Goal: Task Accomplishment & Management: Manage account settings

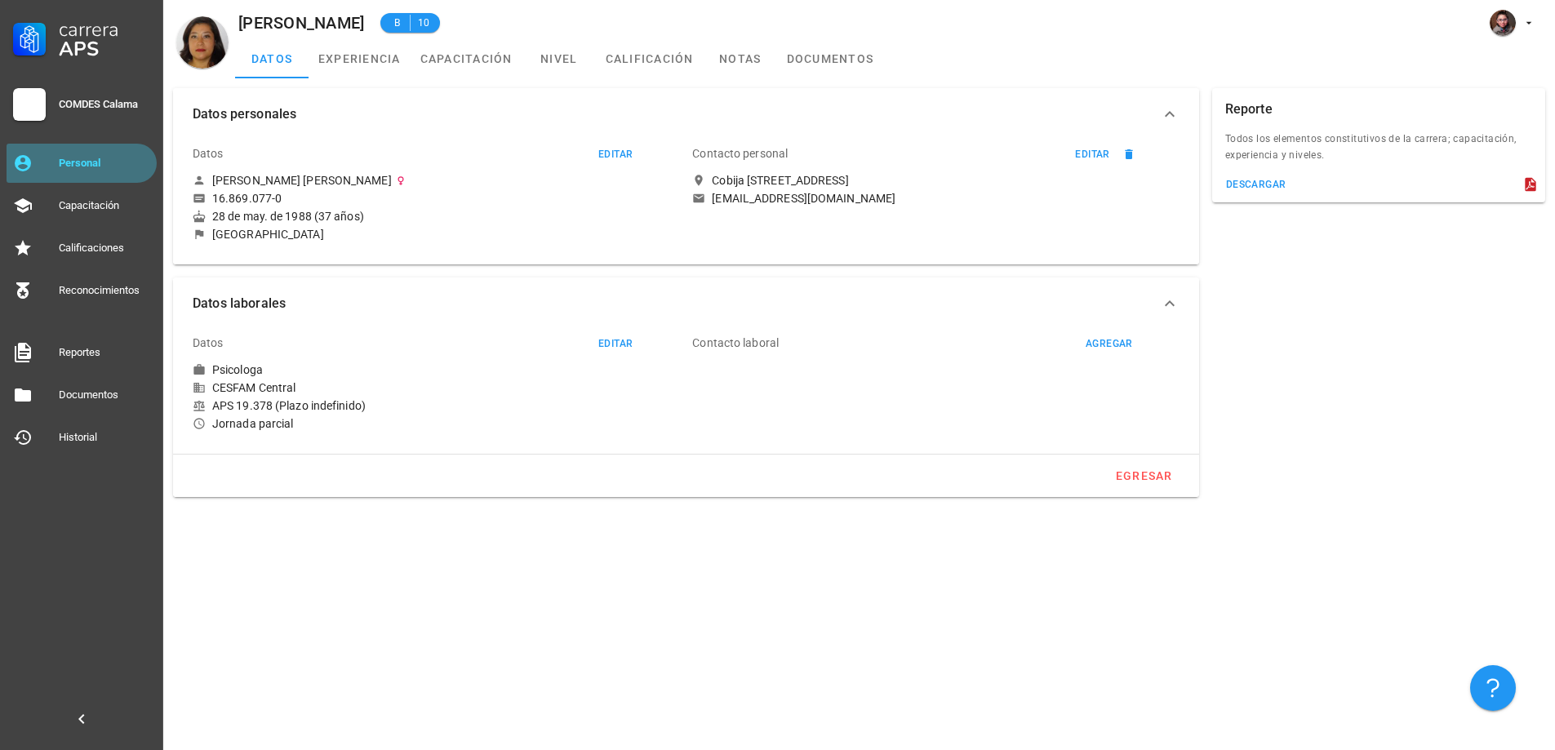
click at [116, 149] on link "Personal" at bounding box center [82, 163] width 150 height 39
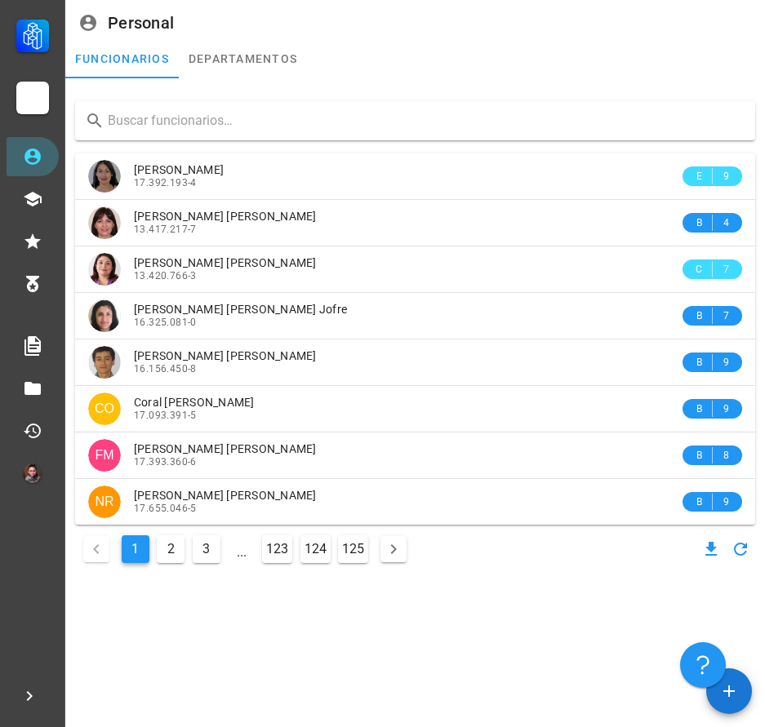
click at [141, 128] on input "text" at bounding box center [425, 121] width 634 height 26
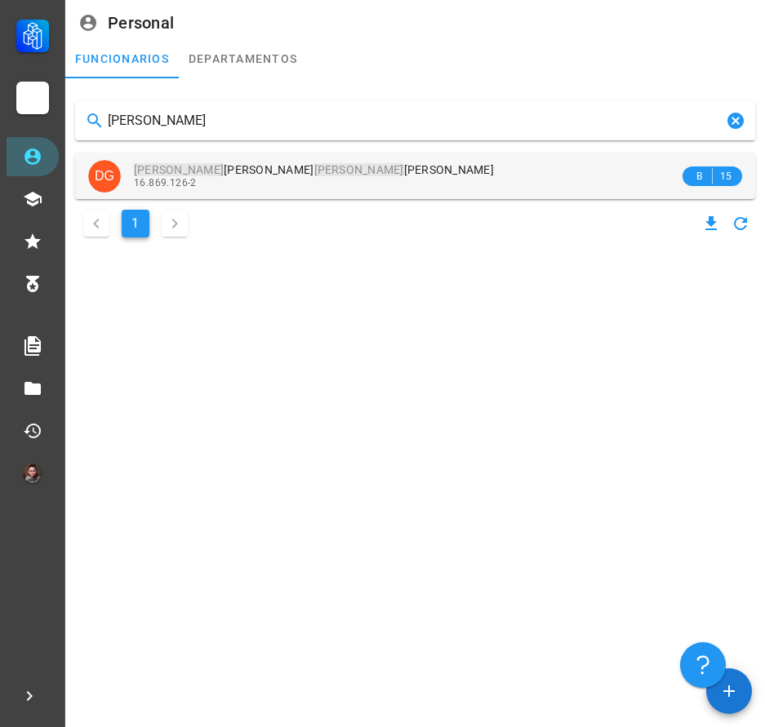
type input "[PERSON_NAME]"
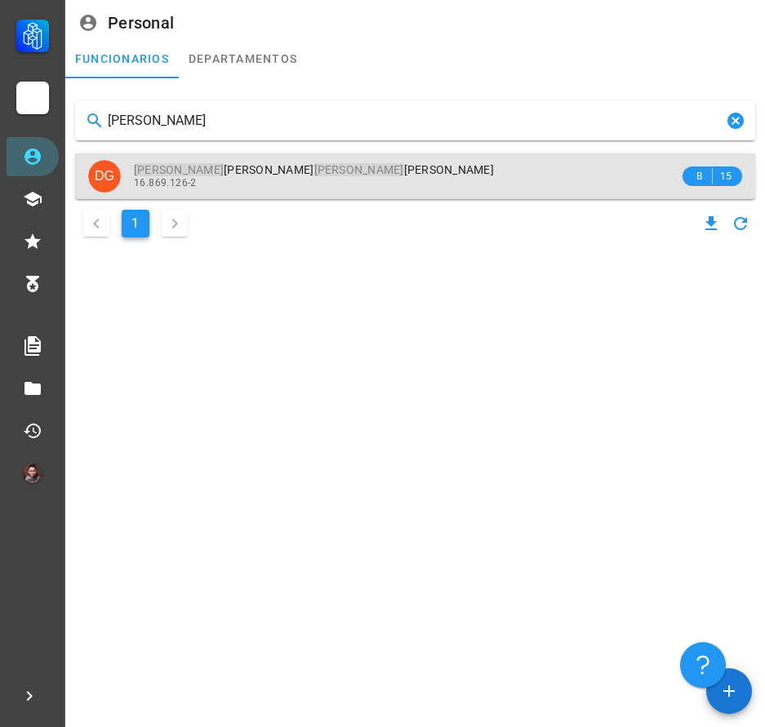
click at [343, 183] on div "16.869.126-2" at bounding box center [406, 182] width 545 height 11
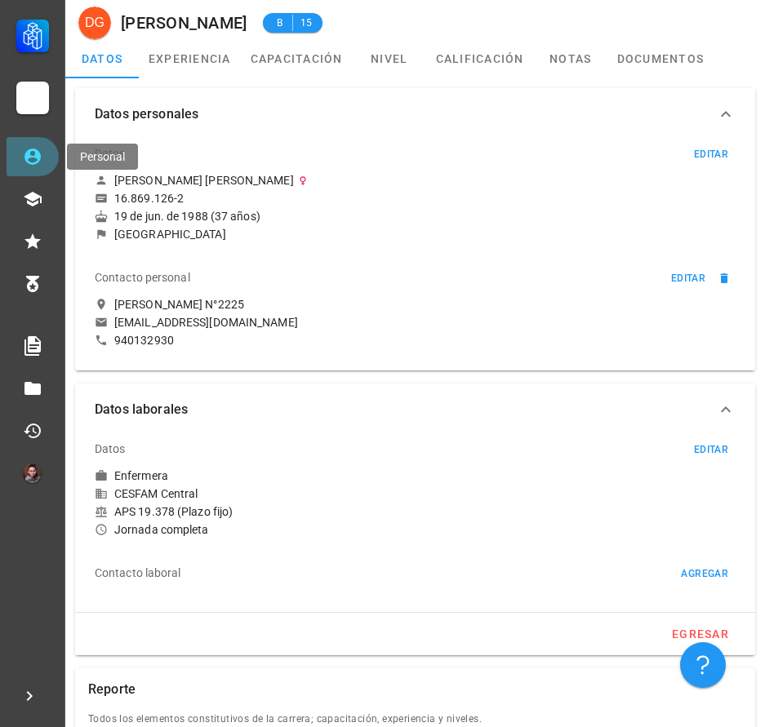
click at [45, 153] on link "Personal" at bounding box center [33, 156] width 52 height 39
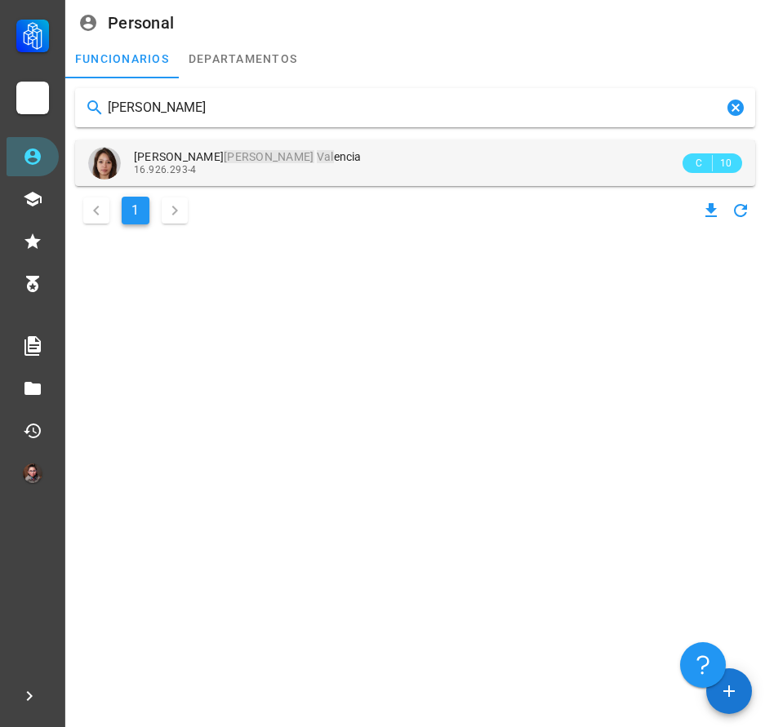
type input "[PERSON_NAME]"
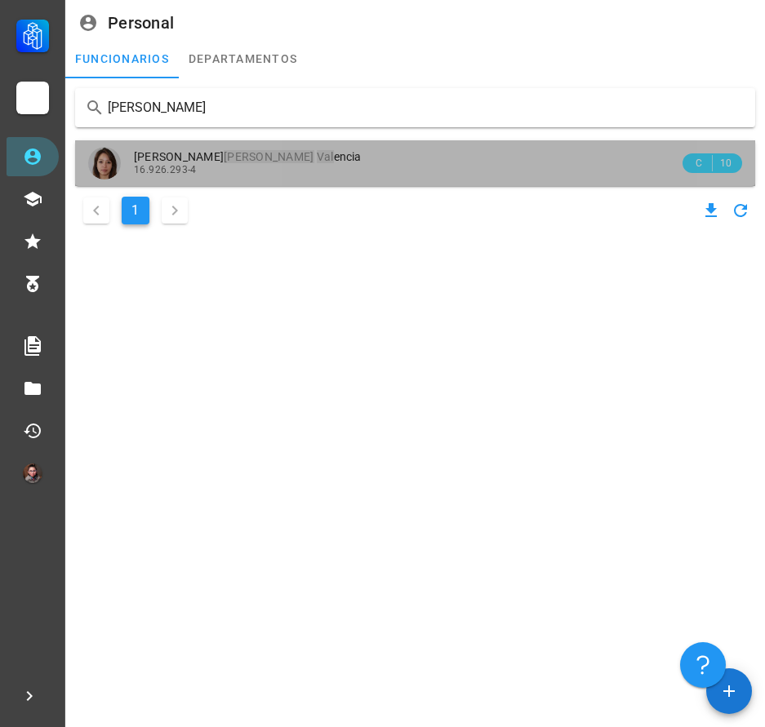
click at [330, 180] on div "[PERSON_NAME] [PERSON_NAME] encia 16.926.293-4" at bounding box center [406, 162] width 545 height 45
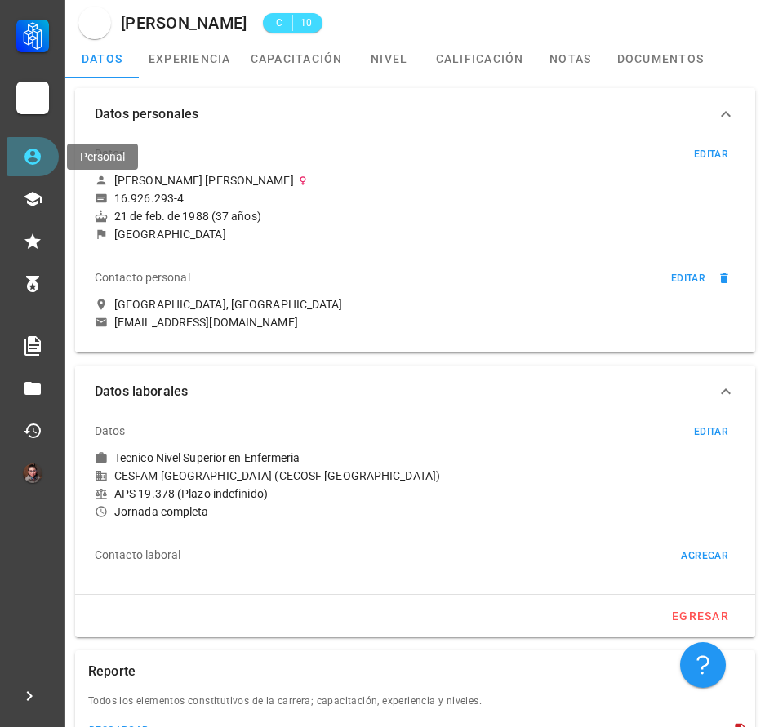
click at [24, 162] on icon at bounding box center [33, 157] width 20 height 20
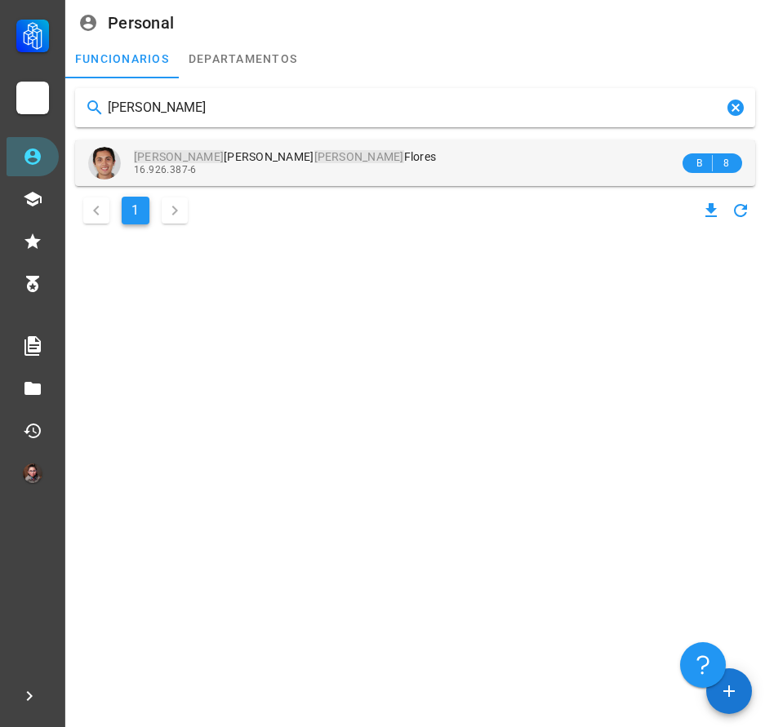
type input "[PERSON_NAME]"
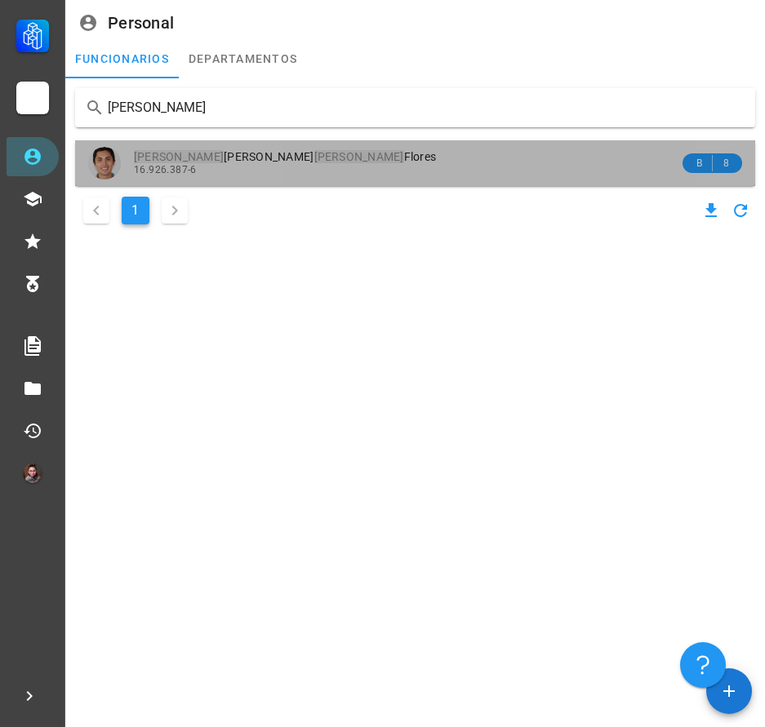
click at [388, 159] on div "[PERSON_NAME] [PERSON_NAME]" at bounding box center [406, 157] width 545 height 14
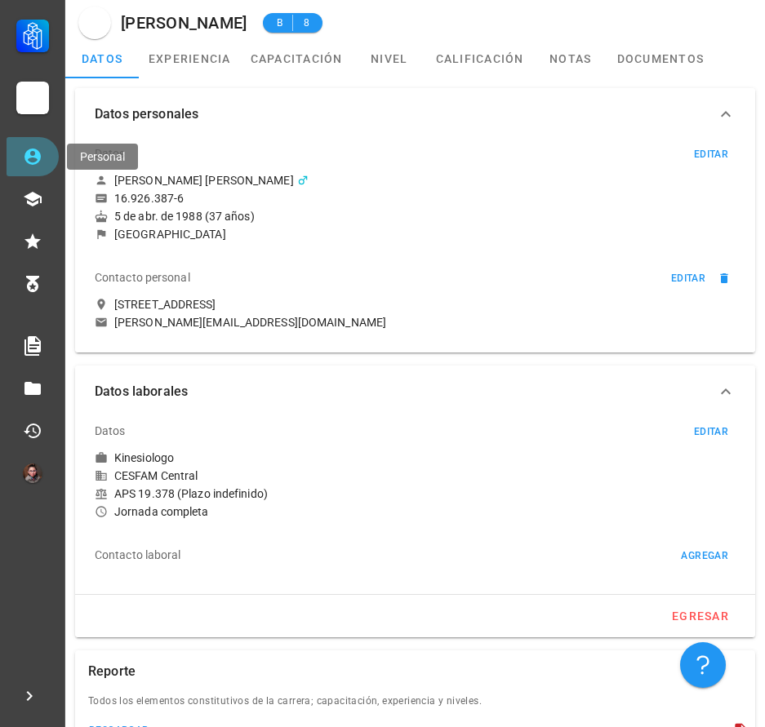
click at [39, 166] on icon at bounding box center [33, 157] width 20 height 20
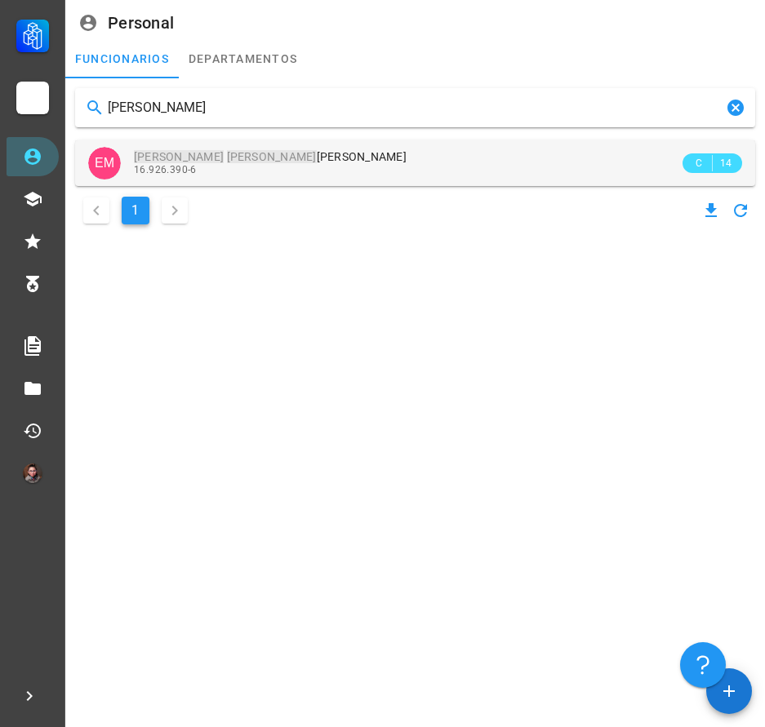
type input "[PERSON_NAME]"
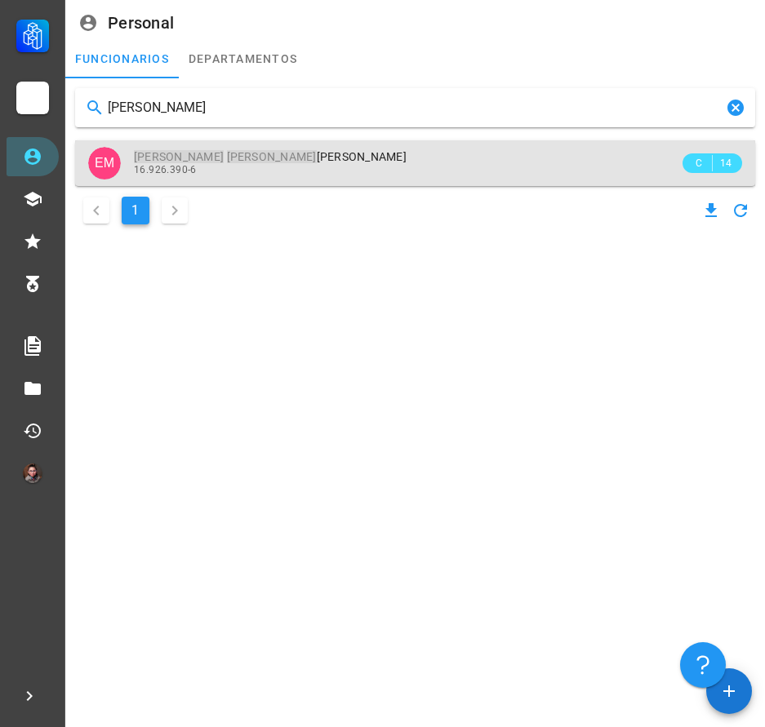
click at [326, 166] on div "16.926.390-6" at bounding box center [406, 169] width 545 height 11
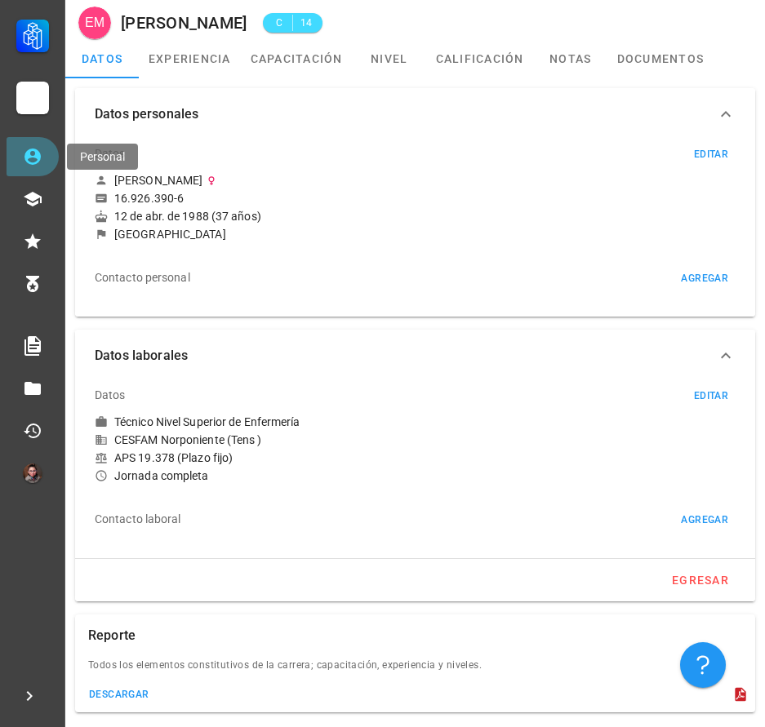
click at [19, 145] on link "Personal" at bounding box center [33, 156] width 52 height 39
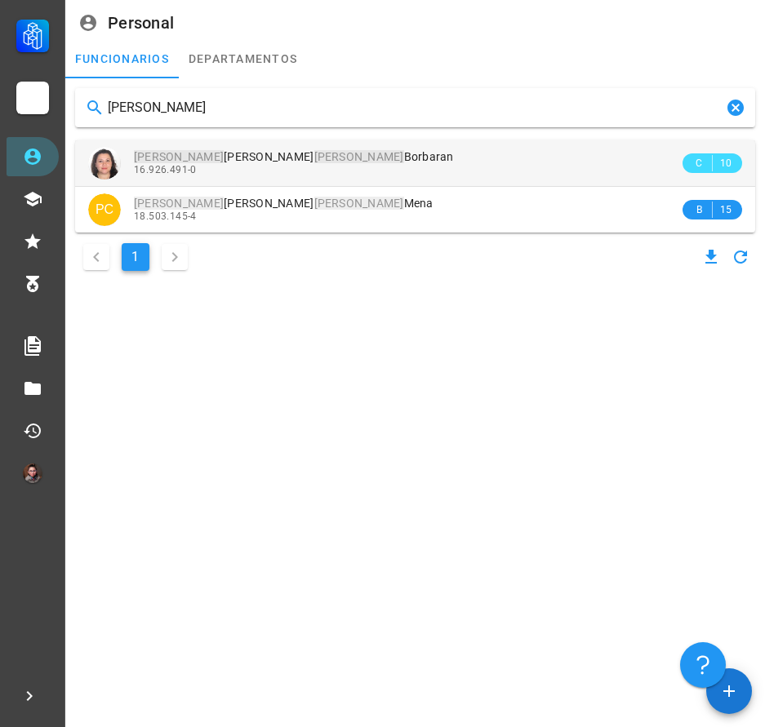
type input "[PERSON_NAME]"
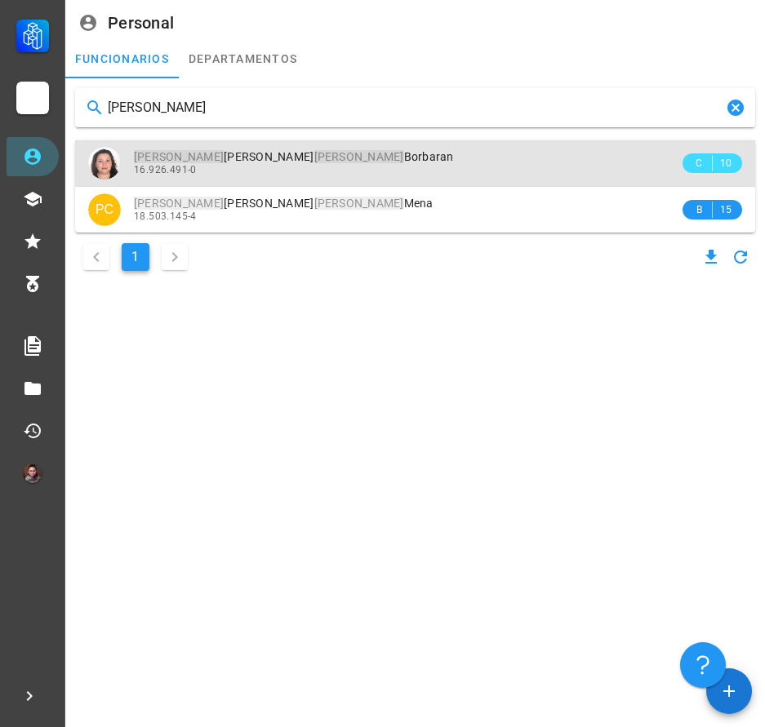
click at [295, 173] on div "16.926.491-0" at bounding box center [406, 169] width 545 height 11
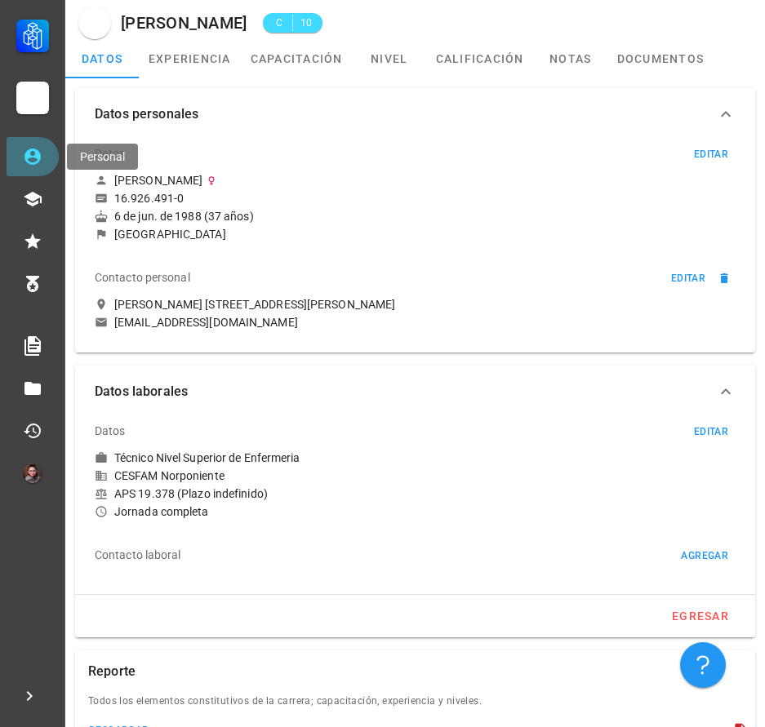
click at [44, 151] on link "Personal" at bounding box center [33, 156] width 52 height 39
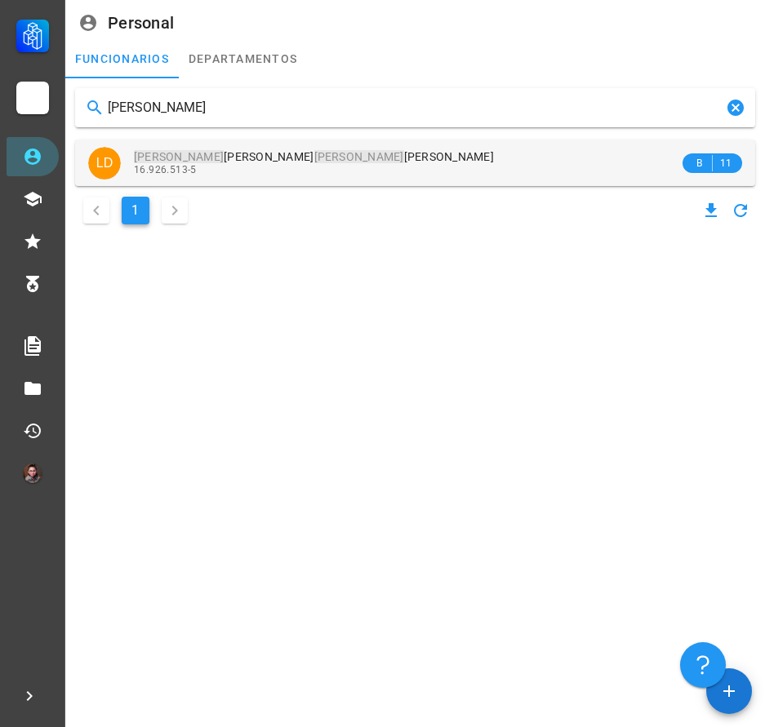
type input "[PERSON_NAME]"
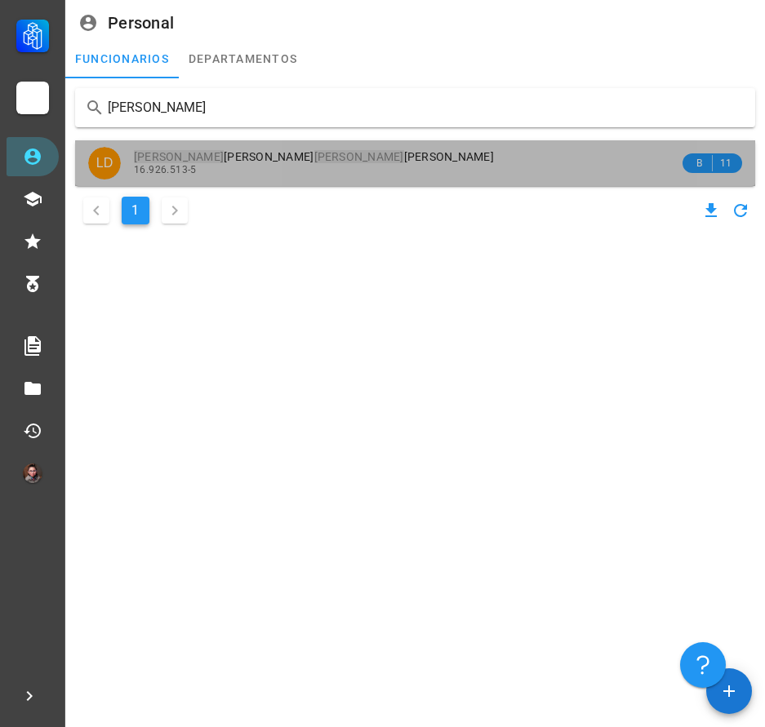
click at [313, 181] on div "[PERSON_NAME] [PERSON_NAME] [PERSON_NAME] 16.926.513-5" at bounding box center [406, 162] width 545 height 45
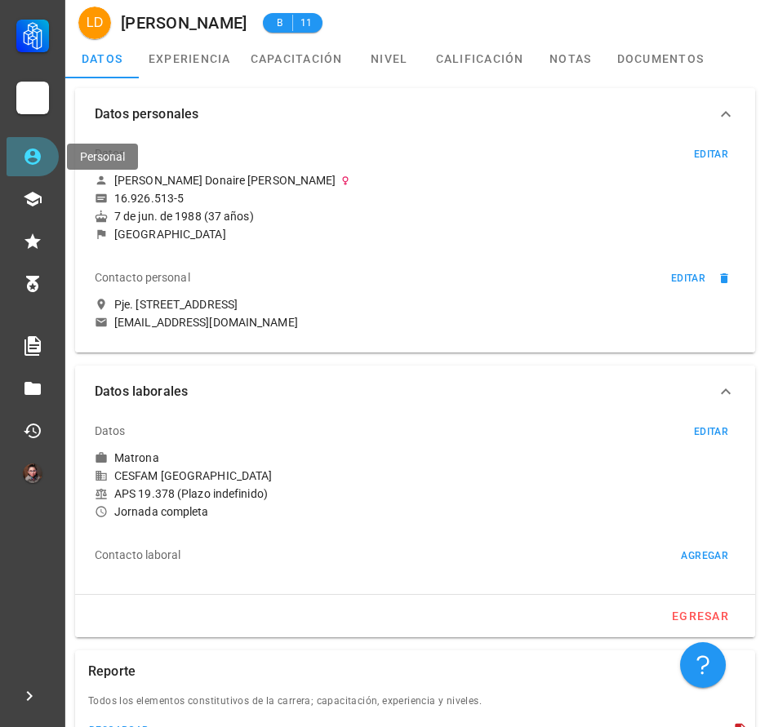
click at [47, 152] on link "Personal" at bounding box center [33, 156] width 52 height 39
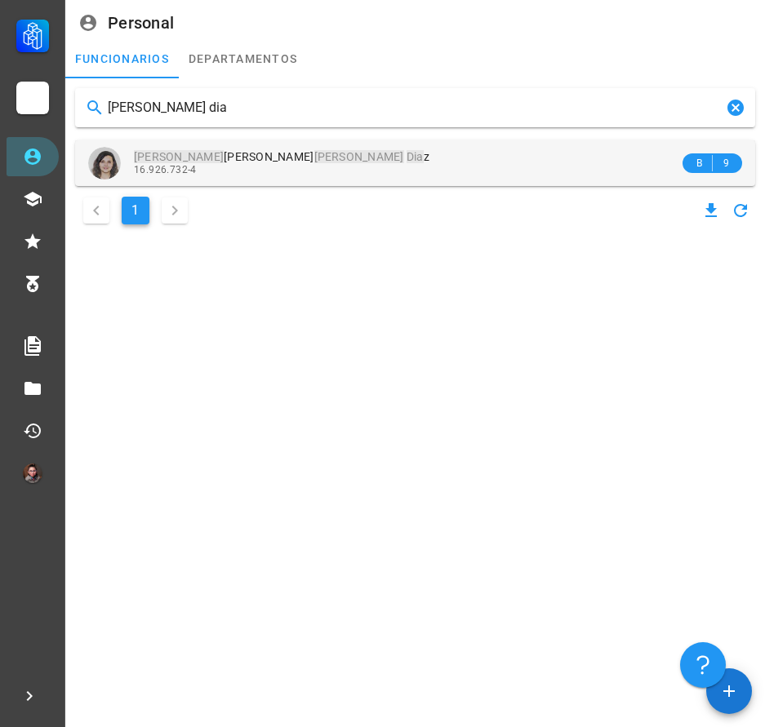
type input "[PERSON_NAME] dia"
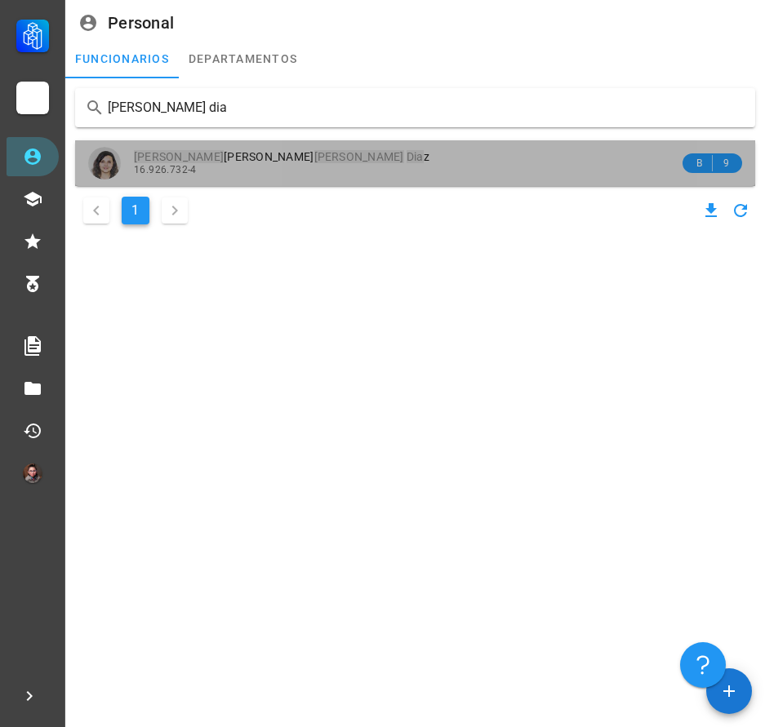
click at [406, 162] on mark "Dia" at bounding box center [414, 156] width 17 height 13
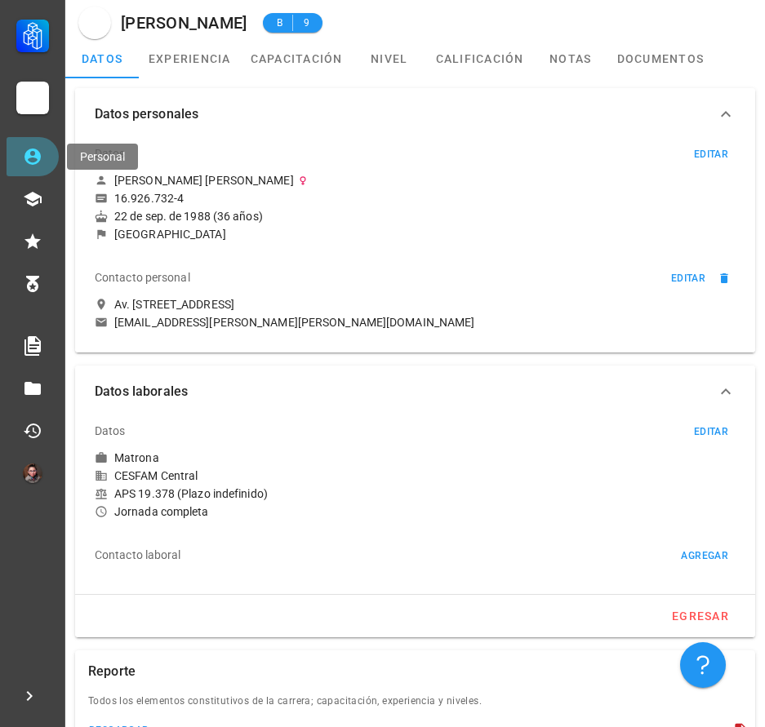
click at [30, 154] on icon at bounding box center [32, 157] width 16 height 16
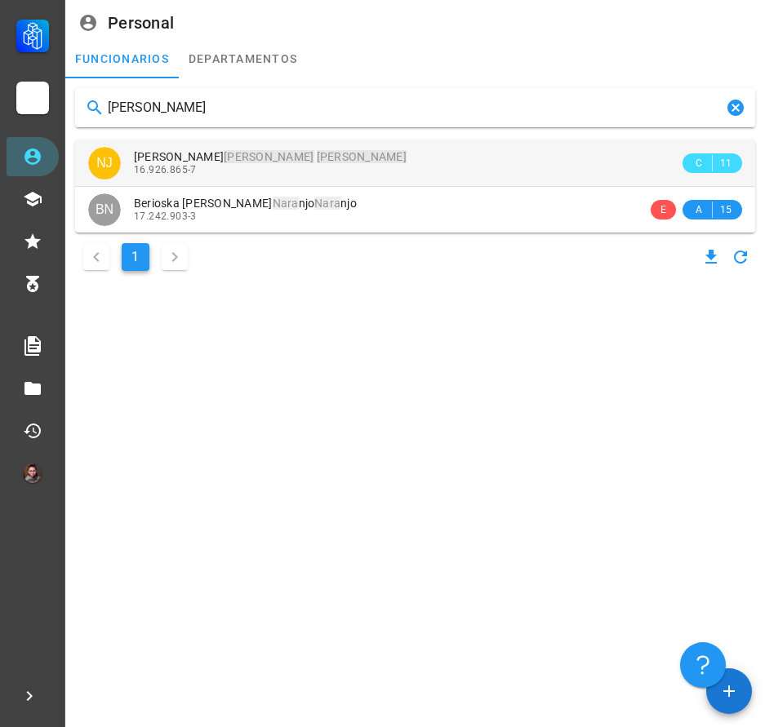
type input "[PERSON_NAME]"
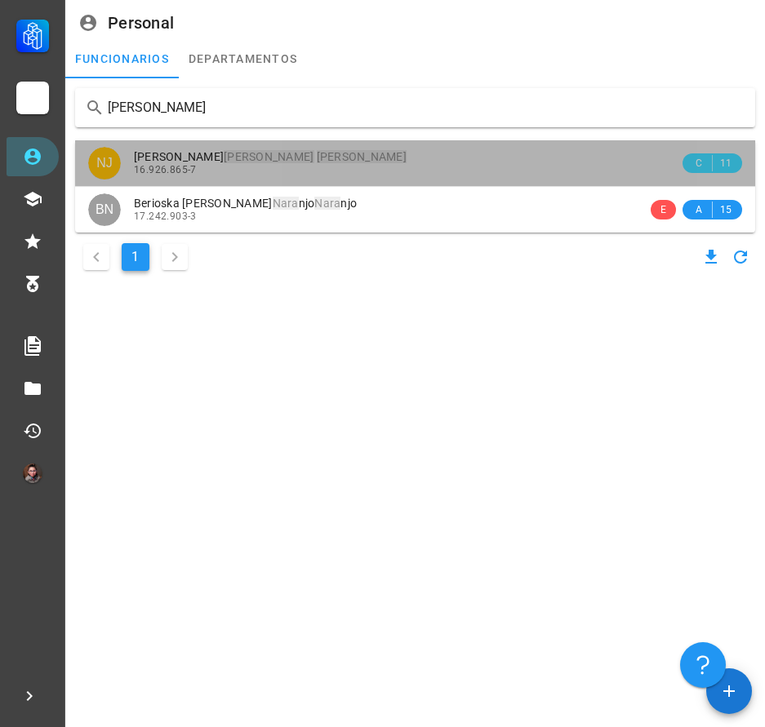
click at [265, 175] on div "16.926.865-7" at bounding box center [406, 169] width 545 height 11
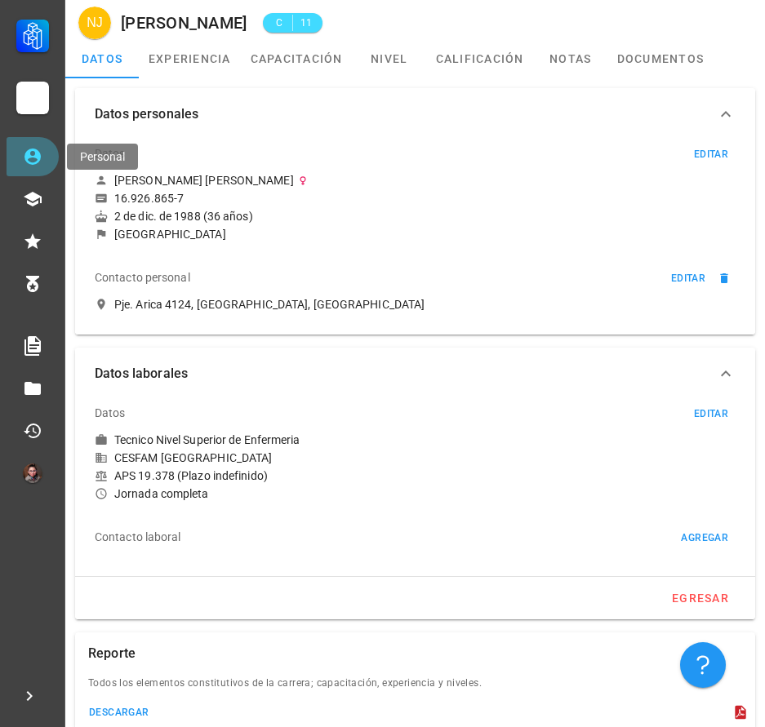
click at [28, 158] on icon at bounding box center [32, 157] width 16 height 16
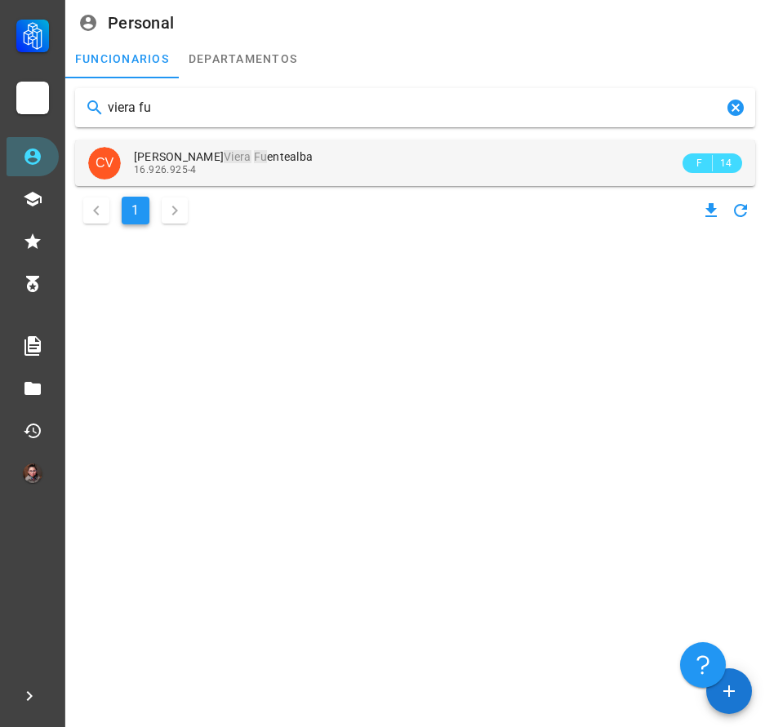
type input "viera fu"
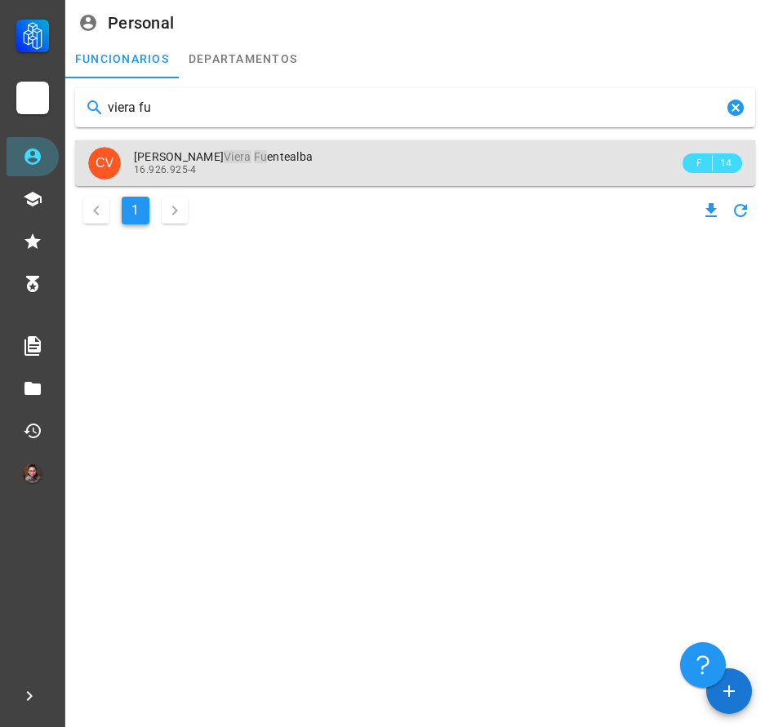
click at [301, 175] on div "16.926.925-4" at bounding box center [406, 169] width 545 height 11
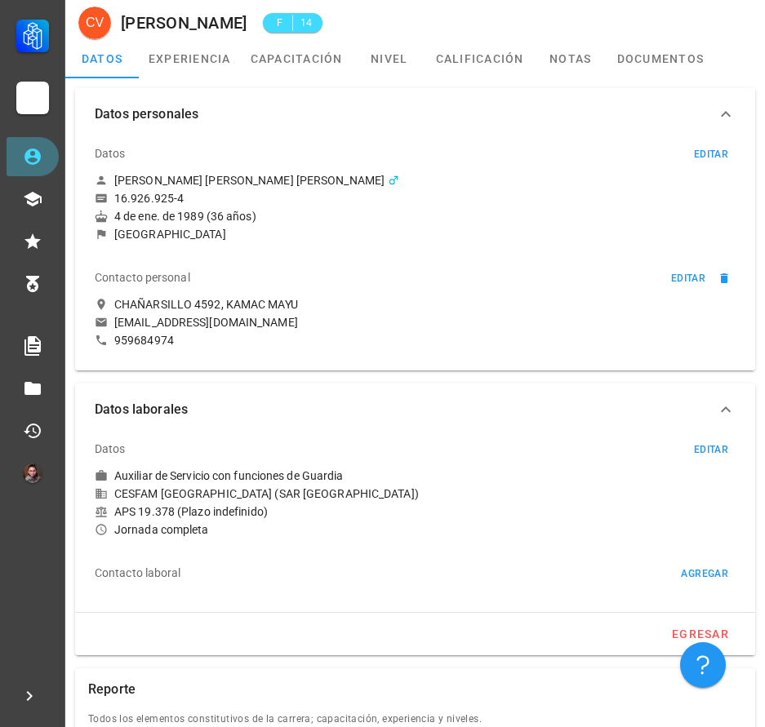
click at [43, 167] on link "Personal" at bounding box center [33, 156] width 52 height 39
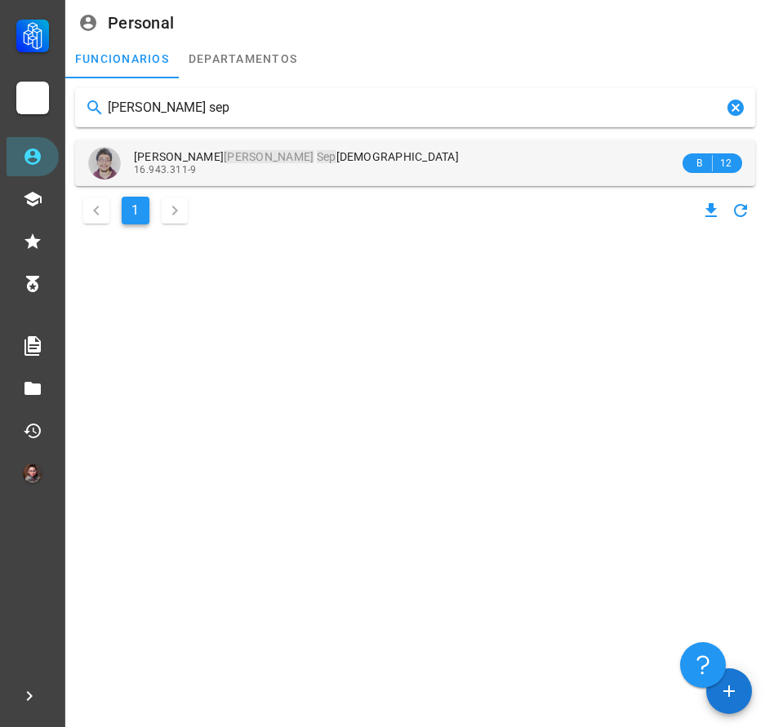
type input "[PERSON_NAME] sep"
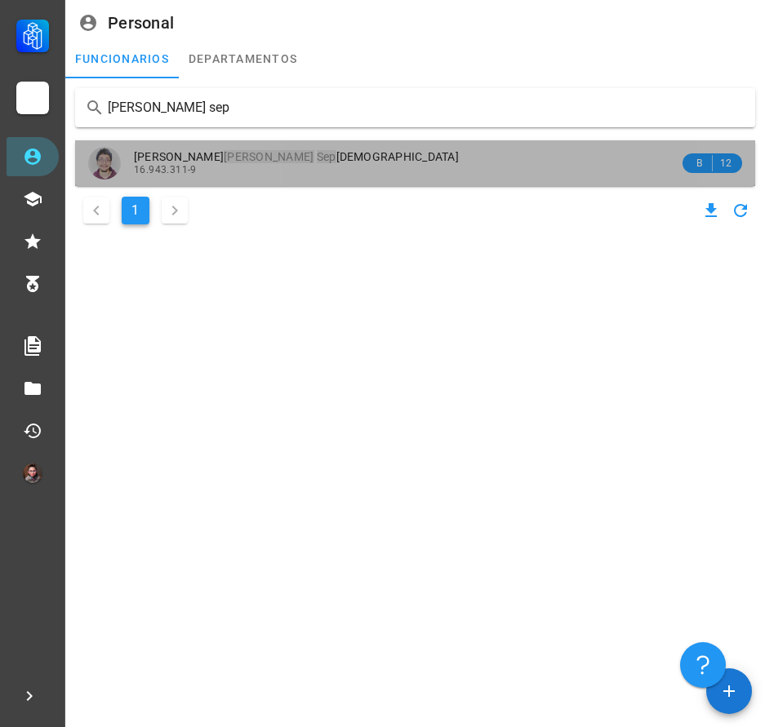
click at [262, 163] on span "[PERSON_NAME] [PERSON_NAME] Sep ulveda" at bounding box center [296, 156] width 325 height 13
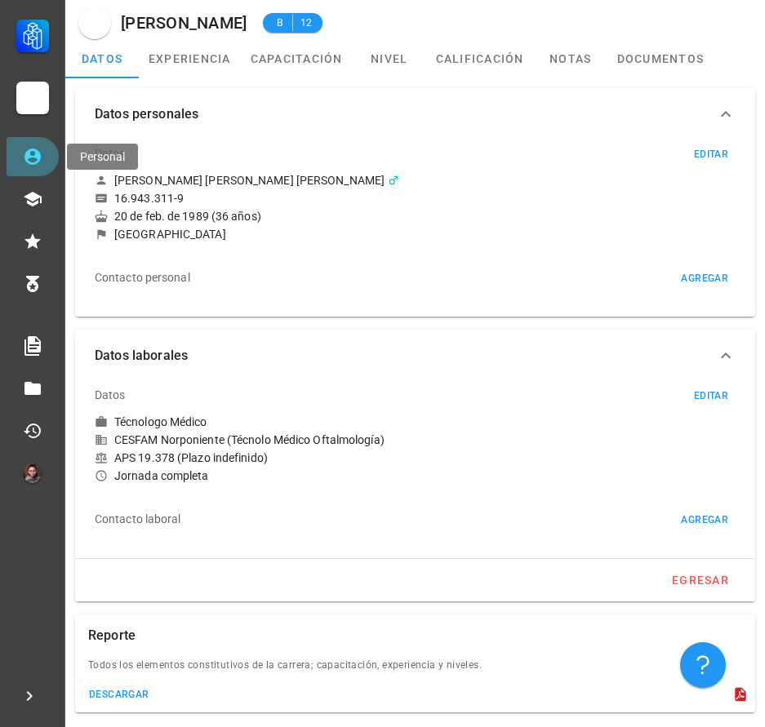
click at [7, 161] on link "Personal" at bounding box center [33, 156] width 52 height 39
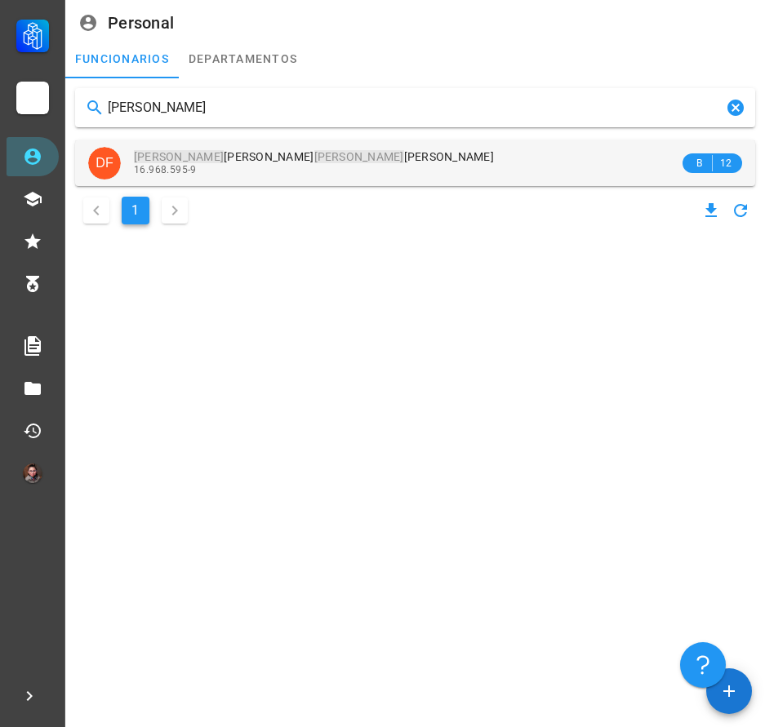
type input "[PERSON_NAME]"
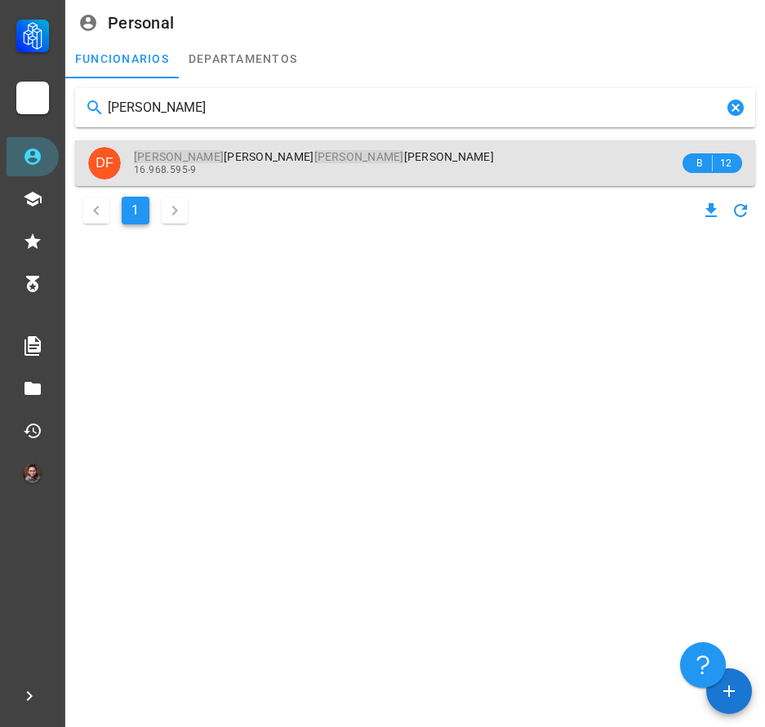
click at [263, 175] on div "16.968.595-9" at bounding box center [406, 169] width 545 height 11
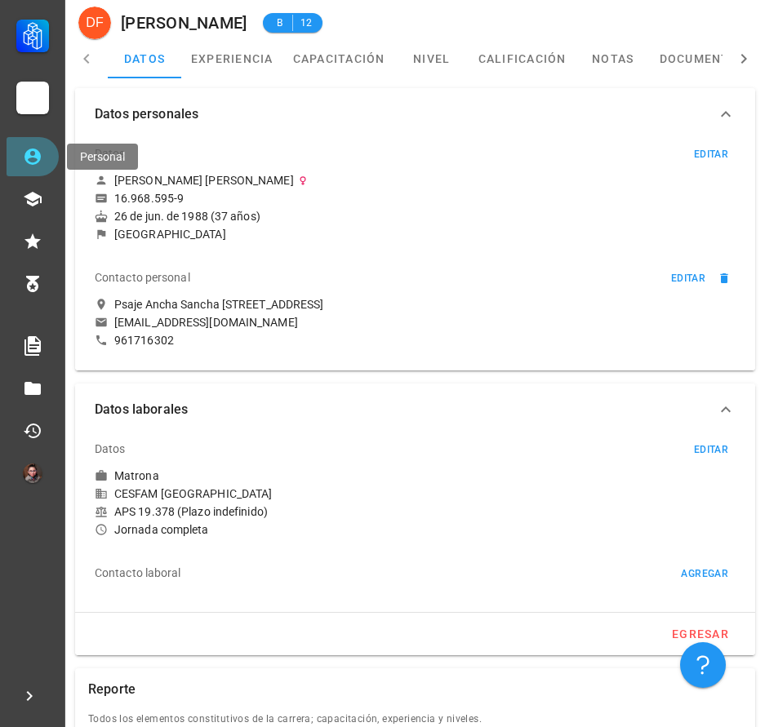
click at [53, 166] on link "Personal" at bounding box center [33, 156] width 52 height 39
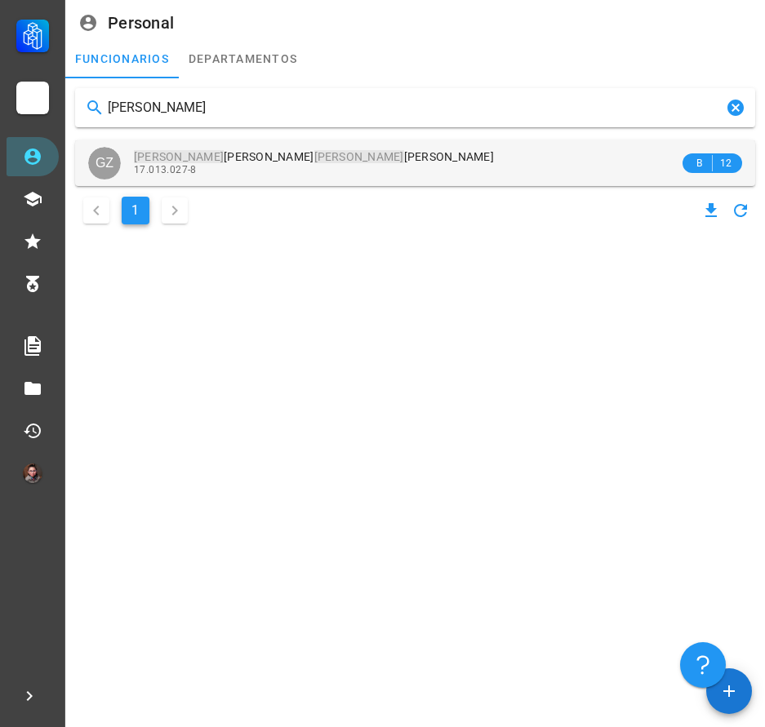
type input "[PERSON_NAME]"
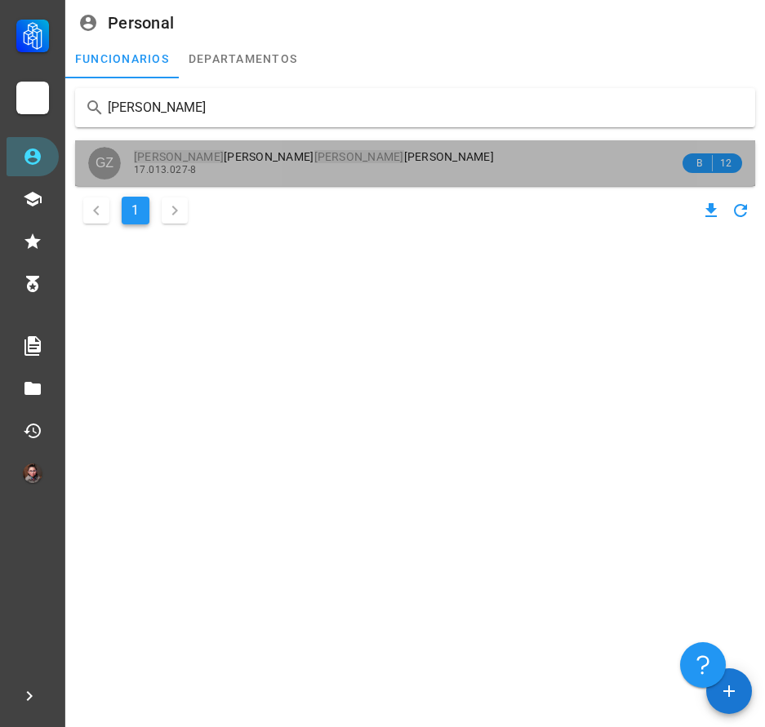
click at [286, 172] on div "17.013.027-8" at bounding box center [406, 169] width 545 height 11
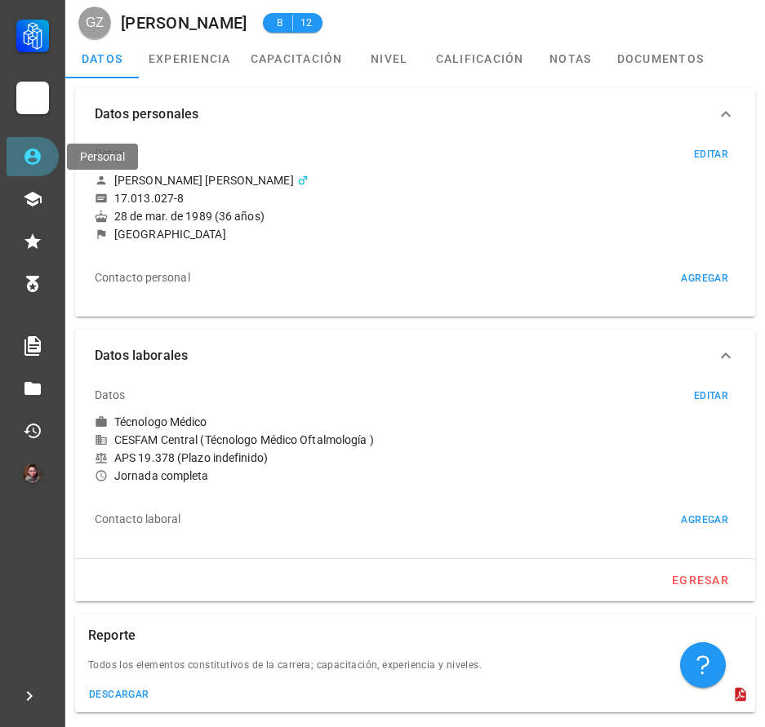
click at [47, 167] on link "Personal" at bounding box center [33, 156] width 52 height 39
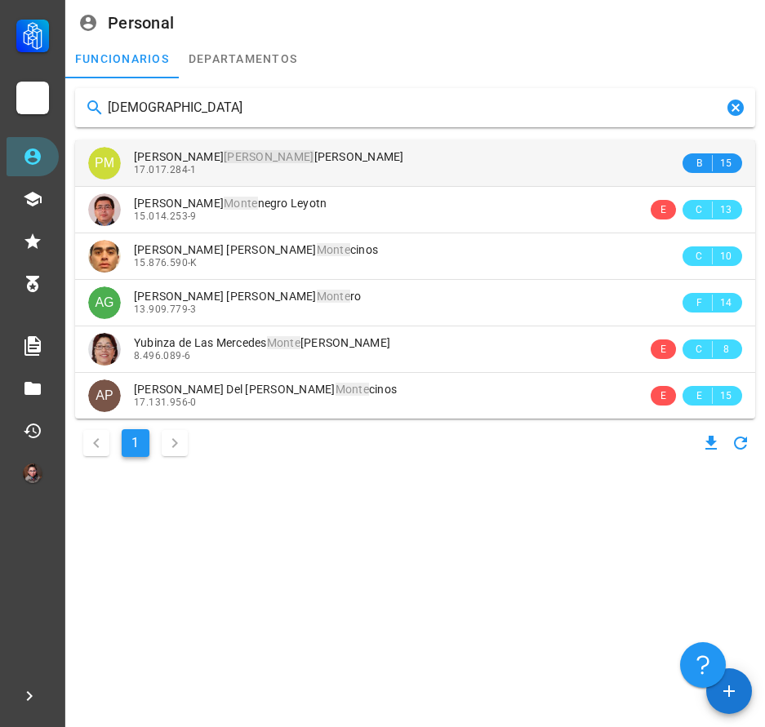
type input "[DEMOGRAPHIC_DATA]"
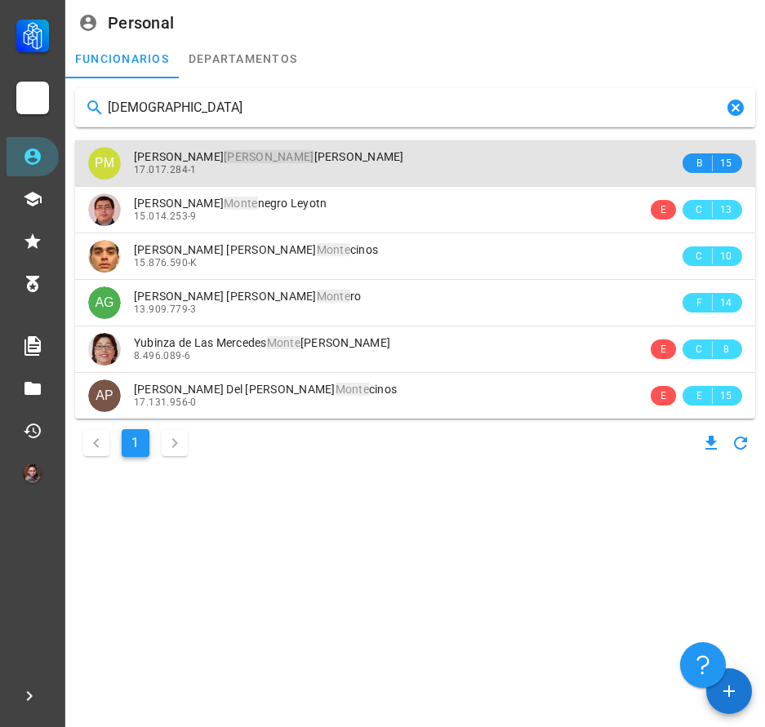
click at [372, 169] on div "17.017.284-1" at bounding box center [406, 169] width 545 height 11
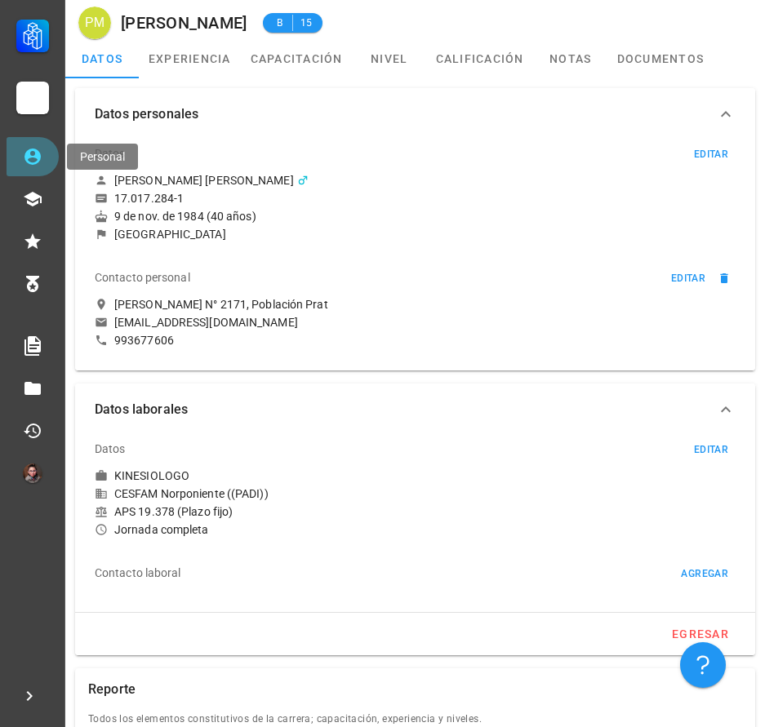
click at [52, 160] on link "Personal" at bounding box center [33, 156] width 52 height 39
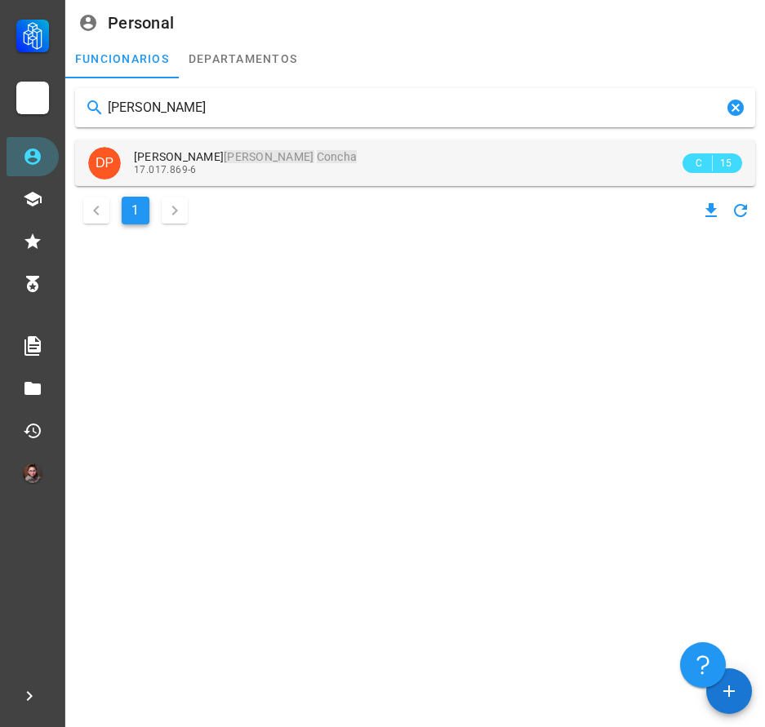
type input "[PERSON_NAME]"
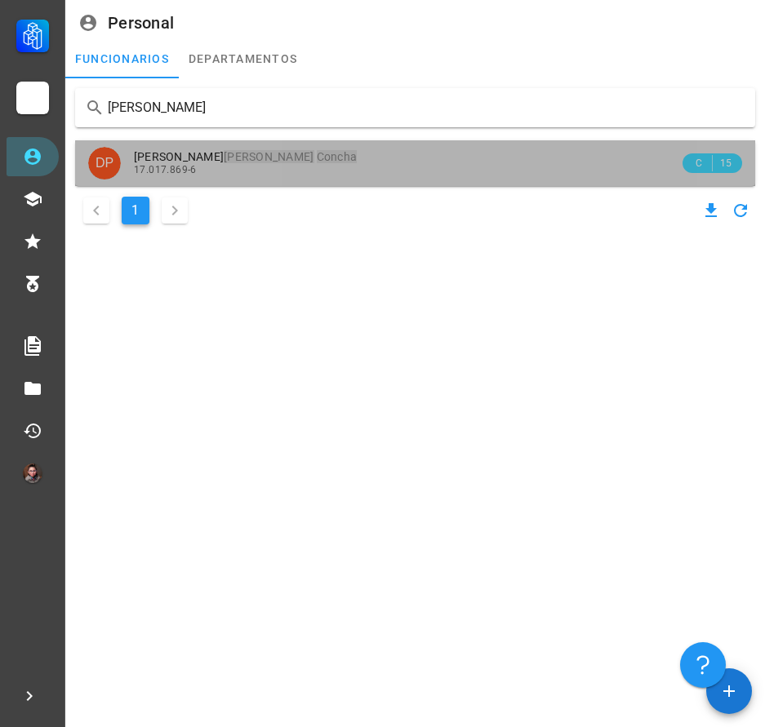
click at [317, 160] on mark "Concha" at bounding box center [337, 156] width 41 height 13
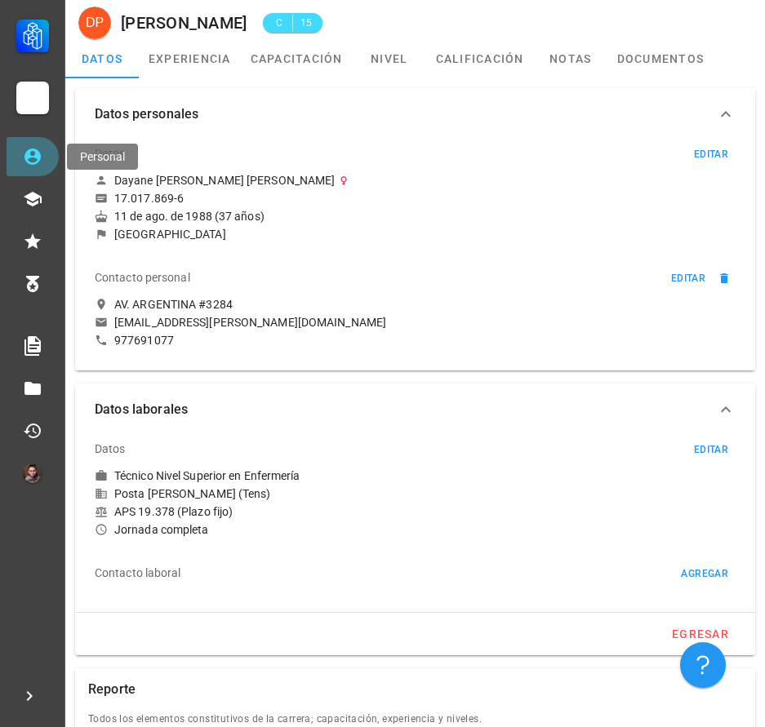
click at [38, 167] on link "Personal" at bounding box center [33, 156] width 52 height 39
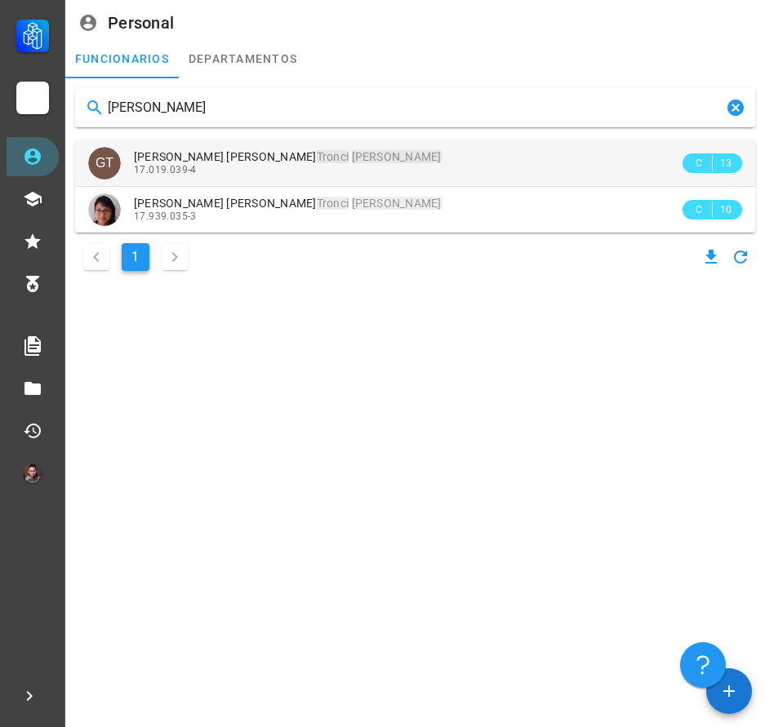
type input "[PERSON_NAME]"
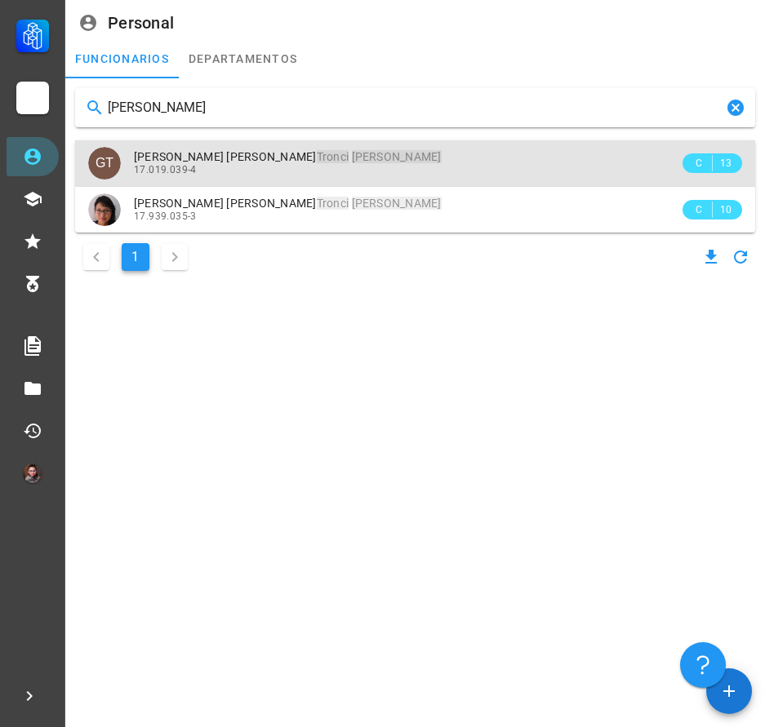
click at [335, 176] on div "Gisselle [PERSON_NAME] [PERSON_NAME] 17.019.039-4" at bounding box center [406, 162] width 545 height 45
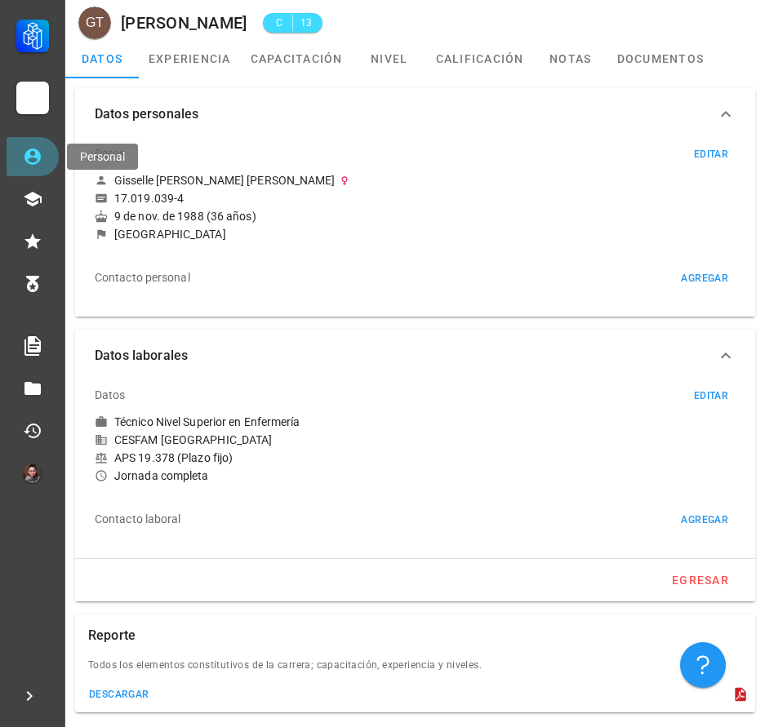
click at [34, 153] on icon at bounding box center [33, 157] width 20 height 20
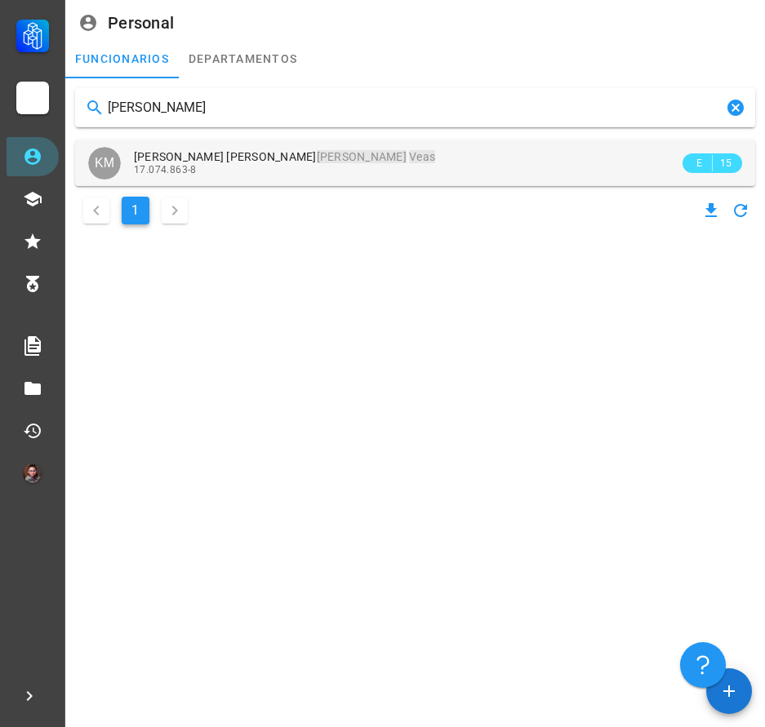
type input "[PERSON_NAME]"
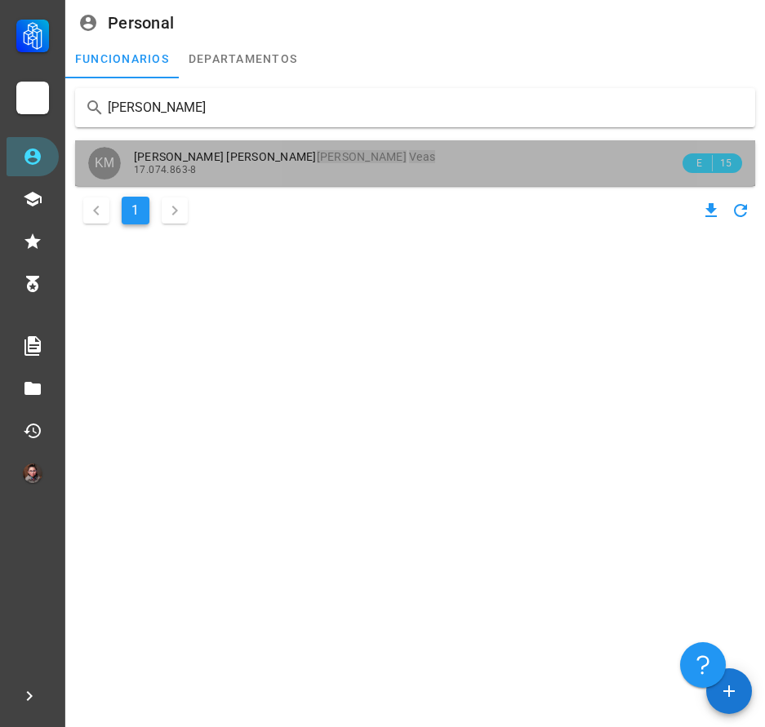
click at [279, 167] on div "17.074.863-8" at bounding box center [406, 169] width 545 height 11
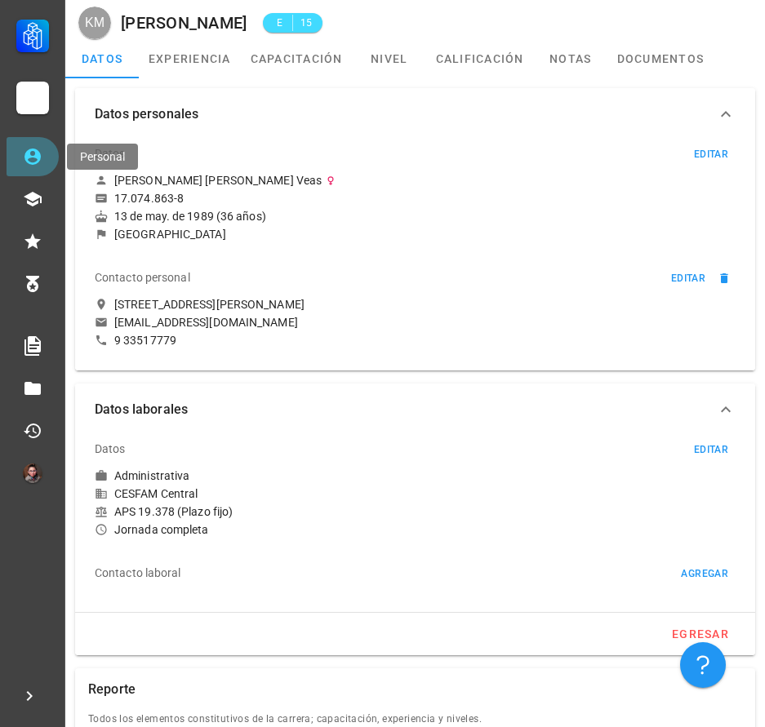
click at [39, 169] on link "Personal" at bounding box center [33, 156] width 52 height 39
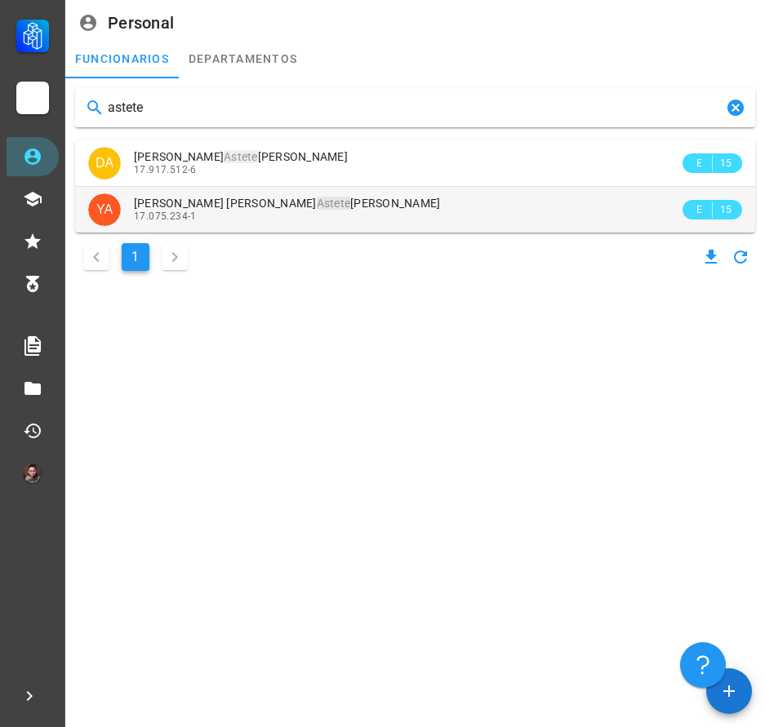
type input "astete"
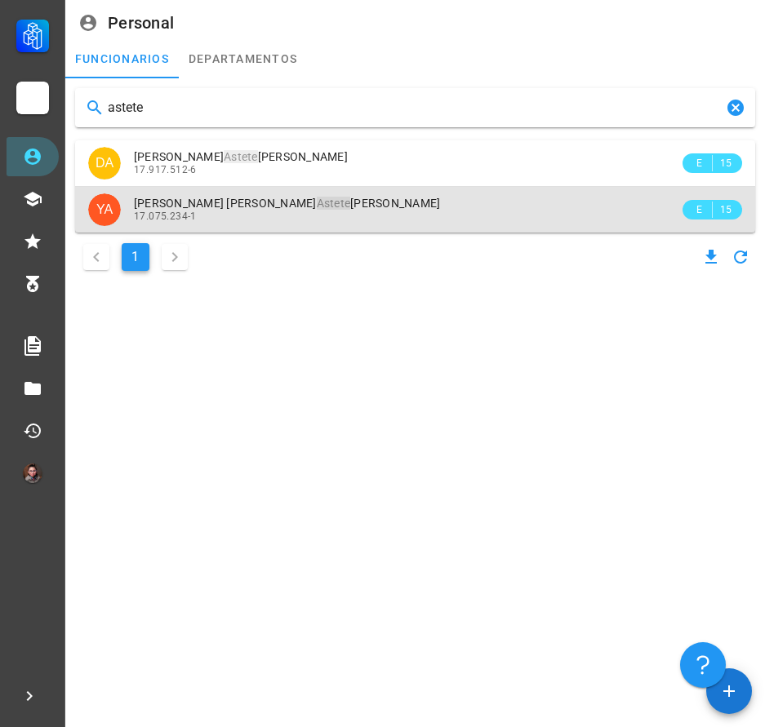
click at [300, 209] on span "[PERSON_NAME] [PERSON_NAME]" at bounding box center [287, 203] width 307 height 13
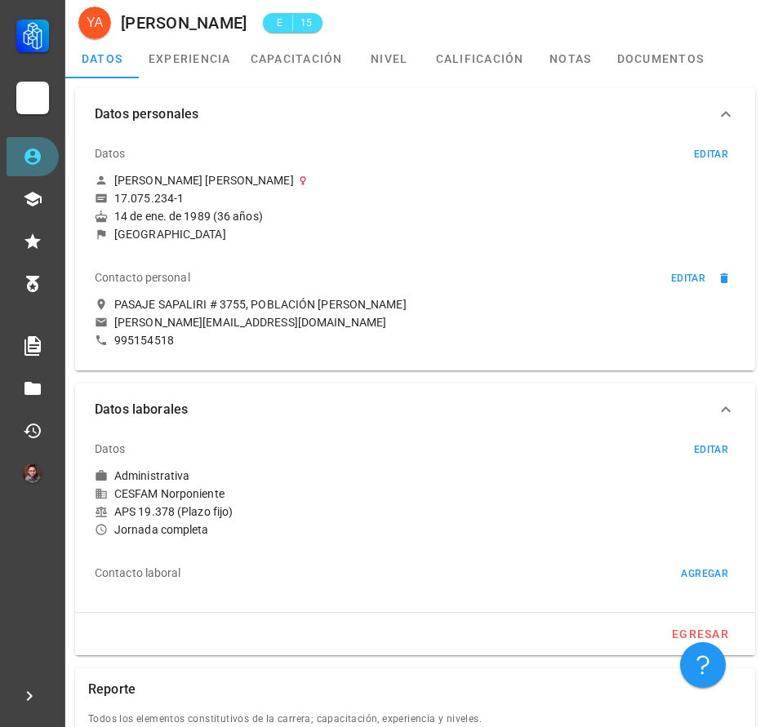
click at [51, 162] on link "Personal" at bounding box center [33, 156] width 52 height 39
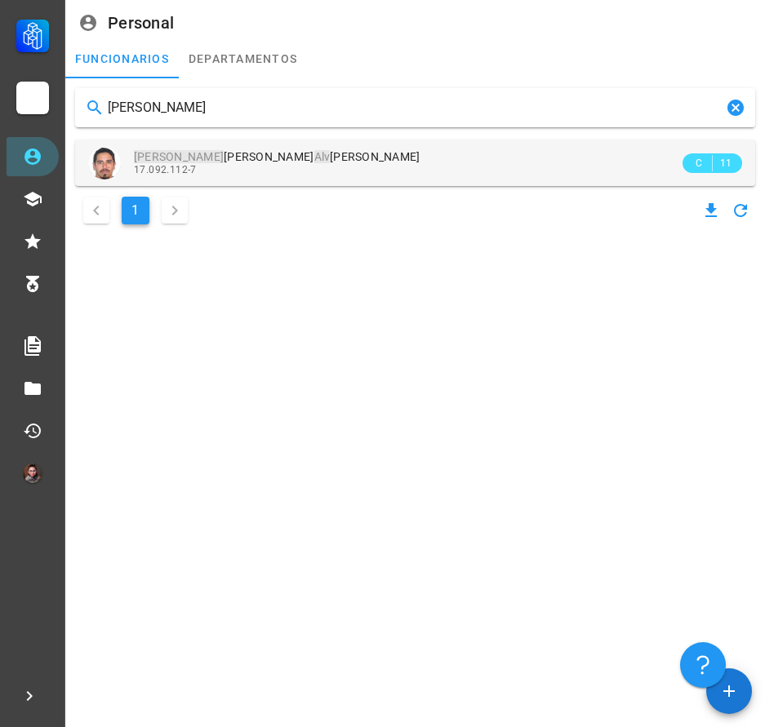
type input "[PERSON_NAME]"
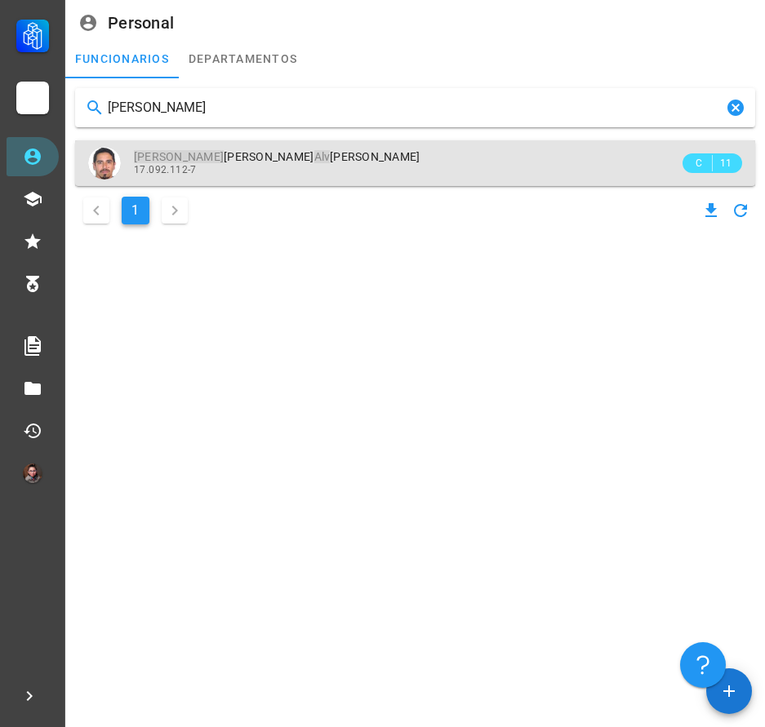
click at [245, 162] on span "[PERSON_NAME] Alv arez [PERSON_NAME]" at bounding box center [277, 156] width 286 height 13
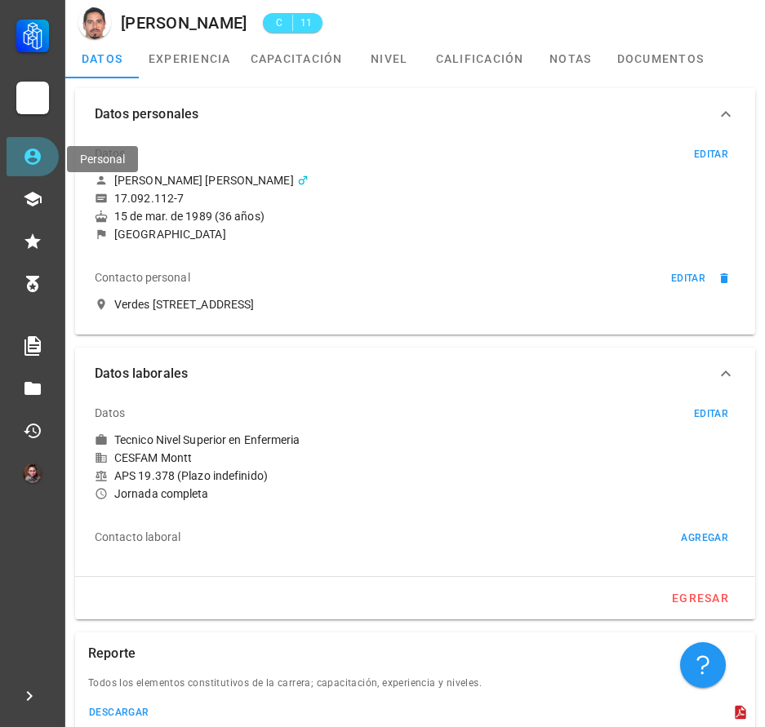
click at [20, 155] on link "Personal" at bounding box center [33, 156] width 52 height 39
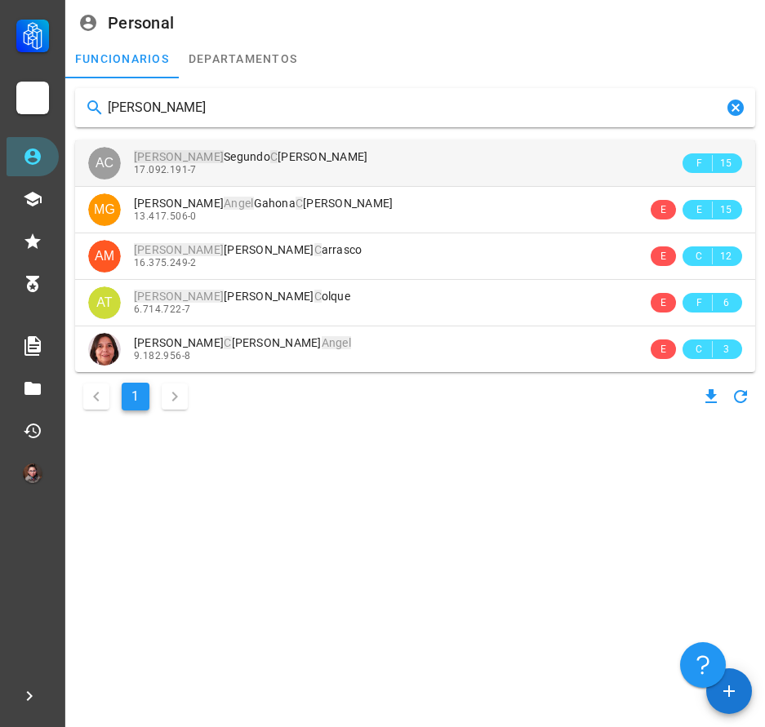
type input "[PERSON_NAME]"
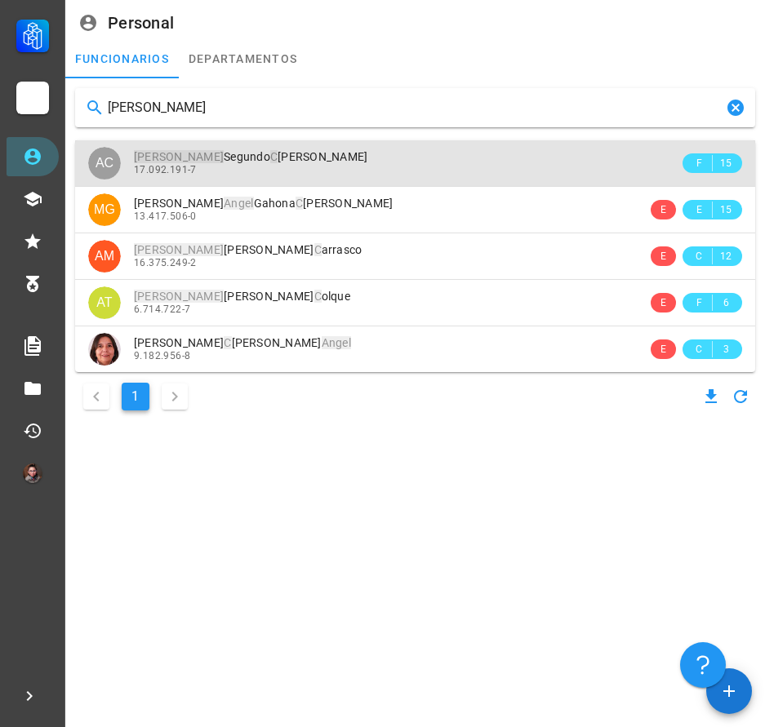
click at [260, 161] on span "[PERSON_NAME] C [PERSON_NAME]" at bounding box center [251, 156] width 234 height 13
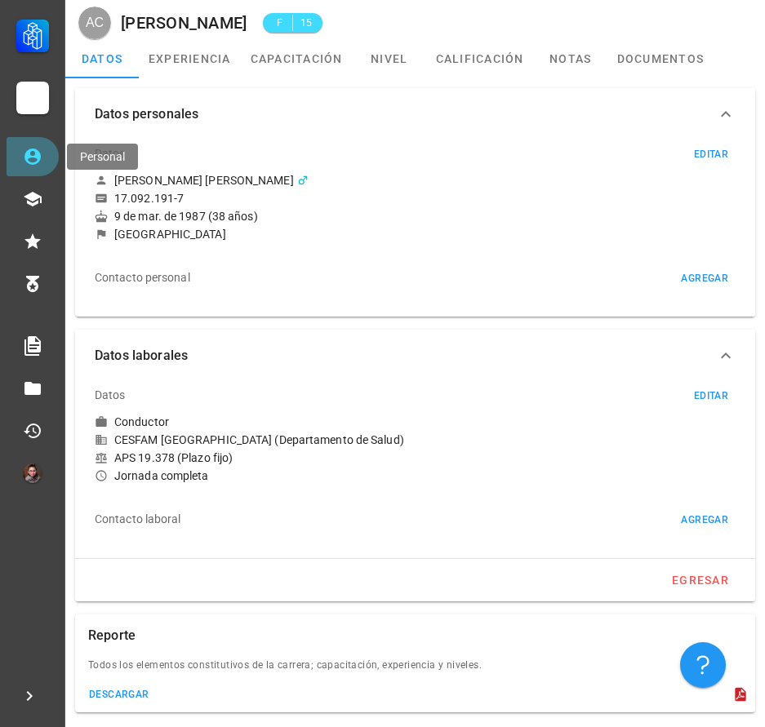
click at [28, 167] on link "Personal" at bounding box center [33, 156] width 52 height 39
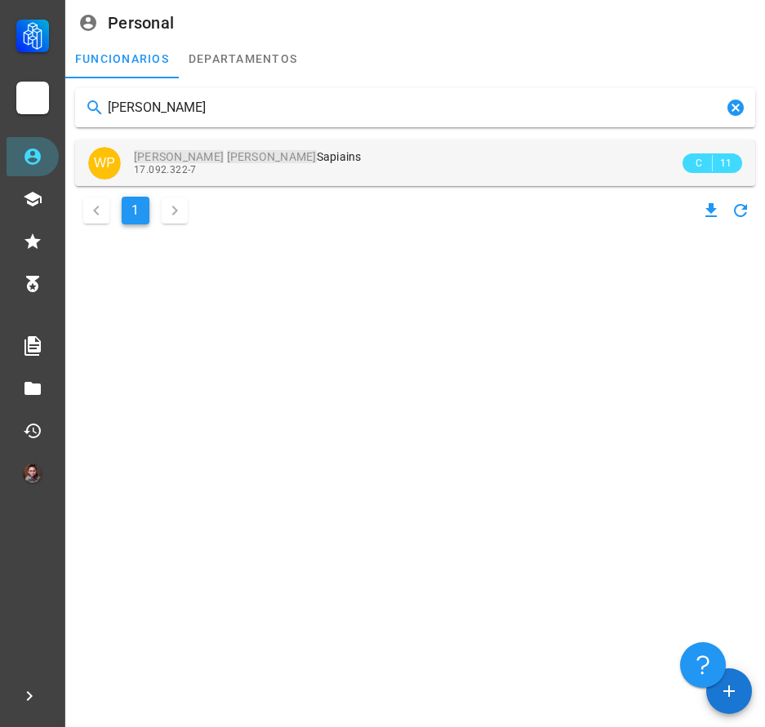
type input "[PERSON_NAME]"
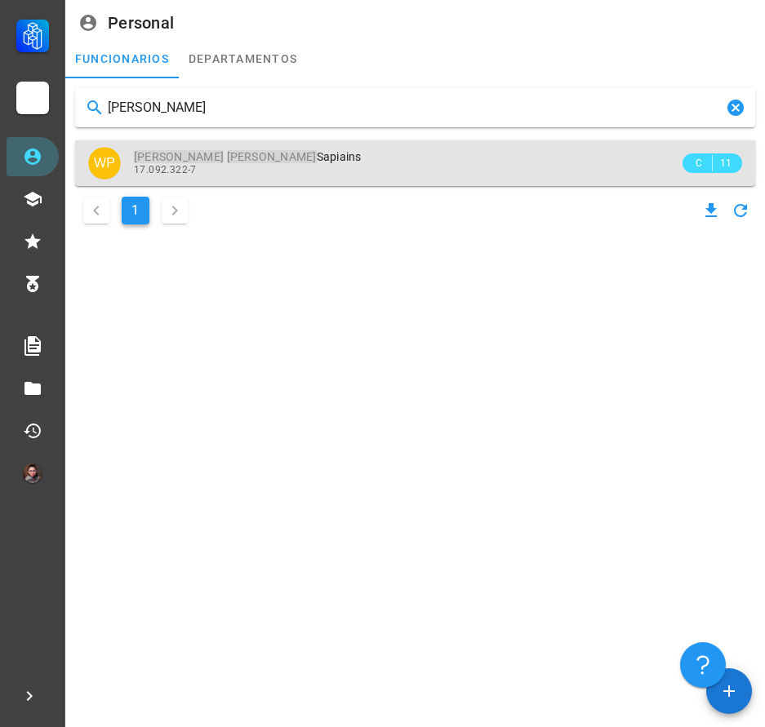
click at [358, 162] on div "[PERSON_NAME] Sapiains" at bounding box center [406, 157] width 545 height 14
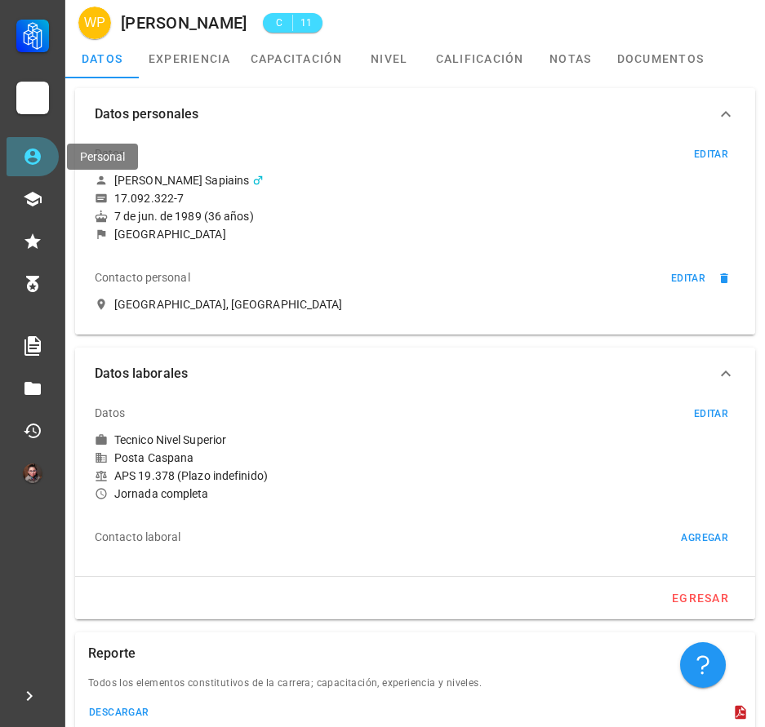
click at [48, 165] on link "Personal" at bounding box center [33, 156] width 52 height 39
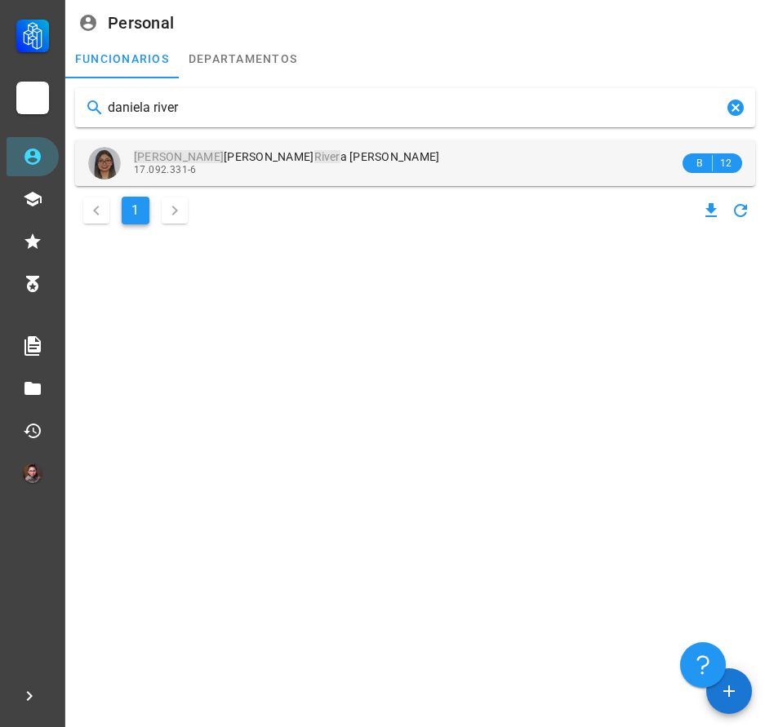
type input "daniela river"
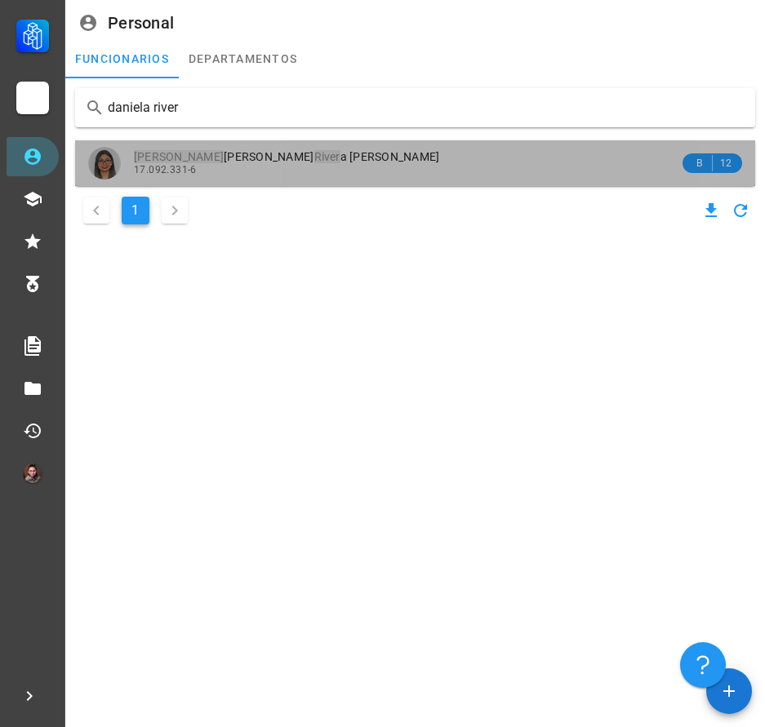
click at [274, 162] on span "[PERSON_NAME] River a [PERSON_NAME]" at bounding box center [287, 156] width 306 height 13
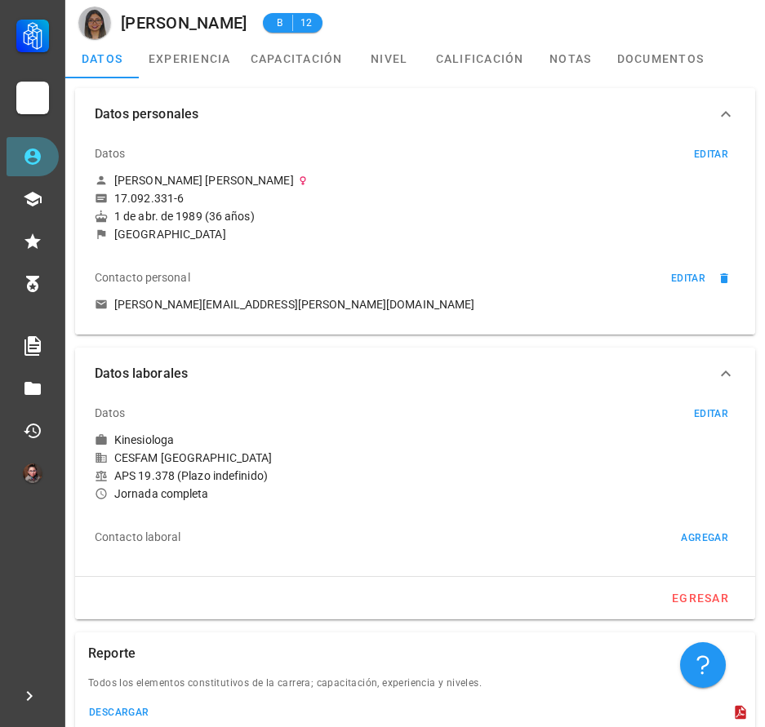
click at [42, 153] on link "Personal" at bounding box center [33, 156] width 52 height 39
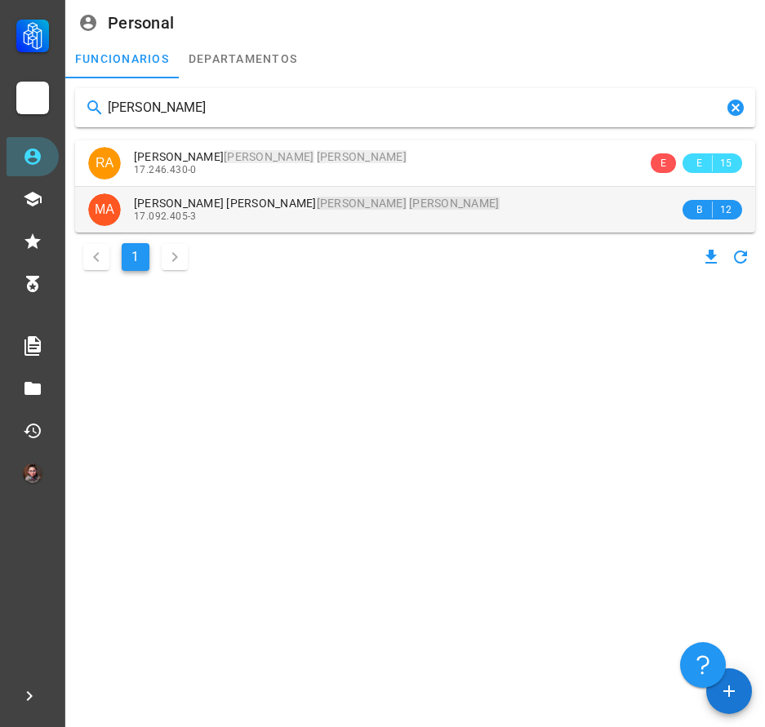
type input "[PERSON_NAME]"
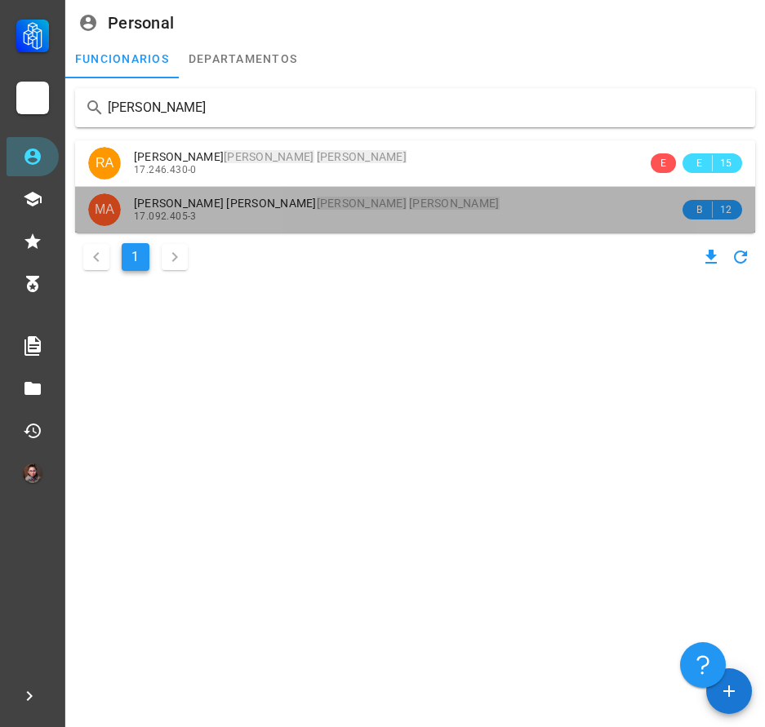
click at [219, 227] on div "[PERSON_NAME] [PERSON_NAME] 17.092.405-3" at bounding box center [406, 209] width 545 height 45
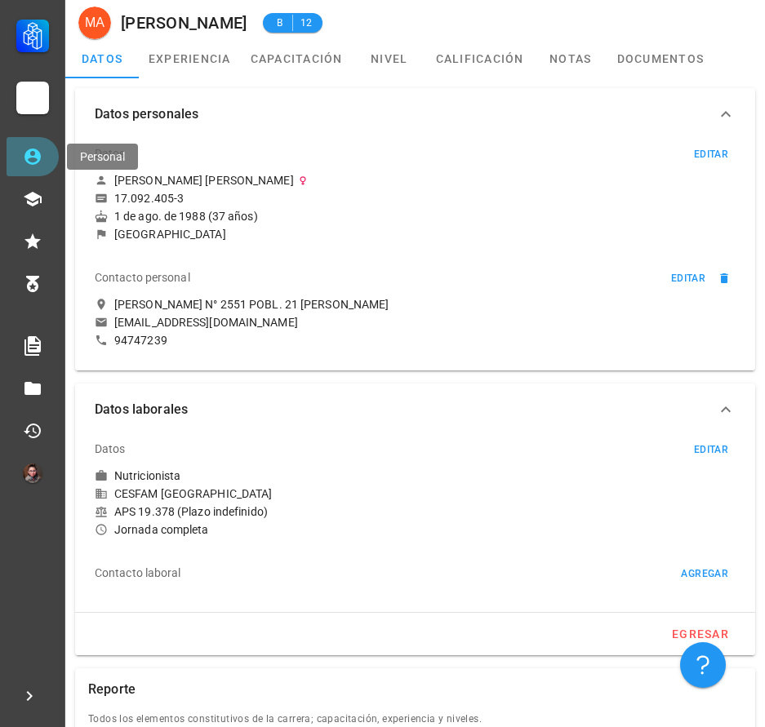
click at [28, 156] on icon at bounding box center [32, 157] width 16 height 16
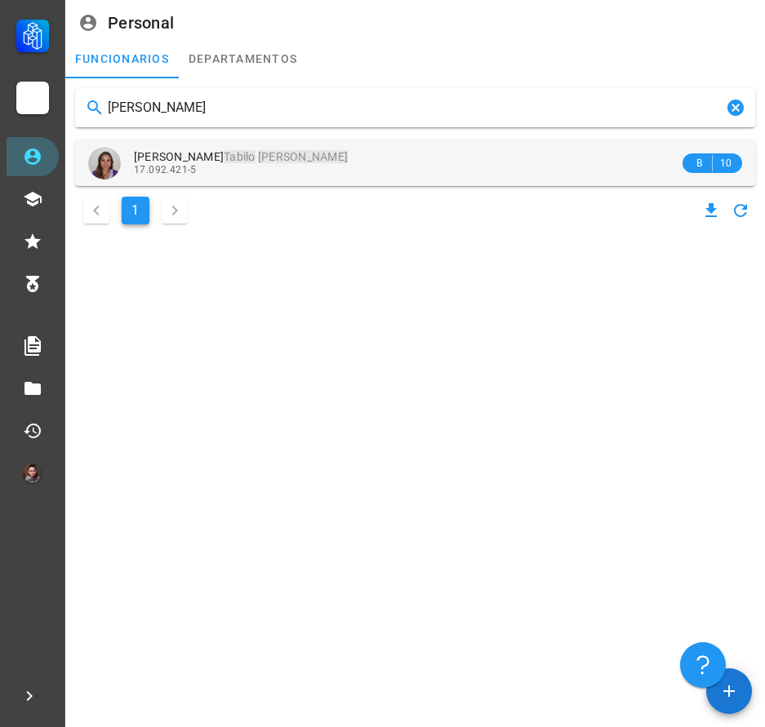
type input "[PERSON_NAME]"
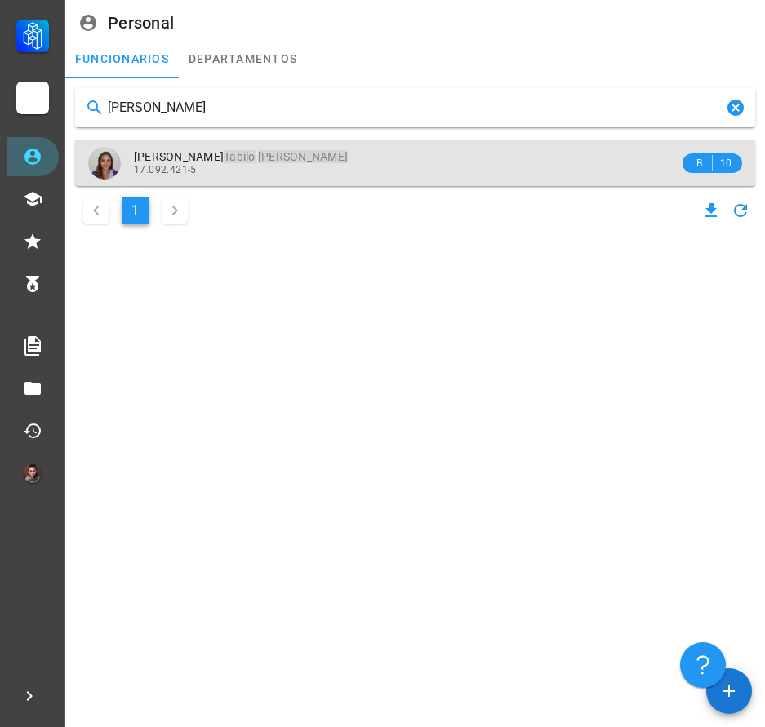
click at [315, 174] on div "17.092.421-5" at bounding box center [406, 169] width 545 height 11
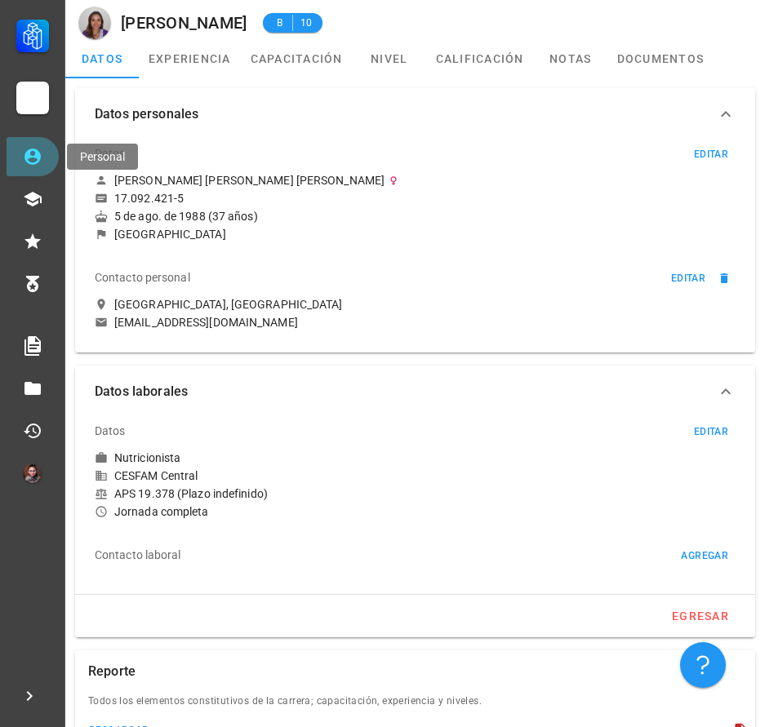
click at [41, 157] on icon at bounding box center [32, 157] width 16 height 16
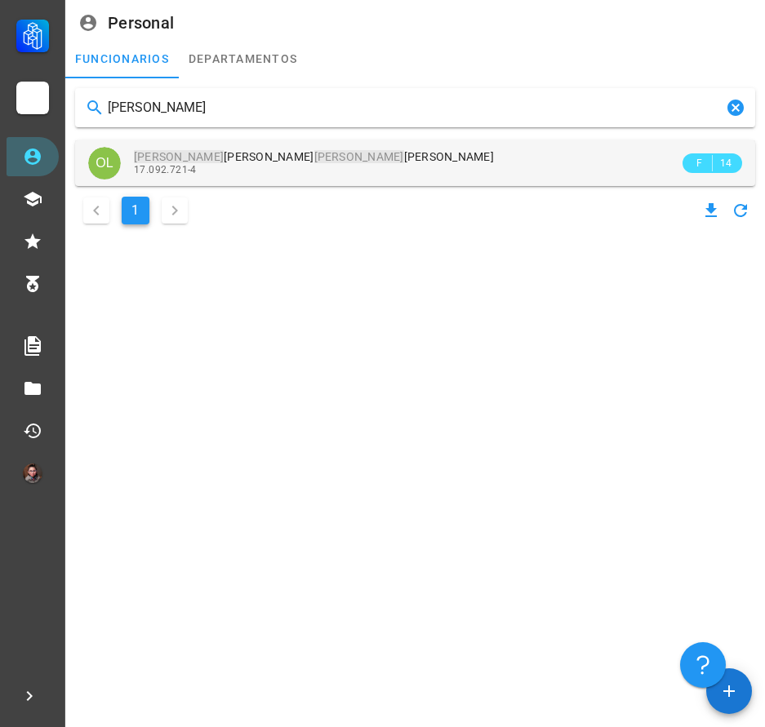
type input "[PERSON_NAME]"
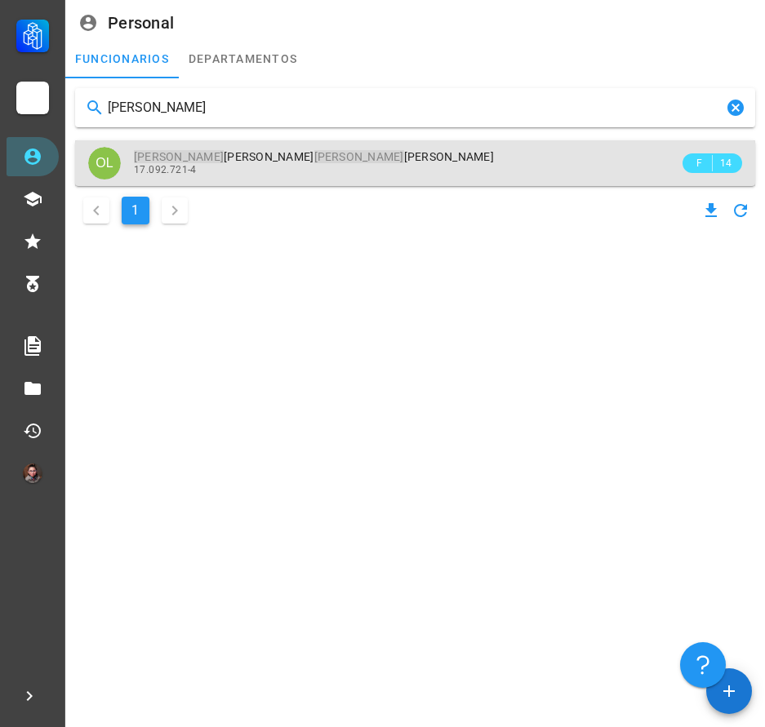
click at [384, 174] on div "17.092.721-4" at bounding box center [406, 169] width 545 height 11
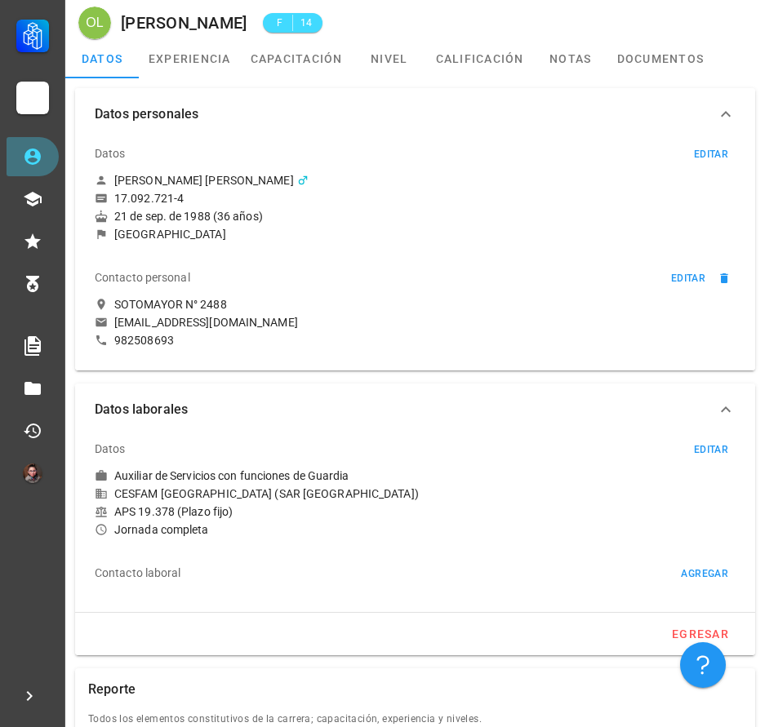
click at [44, 166] on link "Personal" at bounding box center [33, 156] width 52 height 39
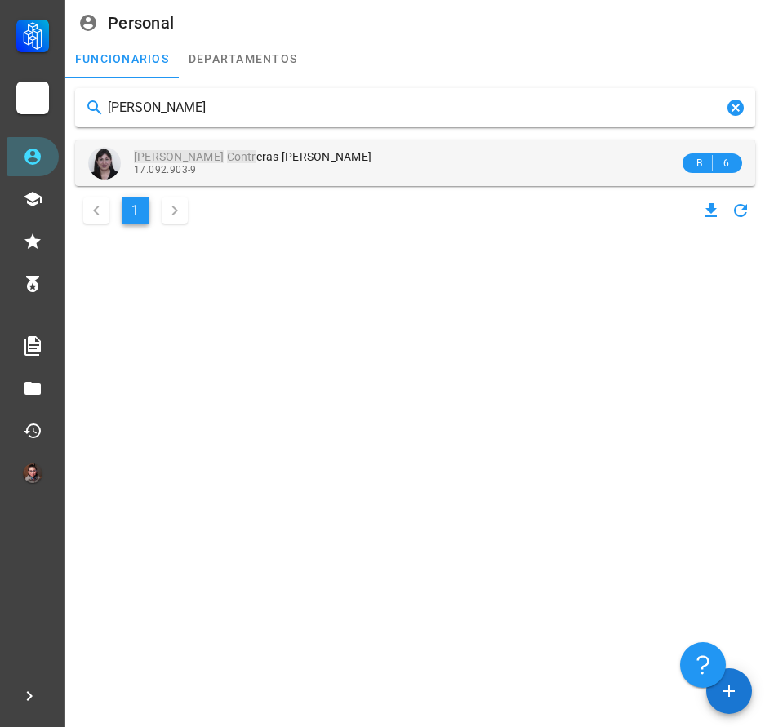
type input "[PERSON_NAME]"
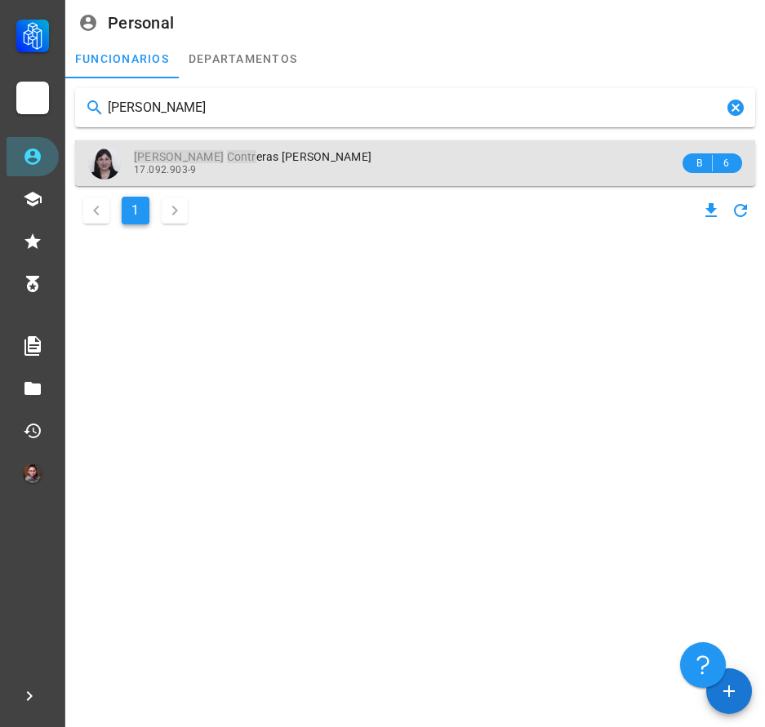
click at [300, 161] on div "[PERSON_NAME] eras [PERSON_NAME]" at bounding box center [406, 157] width 545 height 14
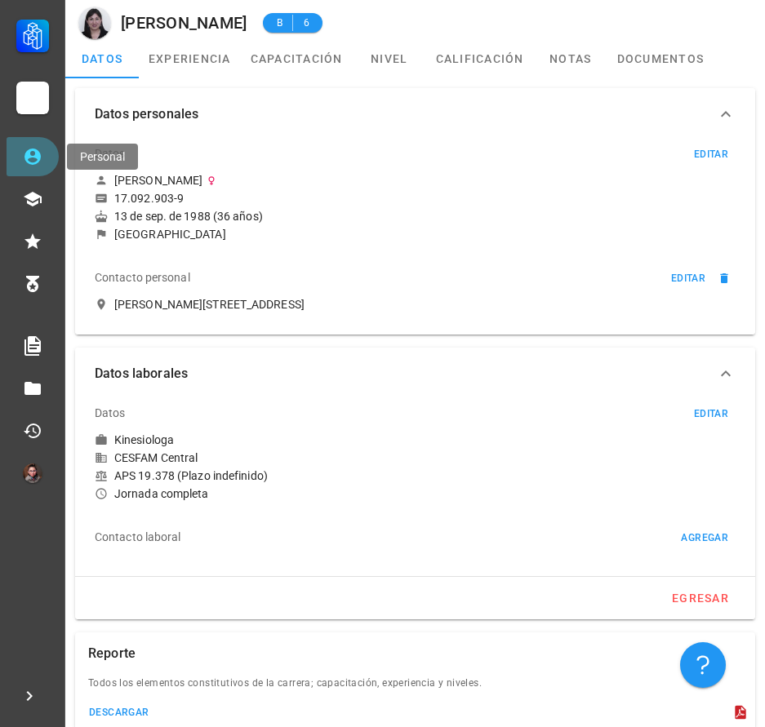
click at [34, 165] on icon at bounding box center [33, 157] width 20 height 20
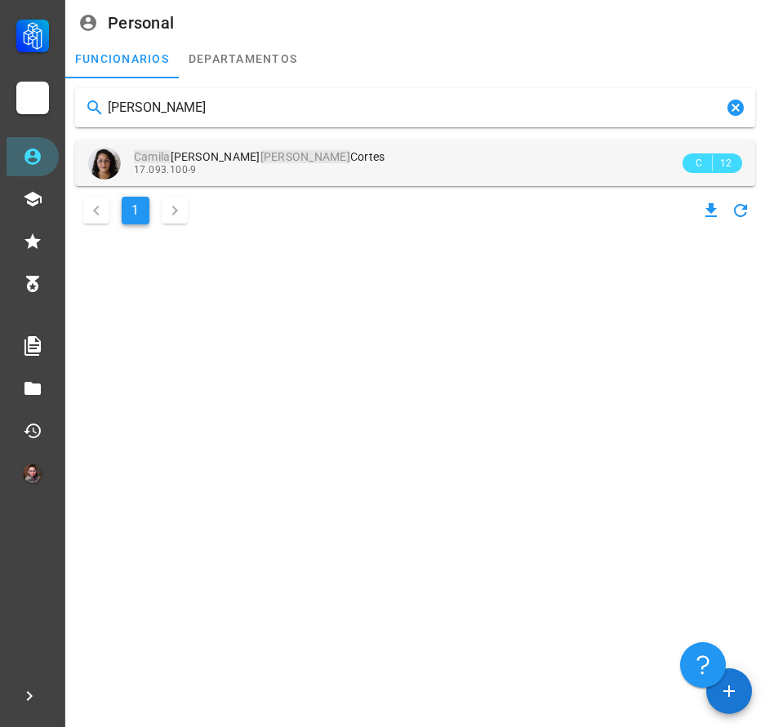
type input "[PERSON_NAME]"
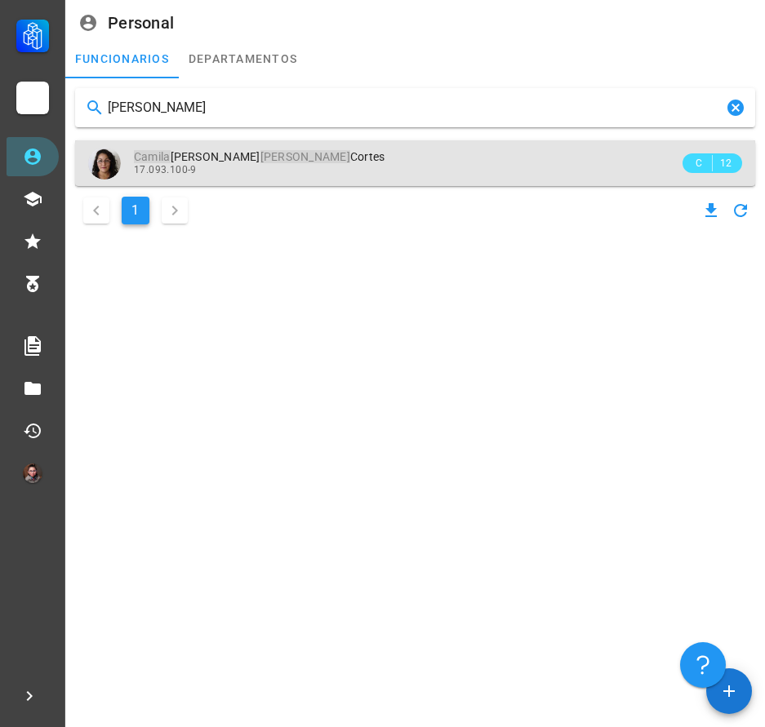
click at [271, 158] on span "[PERSON_NAME]" at bounding box center [259, 156] width 251 height 13
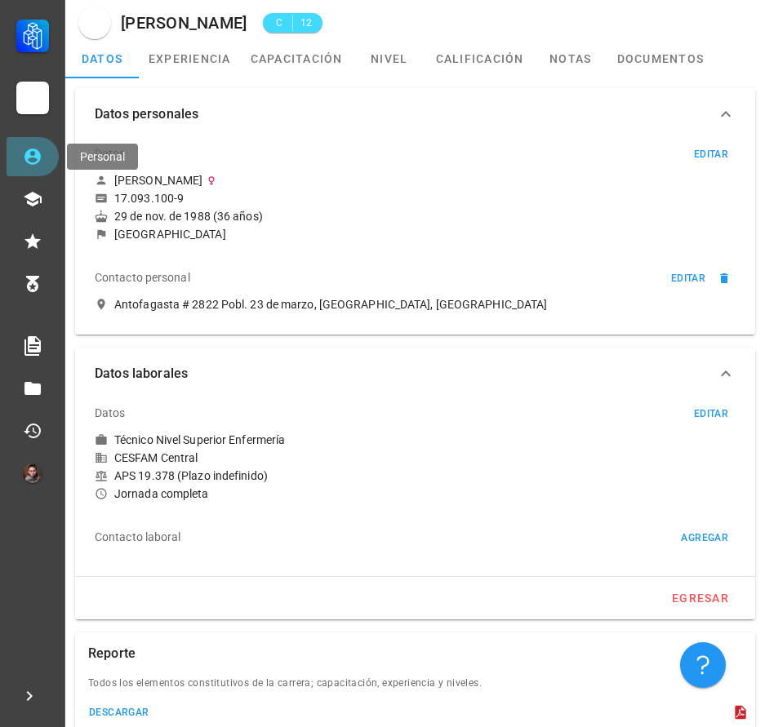
click at [33, 161] on icon at bounding box center [33, 157] width 20 height 20
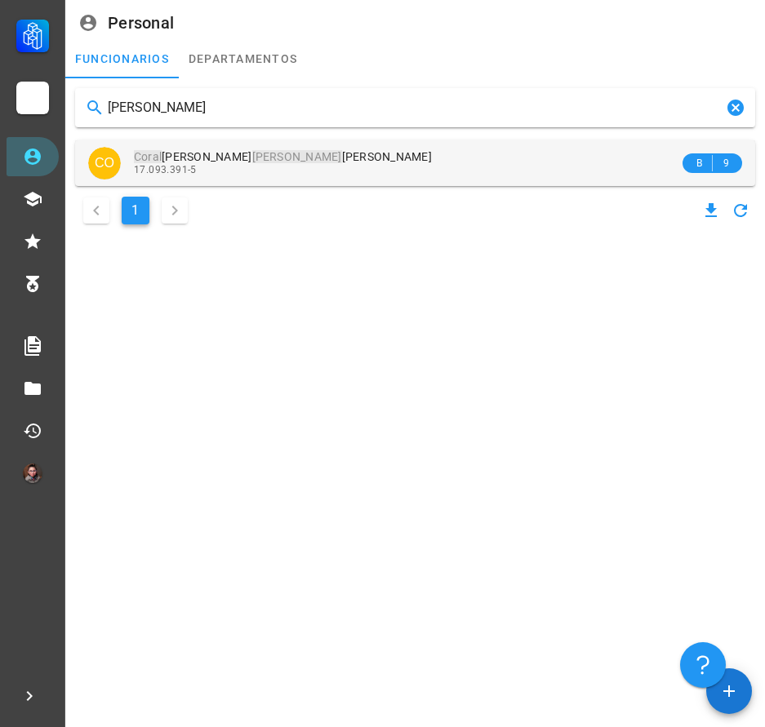
type input "[PERSON_NAME]"
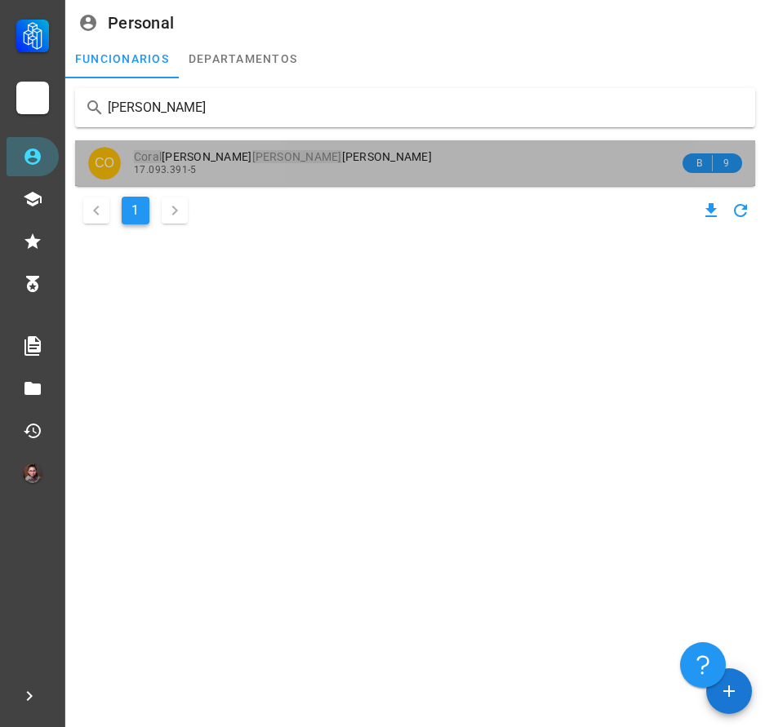
click at [366, 154] on div "Coral [PERSON_NAME]" at bounding box center [406, 157] width 545 height 14
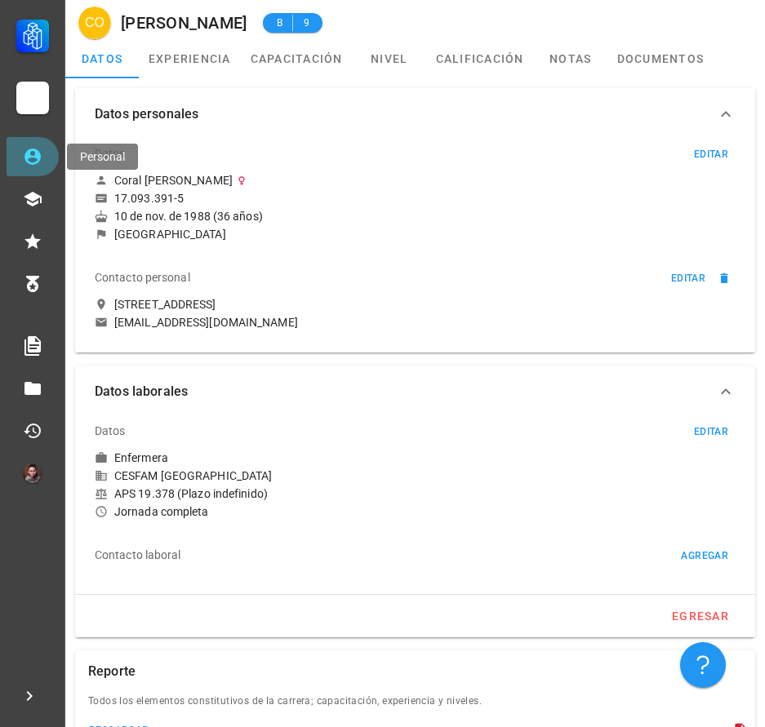
click at [43, 165] on link "Personal" at bounding box center [33, 156] width 52 height 39
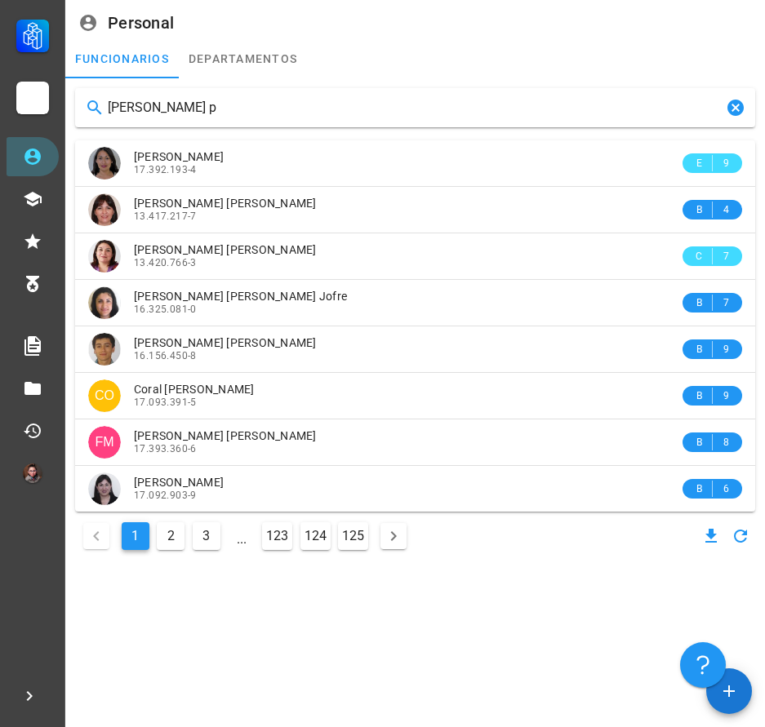
type input "[PERSON_NAME] pa"
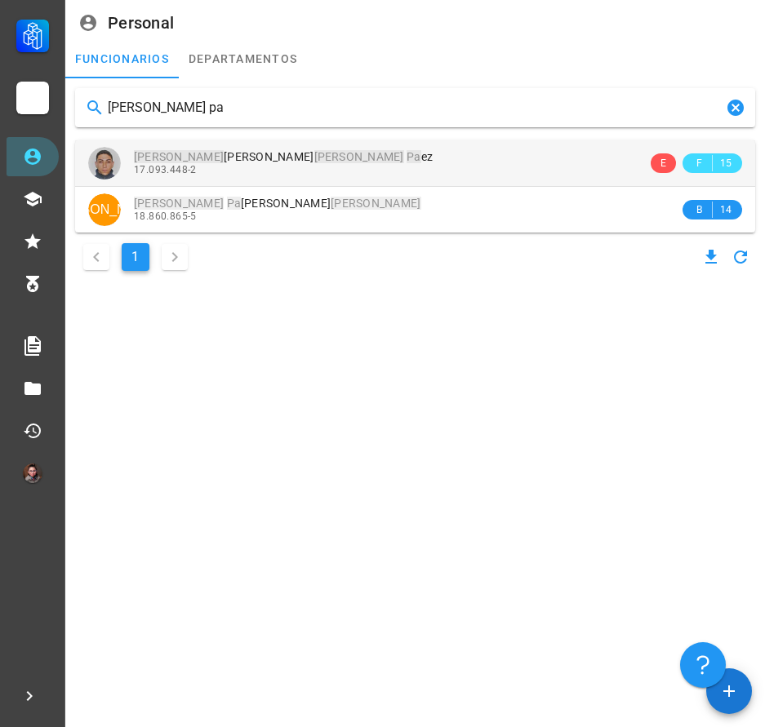
click at [354, 181] on div "[PERSON_NAME] [PERSON_NAME] Pa ez 17.093.448-2" at bounding box center [390, 162] width 513 height 45
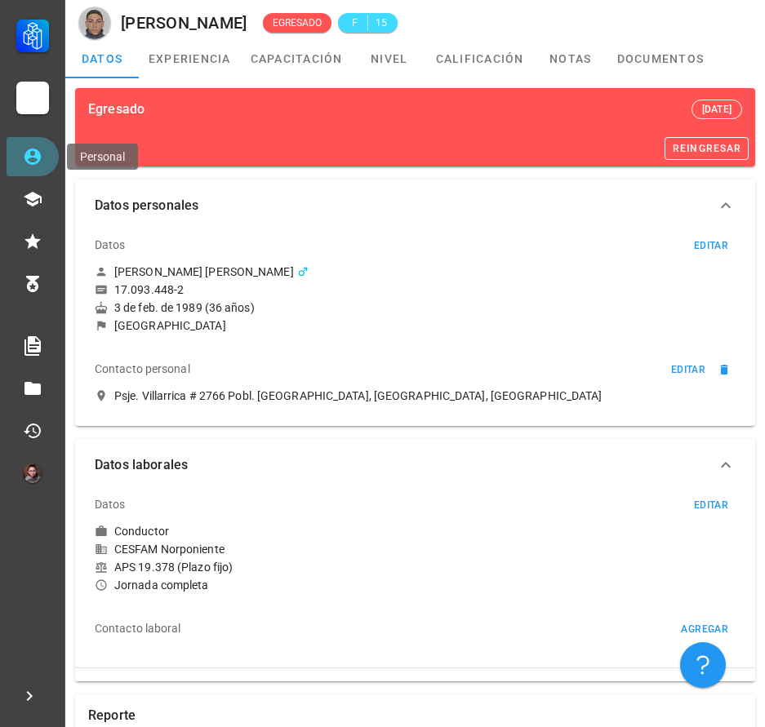
click at [38, 167] on link "Personal" at bounding box center [33, 156] width 52 height 39
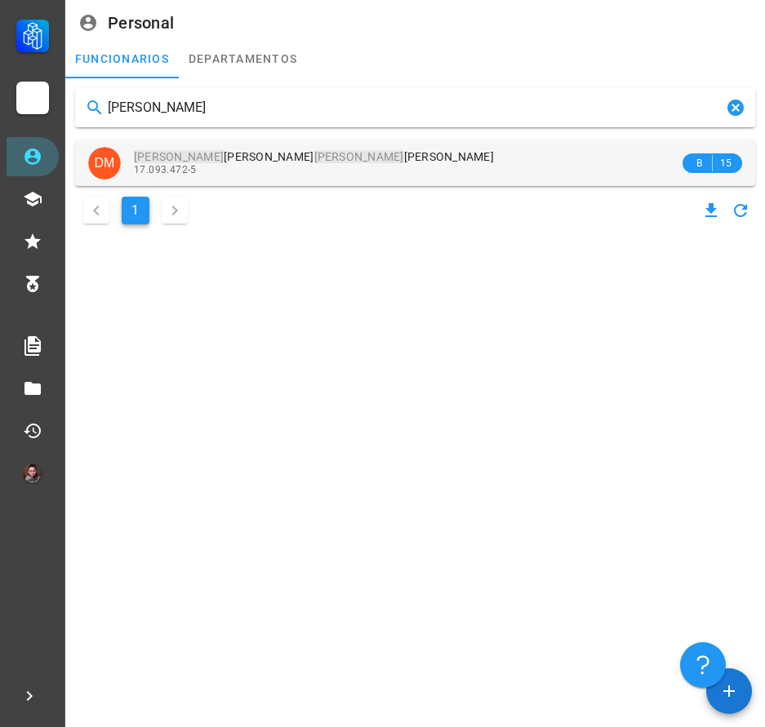
type input "[PERSON_NAME]"
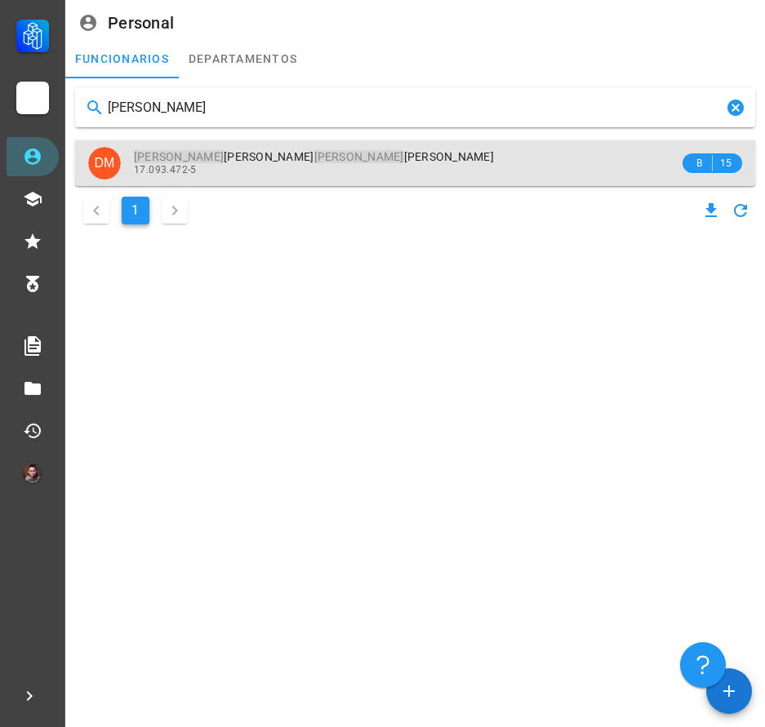
click at [268, 149] on div "[PERSON_NAME] [PERSON_NAME] 17.093.472-5" at bounding box center [406, 162] width 545 height 45
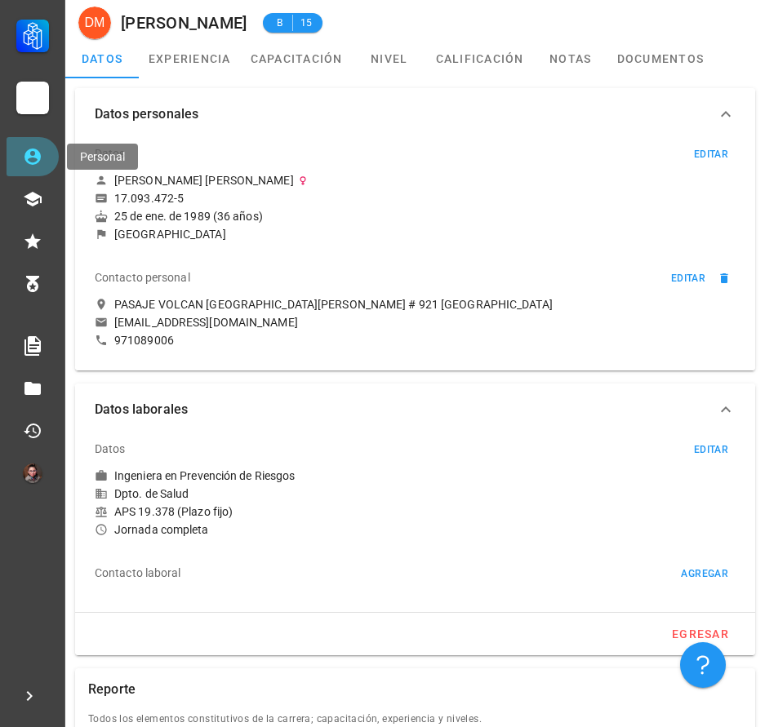
click at [29, 158] on icon at bounding box center [32, 157] width 16 height 16
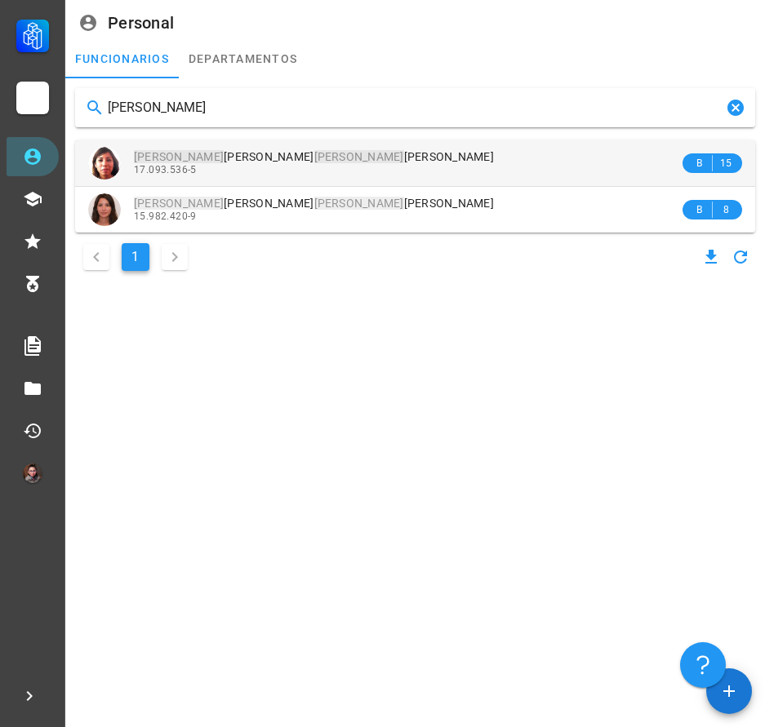
type input "[PERSON_NAME]"
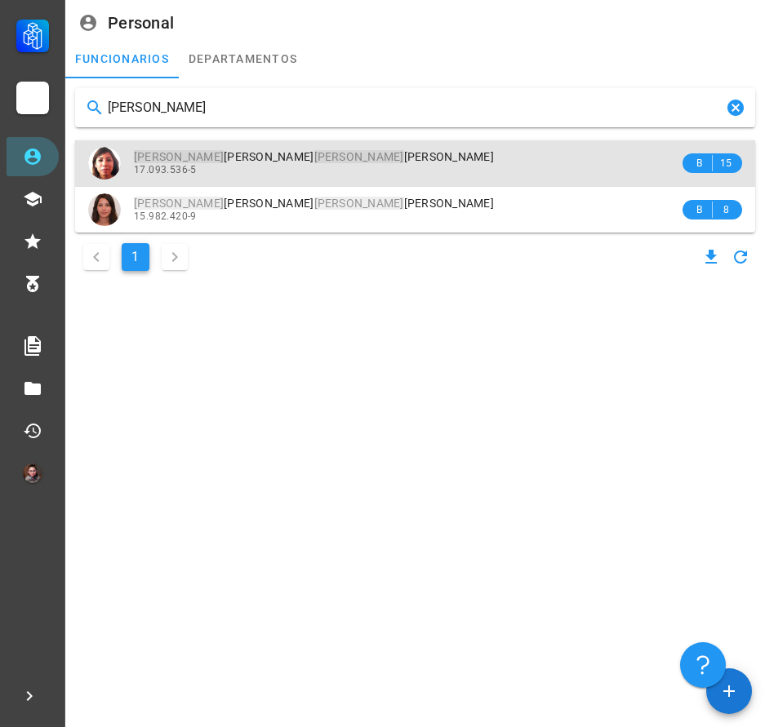
click at [252, 158] on span "[PERSON_NAME] [PERSON_NAME]" at bounding box center [314, 156] width 360 height 13
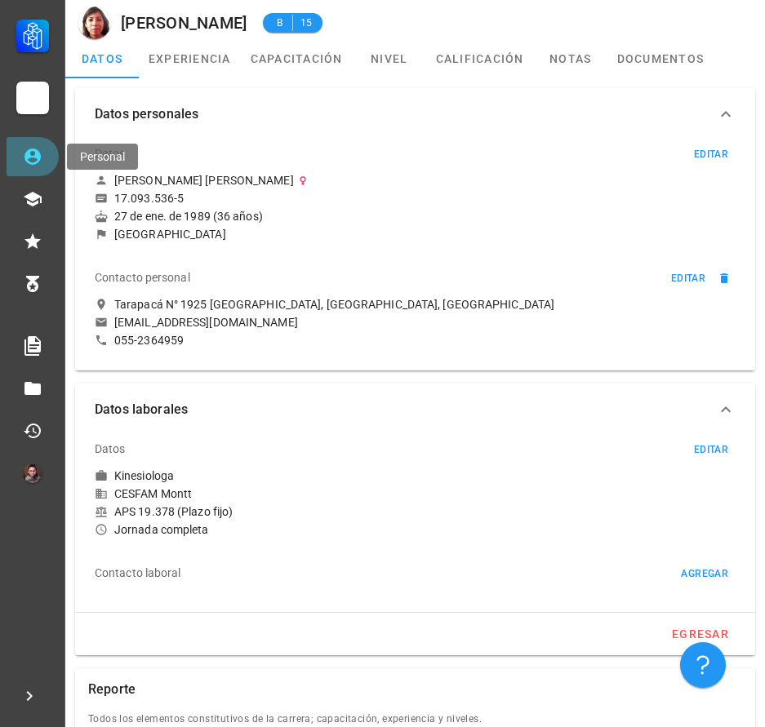
click at [37, 156] on icon at bounding box center [32, 157] width 16 height 16
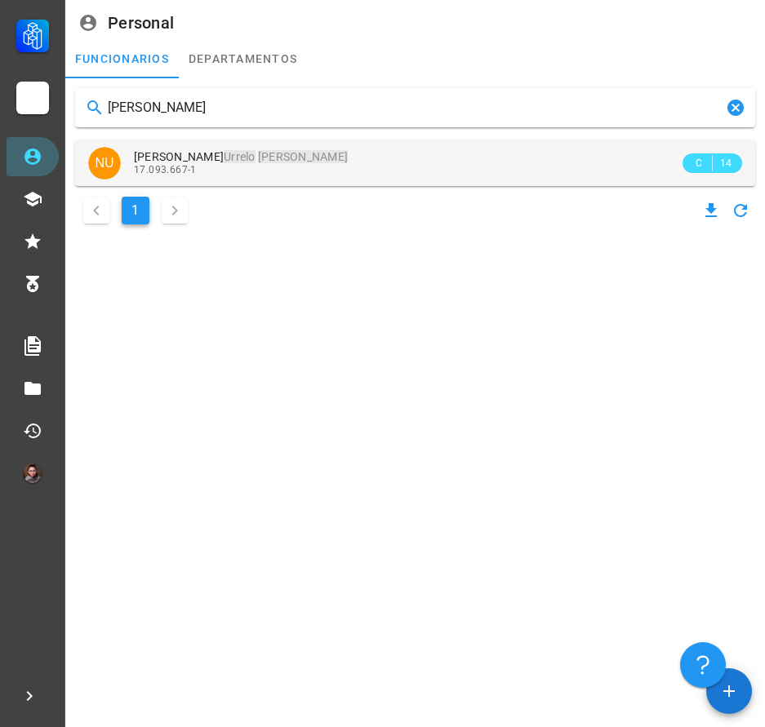
type input "[PERSON_NAME]"
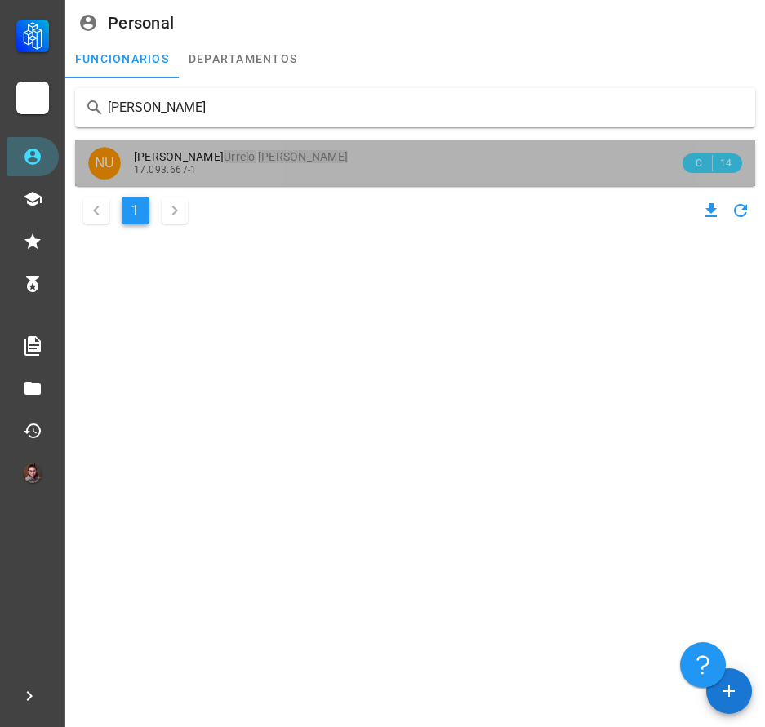
click at [251, 173] on div "17.093.667-1" at bounding box center [406, 169] width 545 height 11
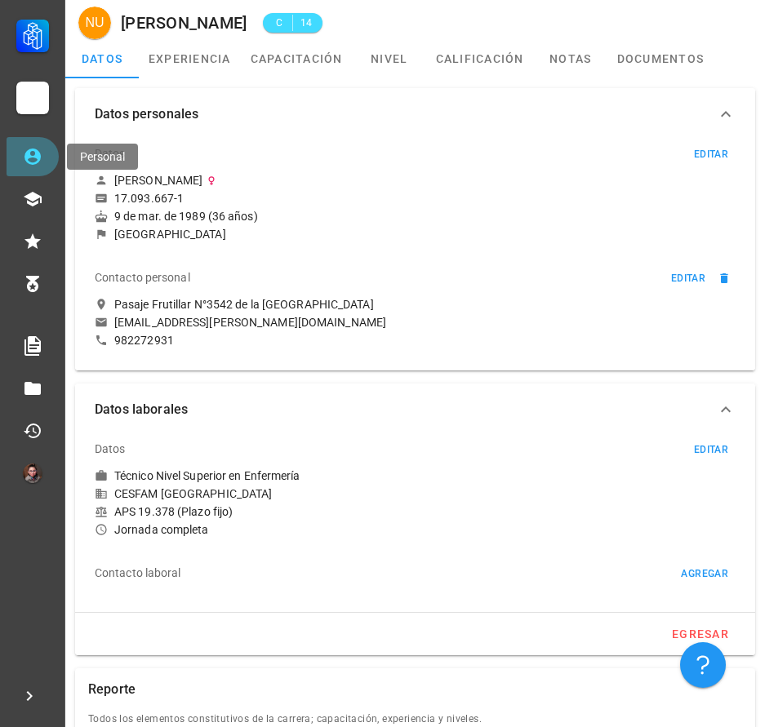
click at [51, 165] on link "Personal" at bounding box center [33, 156] width 52 height 39
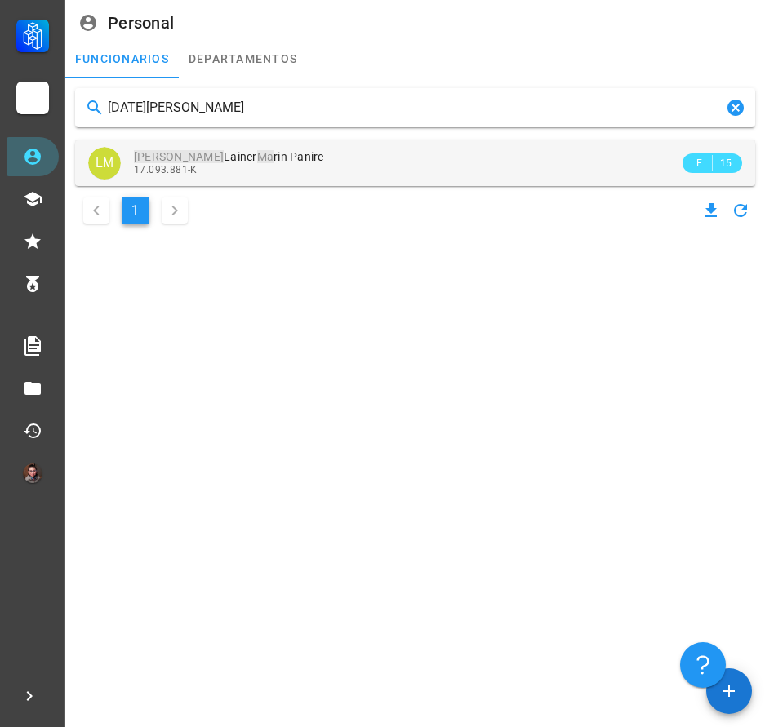
type input "[DATE][PERSON_NAME]"
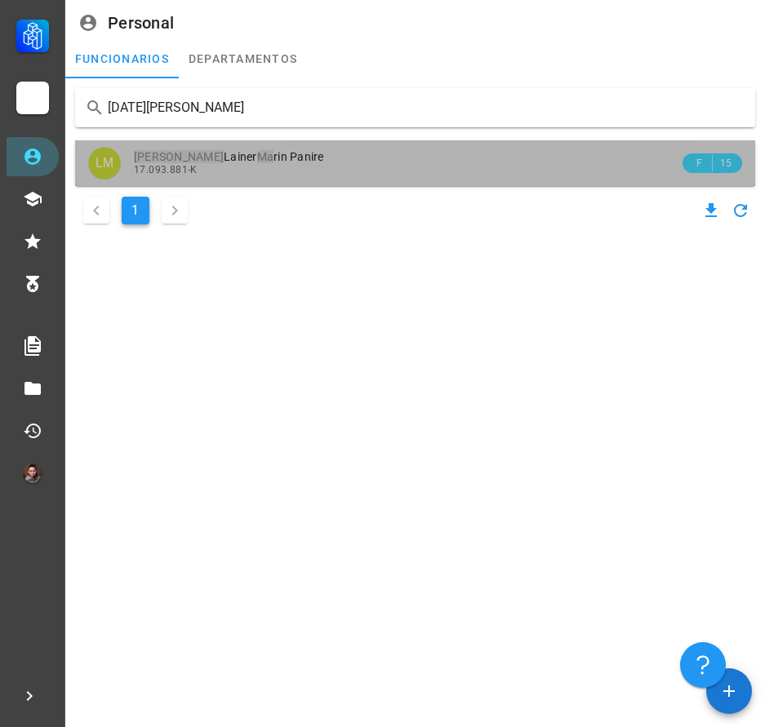
click at [313, 157] on div "[DATE][PERSON_NAME] Ma [PERSON_NAME]" at bounding box center [406, 157] width 545 height 14
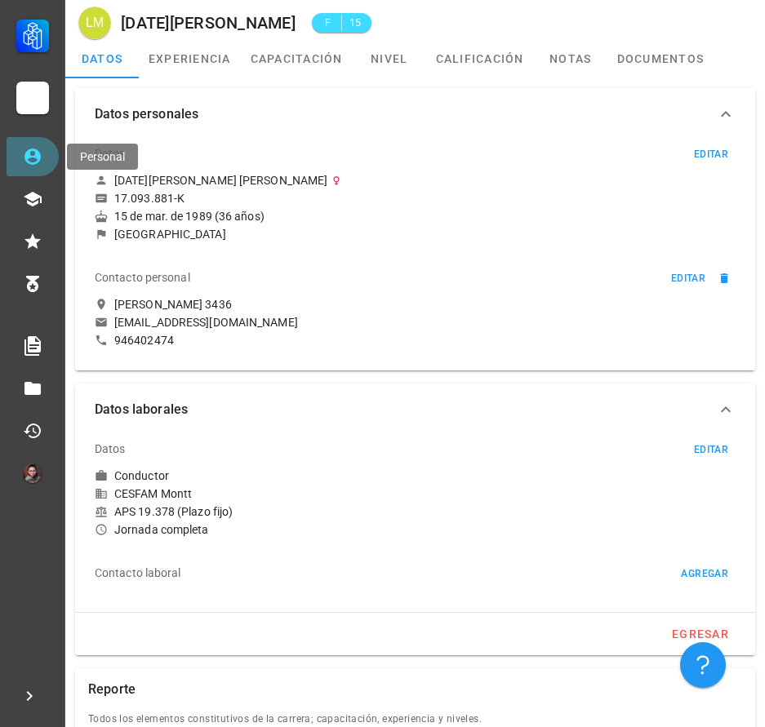
click at [28, 153] on icon at bounding box center [32, 157] width 16 height 16
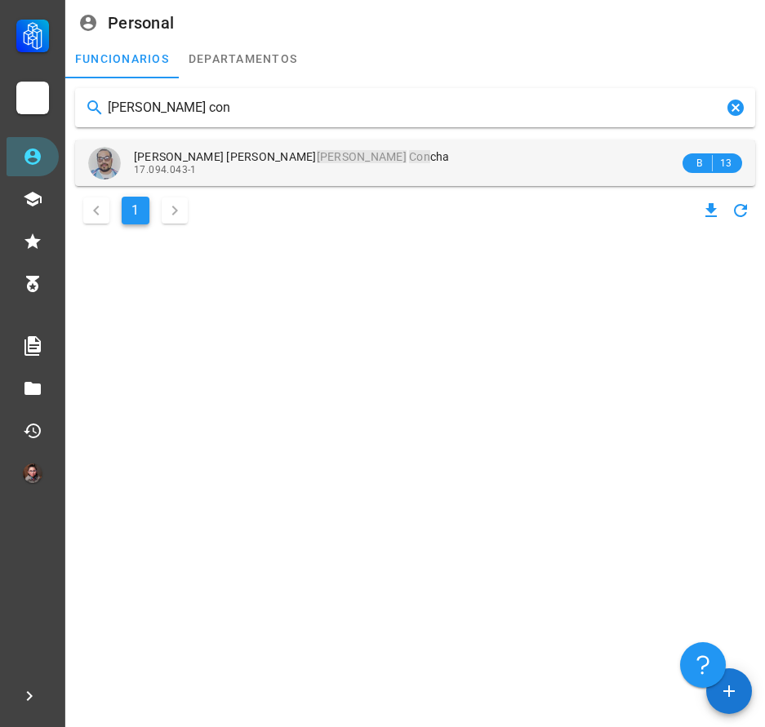
type input "[PERSON_NAME] con"
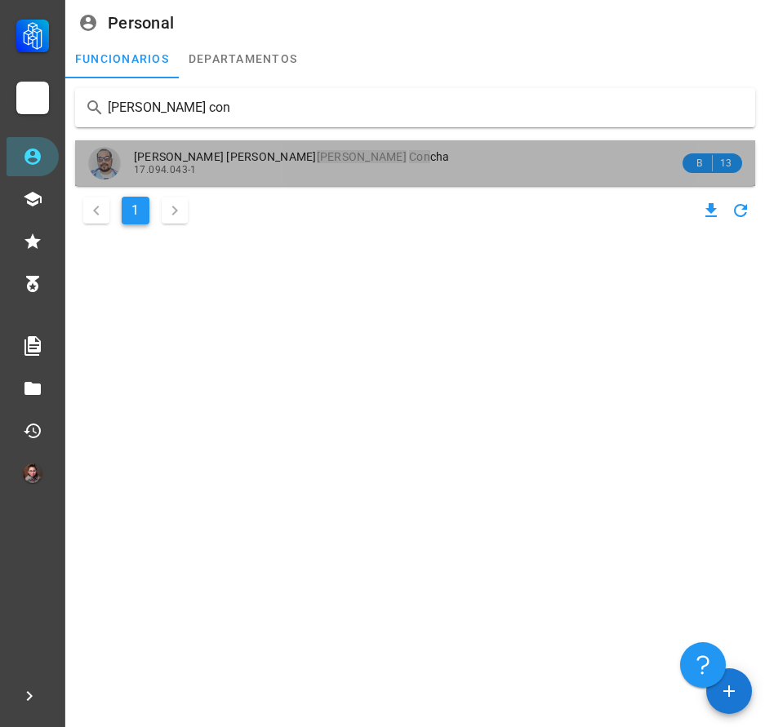
click at [371, 182] on div "[PERSON_NAME] Con cha 17.094.043-1" at bounding box center [406, 162] width 545 height 45
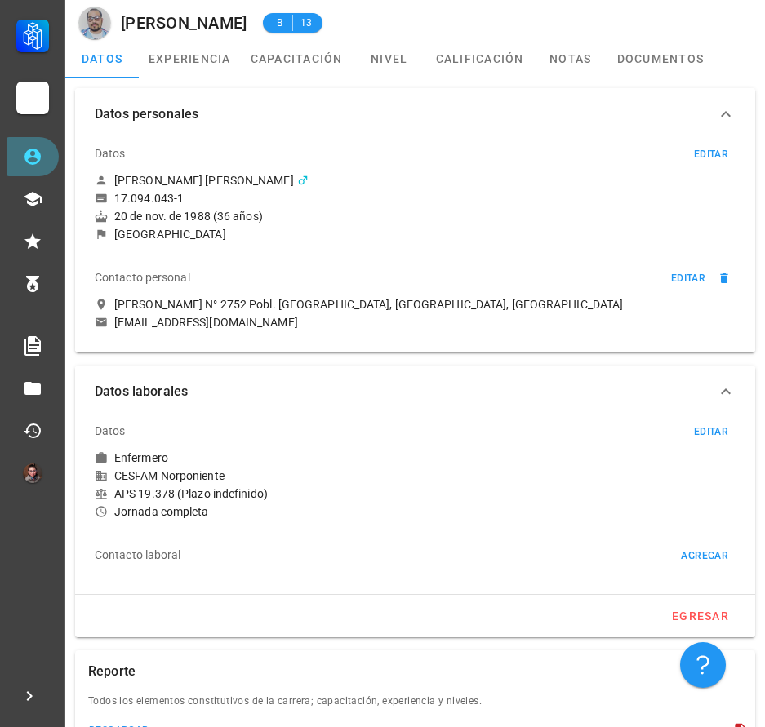
click at [11, 169] on link "Personal" at bounding box center [33, 156] width 52 height 39
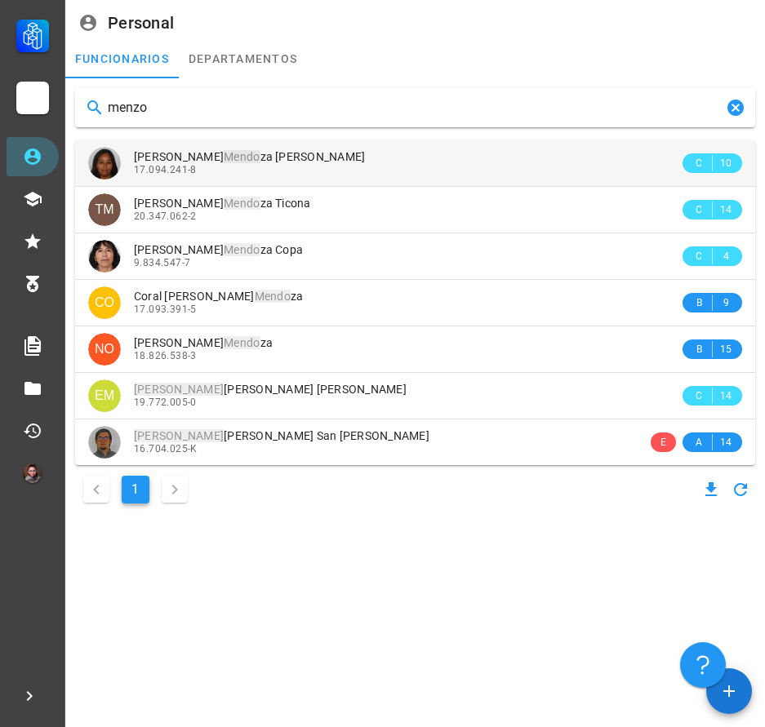
type input "menzo"
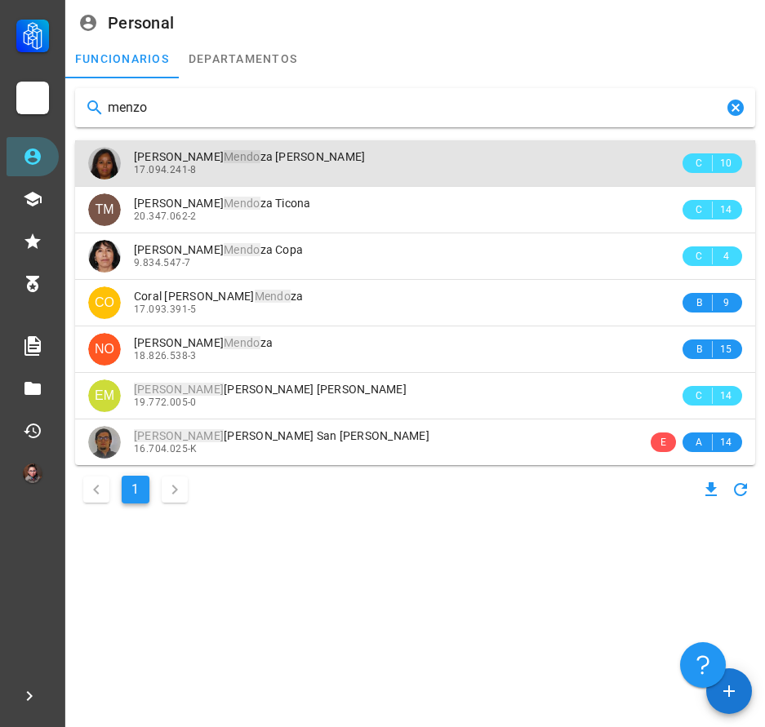
click at [273, 161] on span "[PERSON_NAME] za [PERSON_NAME]" at bounding box center [250, 156] width 232 height 13
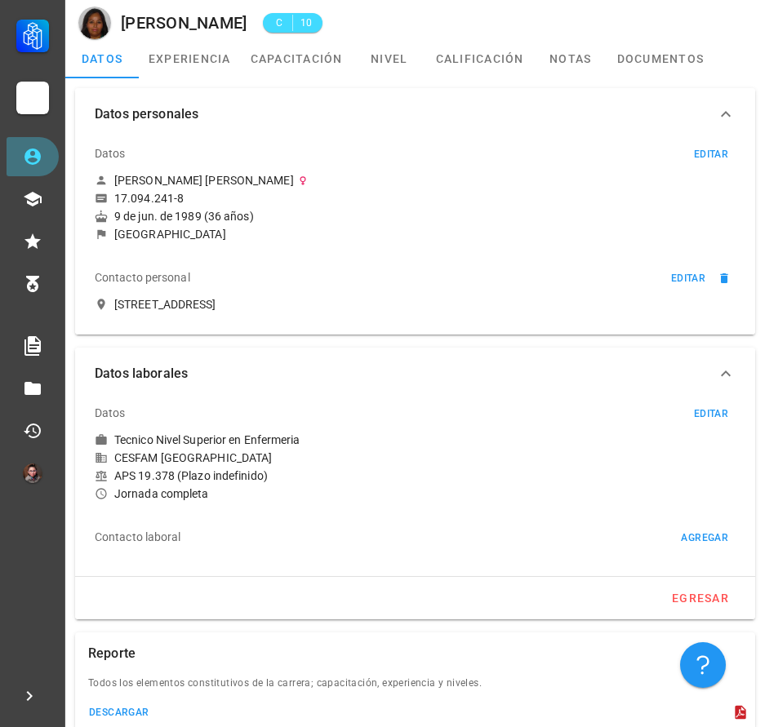
click at [51, 162] on link "Personal" at bounding box center [33, 156] width 52 height 39
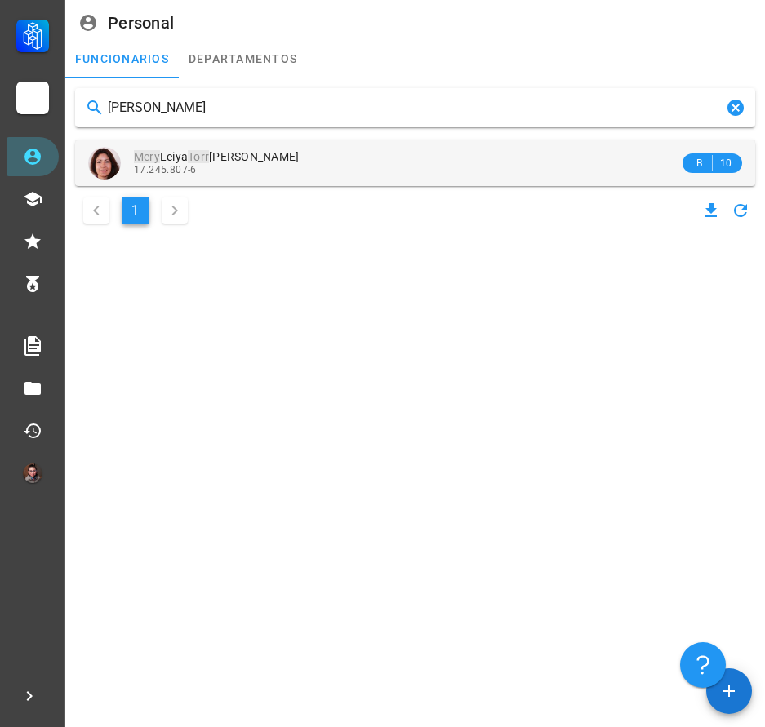
type input "[PERSON_NAME]"
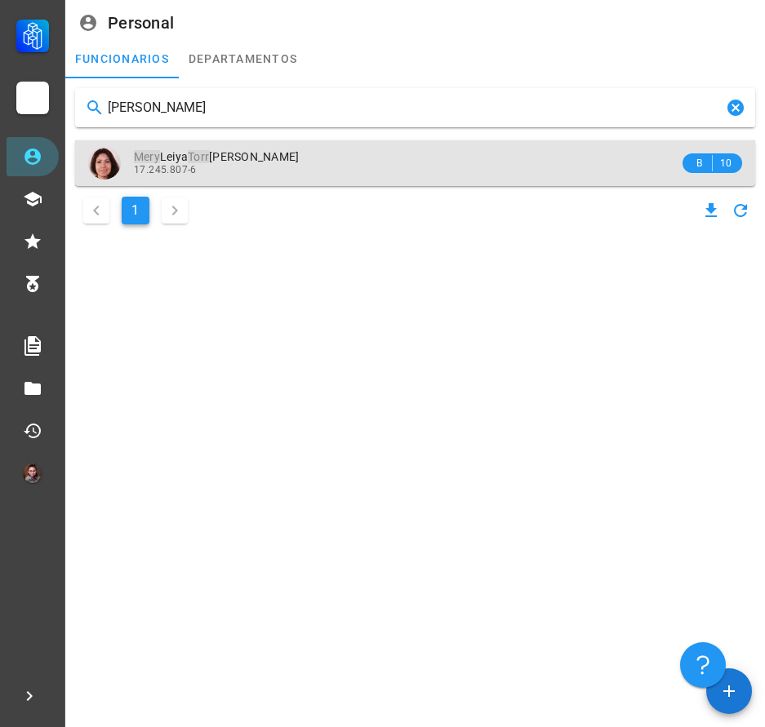
click at [264, 172] on div "17.245.807-6" at bounding box center [406, 169] width 545 height 11
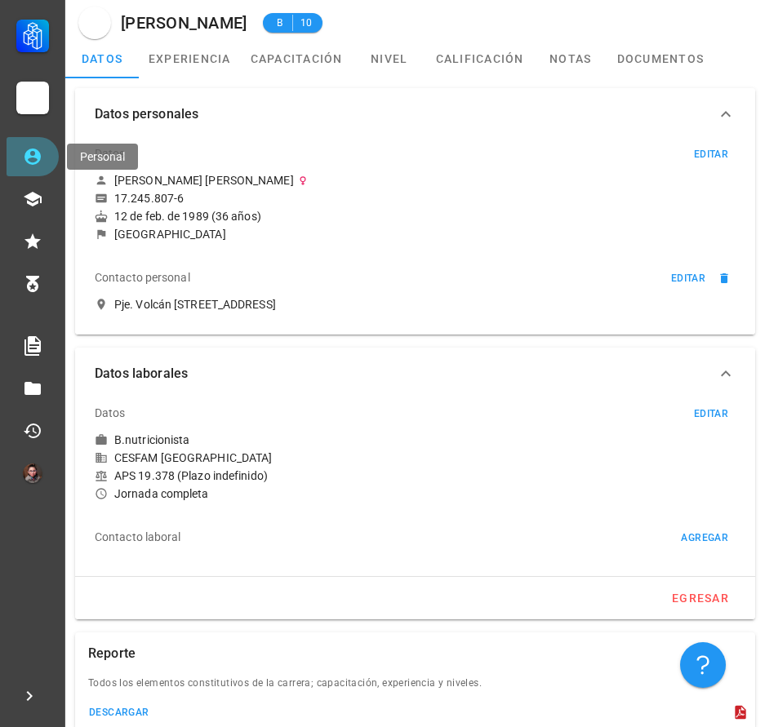
click at [13, 153] on link "Personal" at bounding box center [33, 156] width 52 height 39
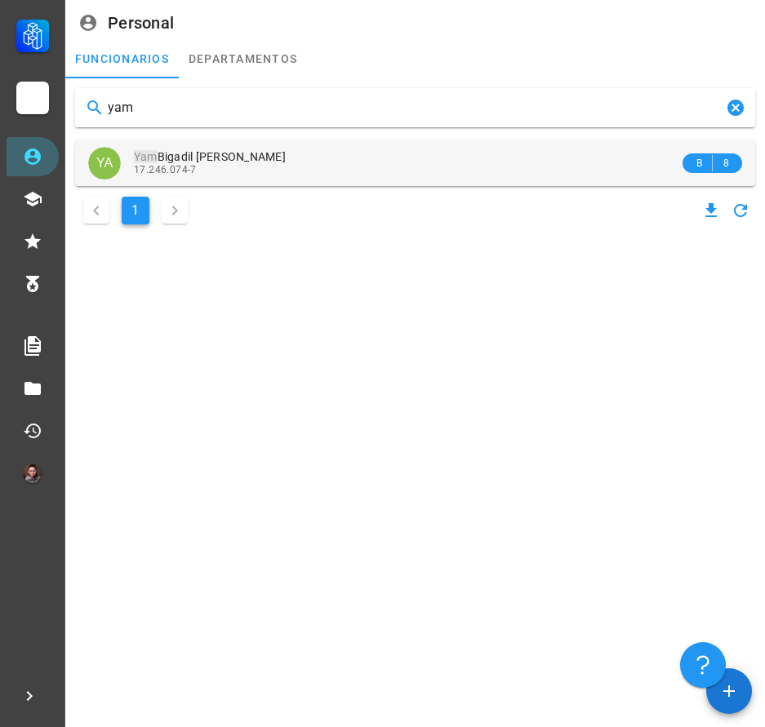
type input "yam"
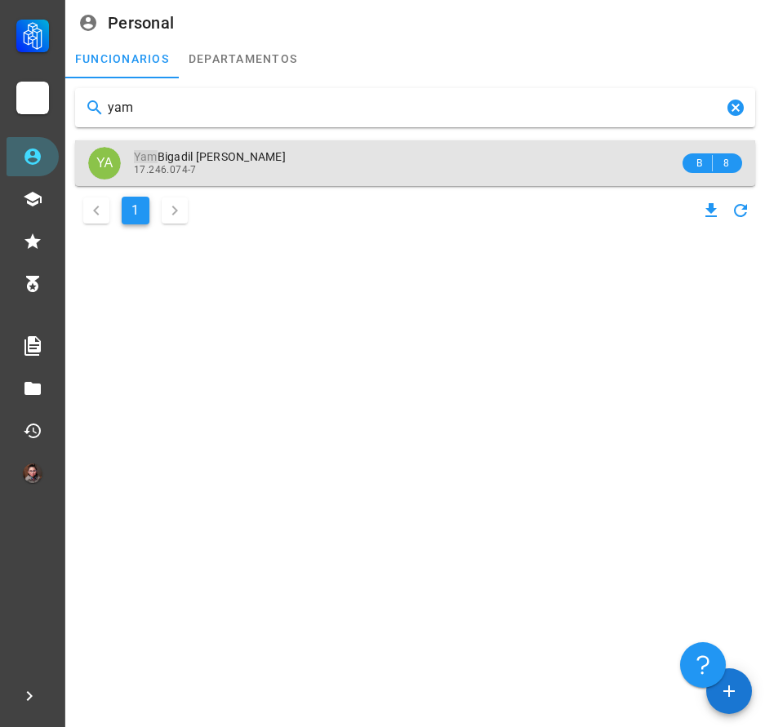
click at [286, 164] on div "17.246.074-7" at bounding box center [406, 169] width 545 height 11
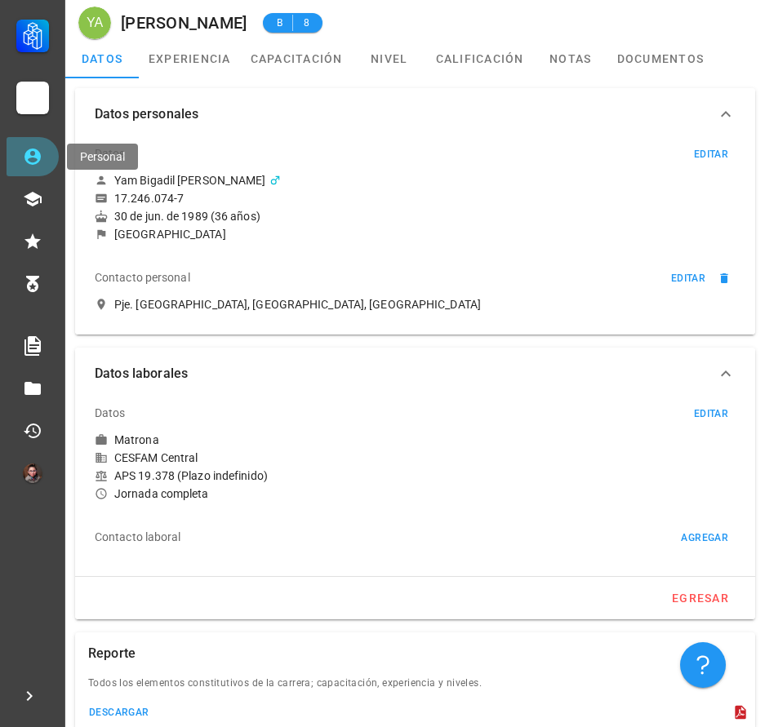
click at [47, 153] on link "Personal" at bounding box center [33, 156] width 52 height 39
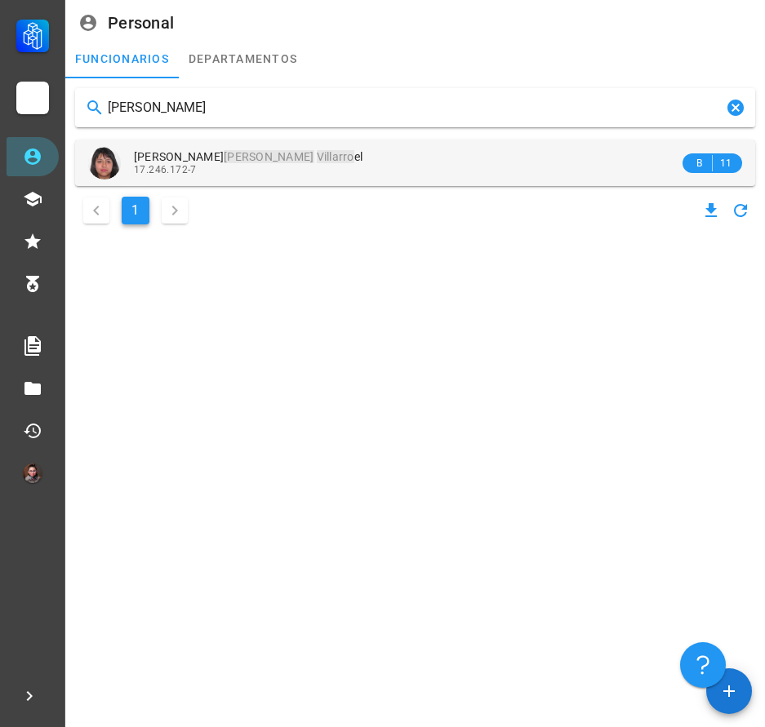
type input "[PERSON_NAME]"
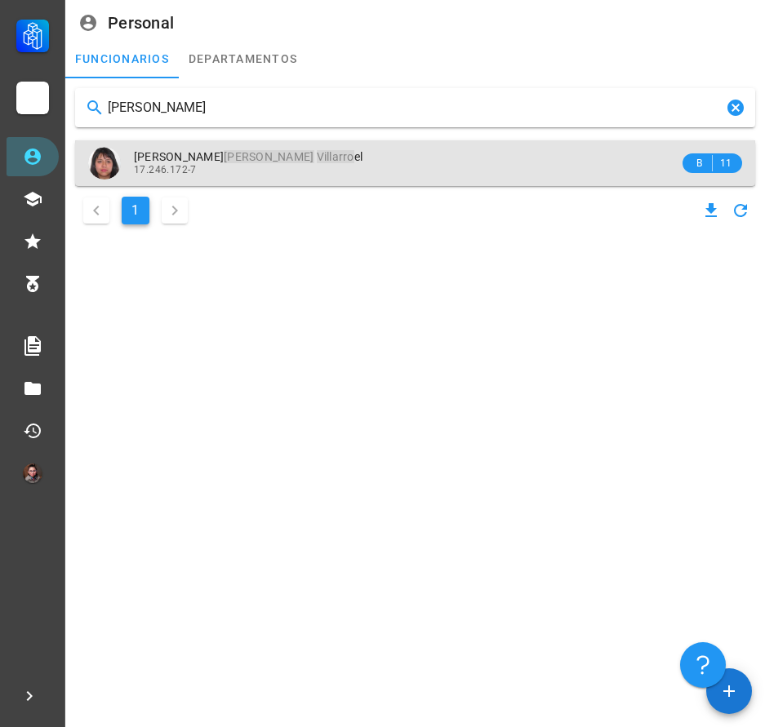
click at [300, 162] on span "[PERSON_NAME] el" at bounding box center [248, 156] width 229 height 13
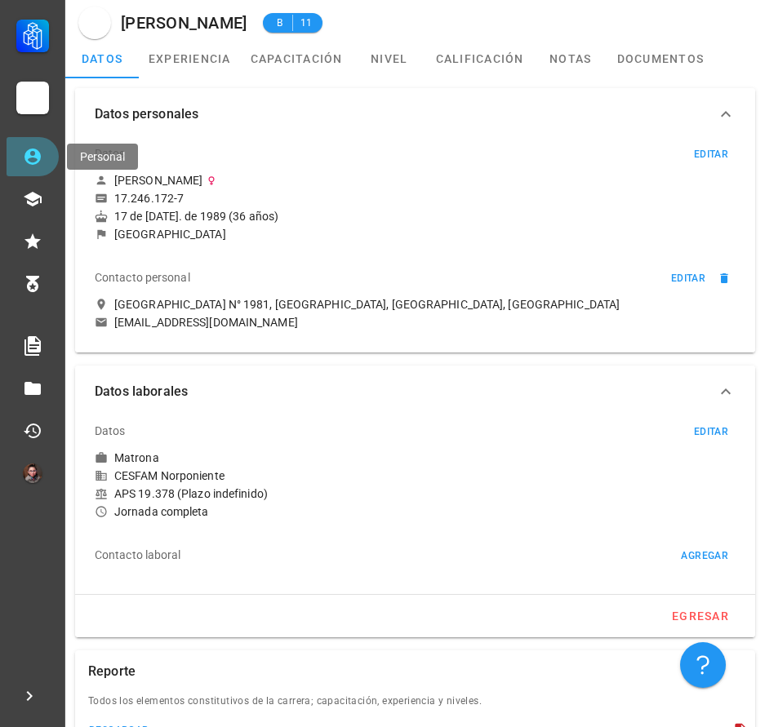
click at [41, 148] on icon at bounding box center [33, 157] width 20 height 20
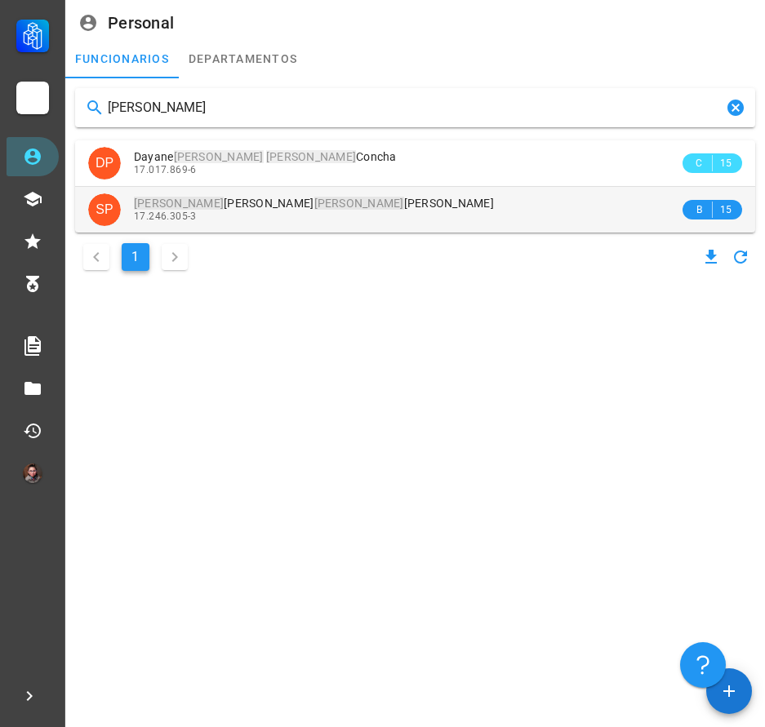
type input "[PERSON_NAME]"
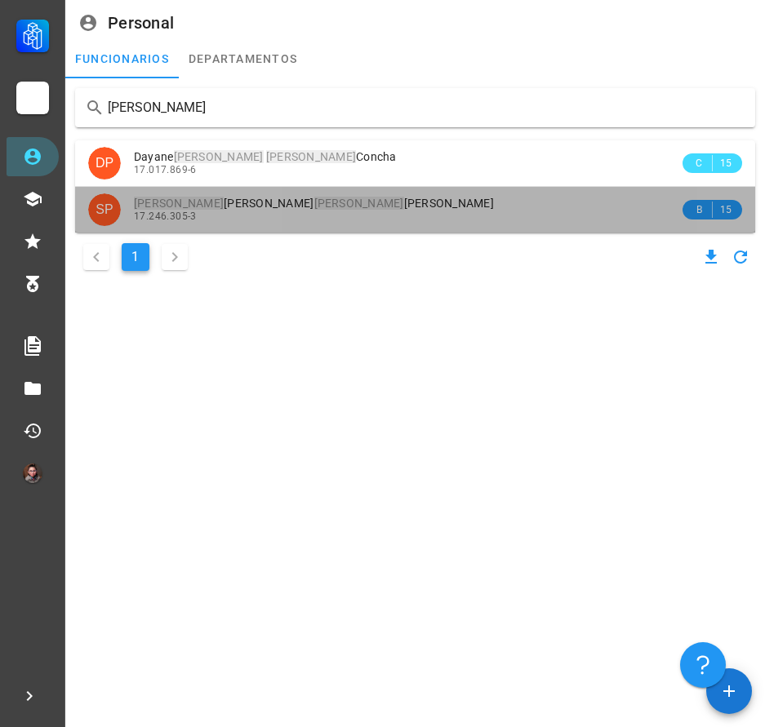
click at [313, 211] on div "17.246.305-3" at bounding box center [406, 216] width 545 height 11
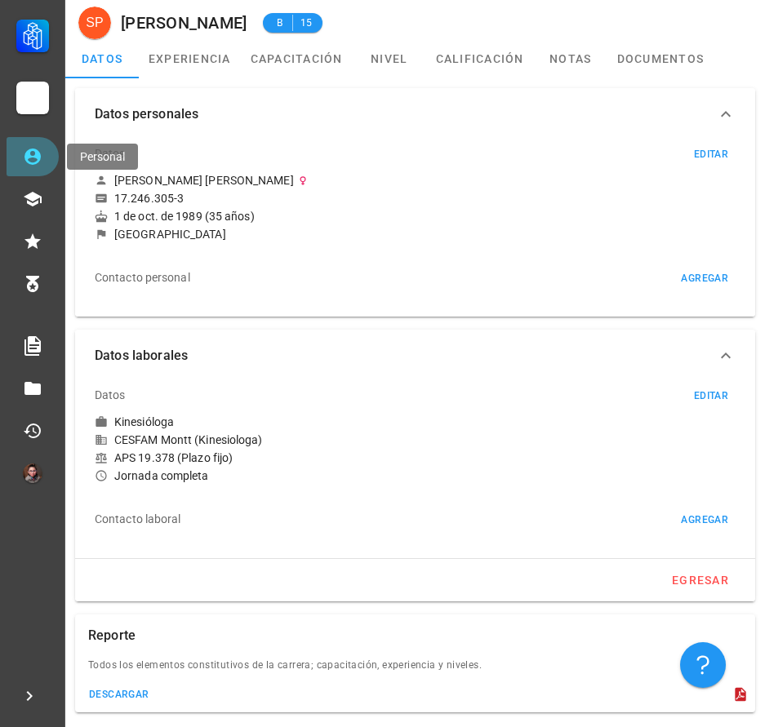
click at [16, 166] on link "Personal" at bounding box center [33, 156] width 52 height 39
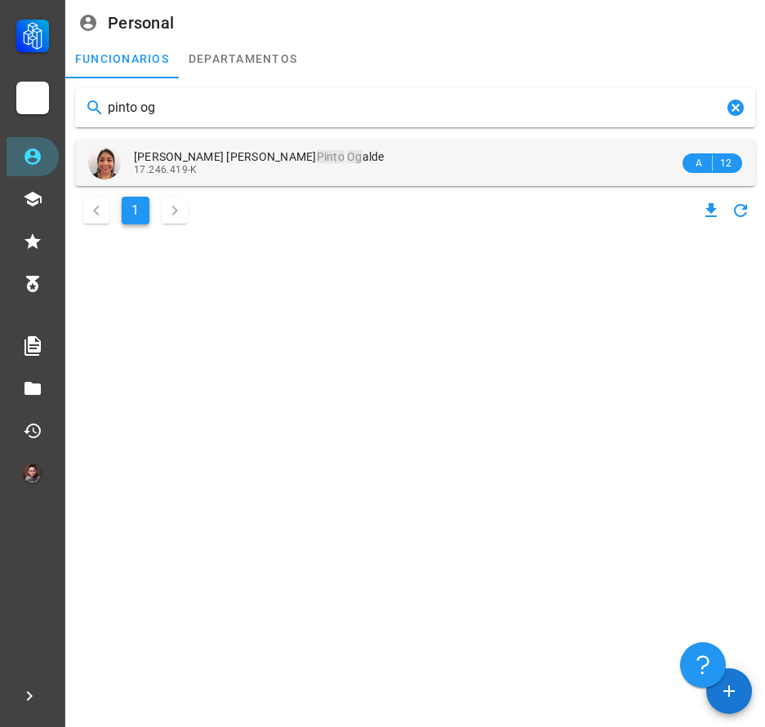
type input "pinto og"
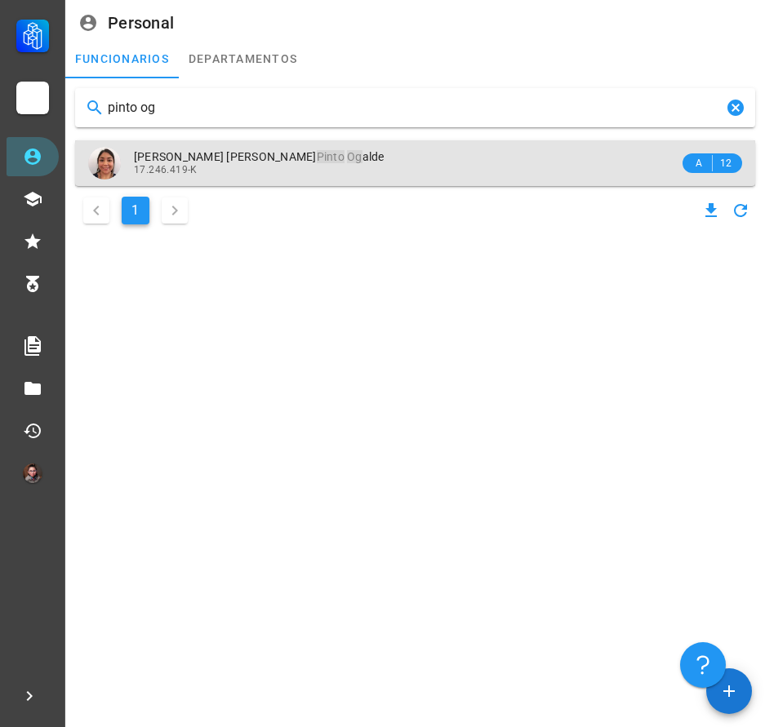
click at [326, 167] on div "17.246.419-K" at bounding box center [406, 169] width 545 height 11
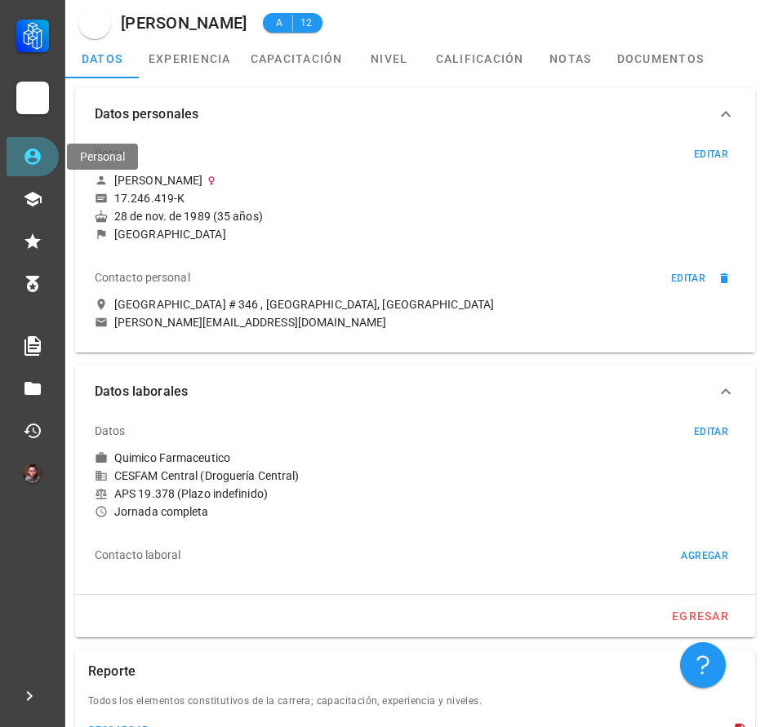
click at [24, 149] on icon at bounding box center [33, 157] width 20 height 20
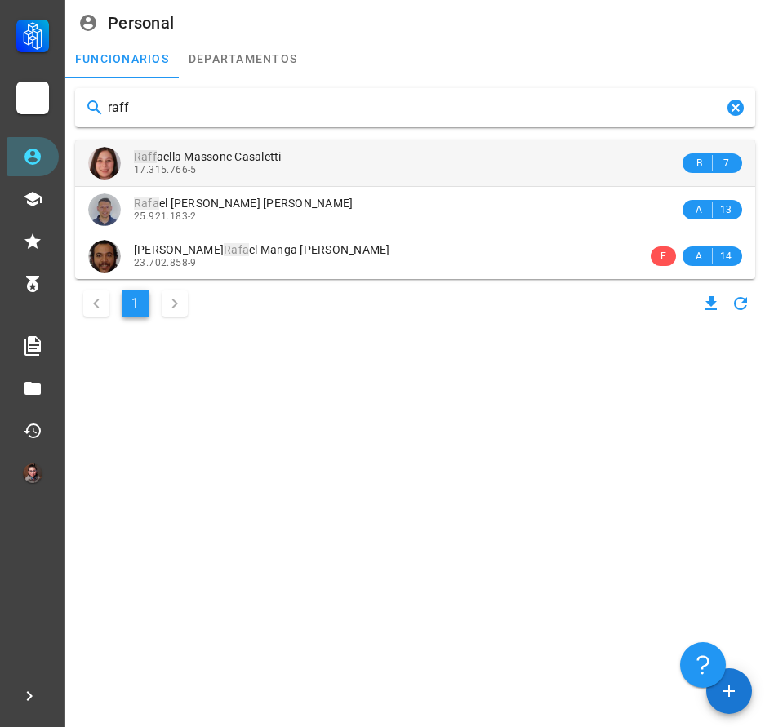
type input "raff"
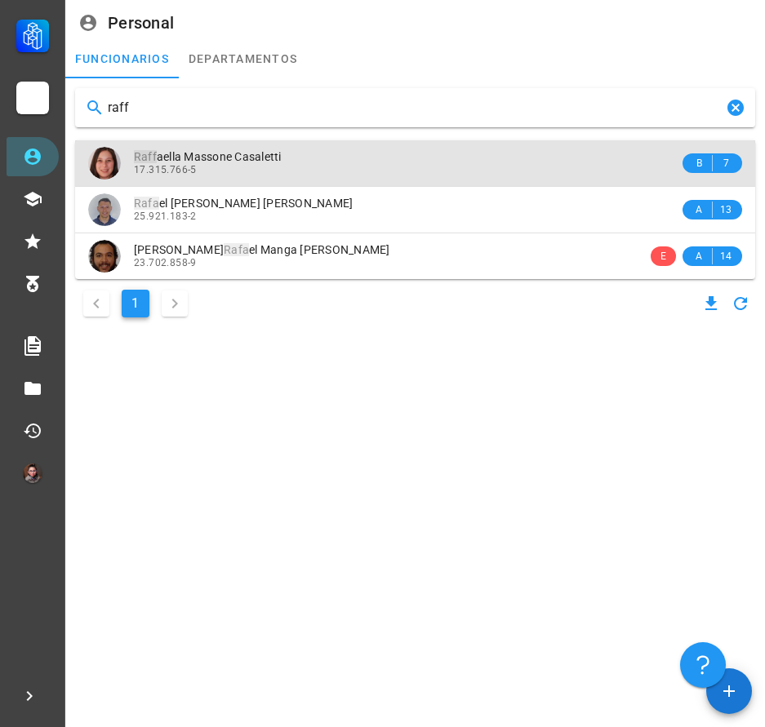
click at [216, 170] on div "17.315.766-5" at bounding box center [406, 169] width 545 height 11
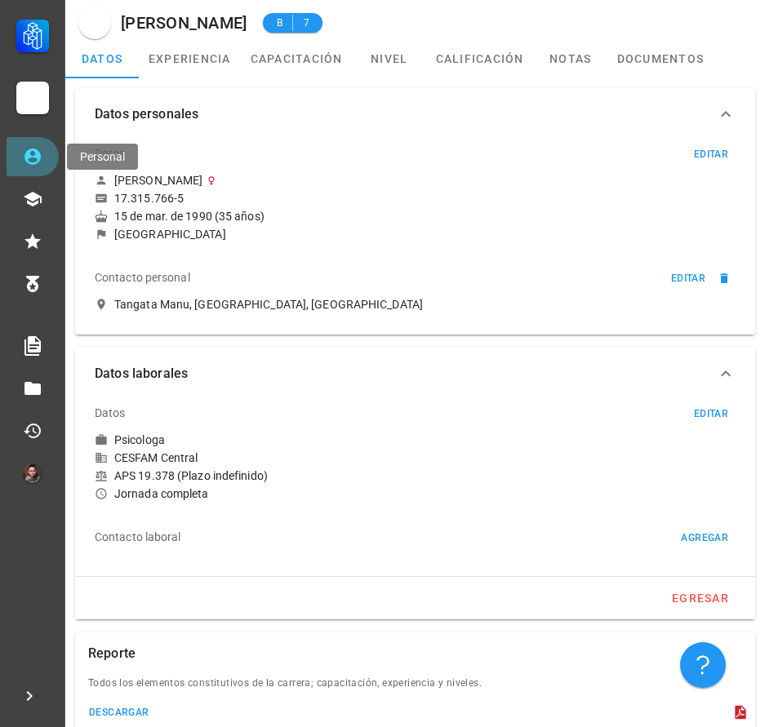
click at [29, 150] on icon at bounding box center [32, 157] width 16 height 16
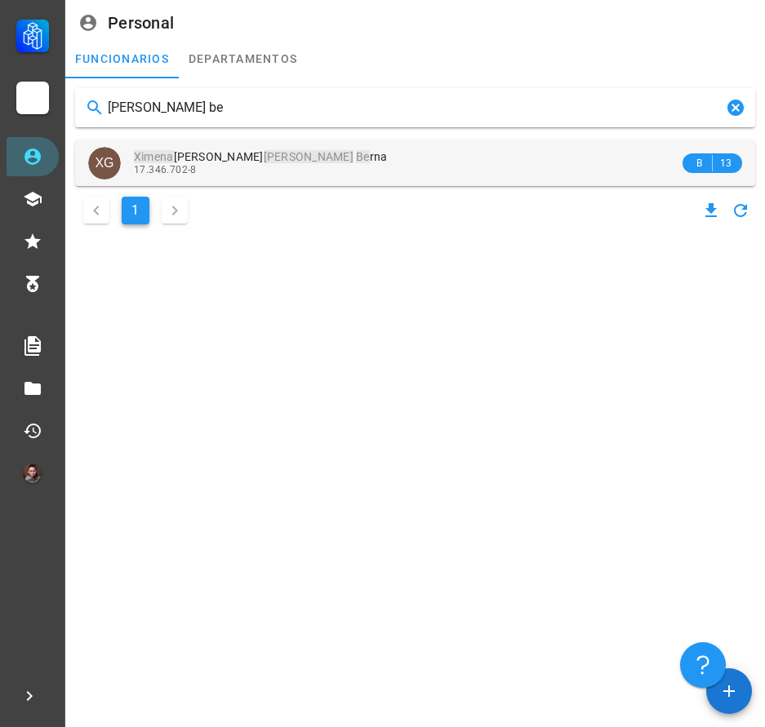
type input "[PERSON_NAME] be"
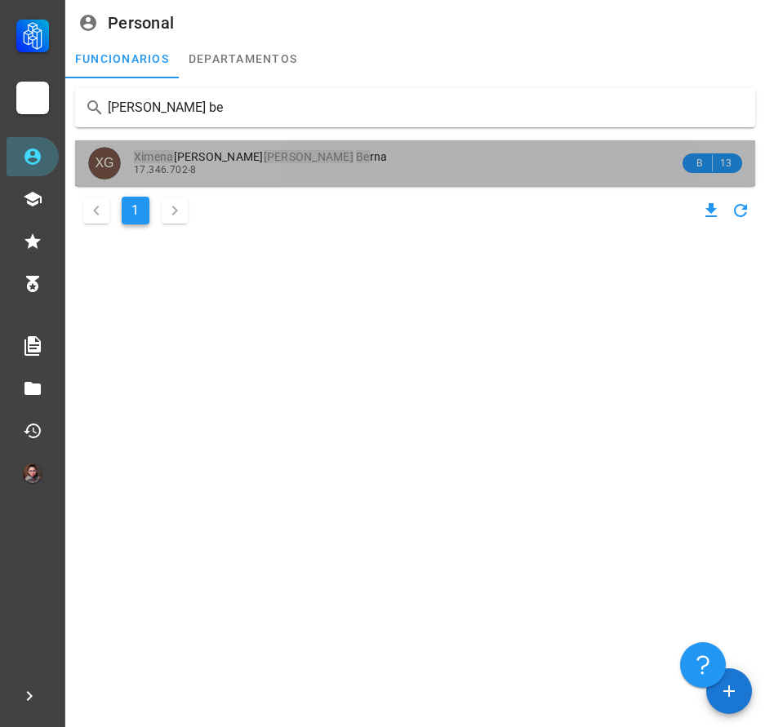
click at [276, 171] on div "17.346.702-8" at bounding box center [406, 169] width 545 height 11
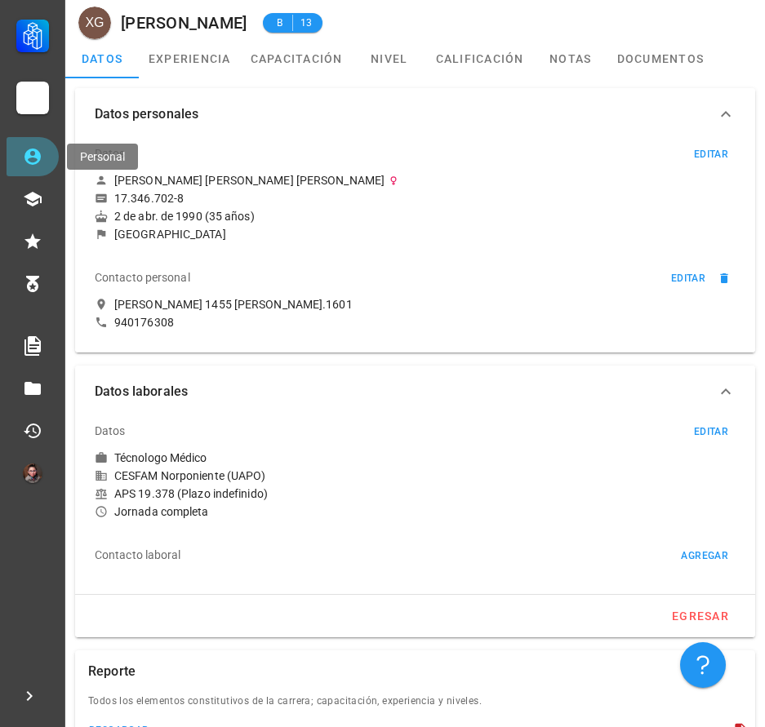
click at [20, 149] on link "Personal" at bounding box center [33, 156] width 52 height 39
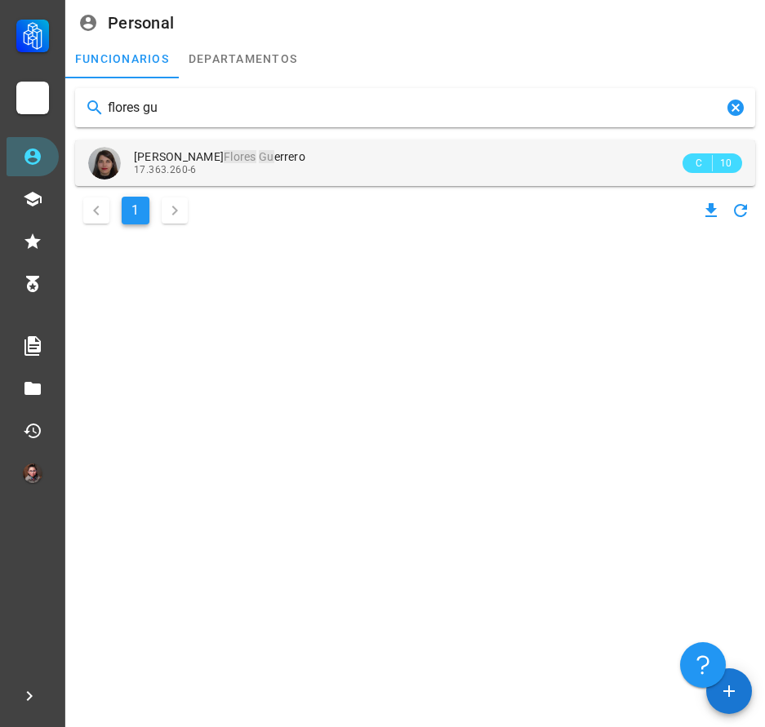
type input "flores gu"
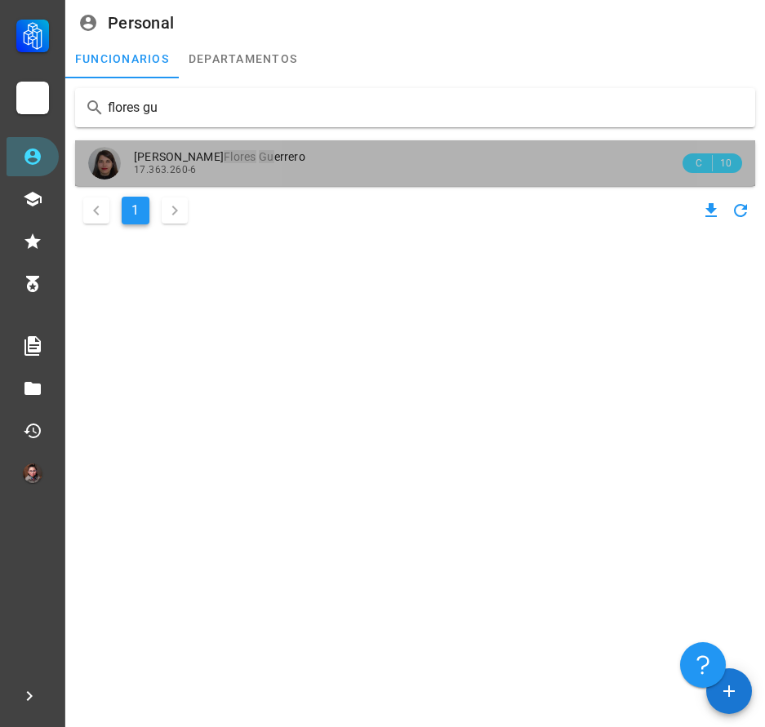
click at [363, 179] on div "[PERSON_NAME] errero 17.363.260-6" at bounding box center [406, 162] width 545 height 45
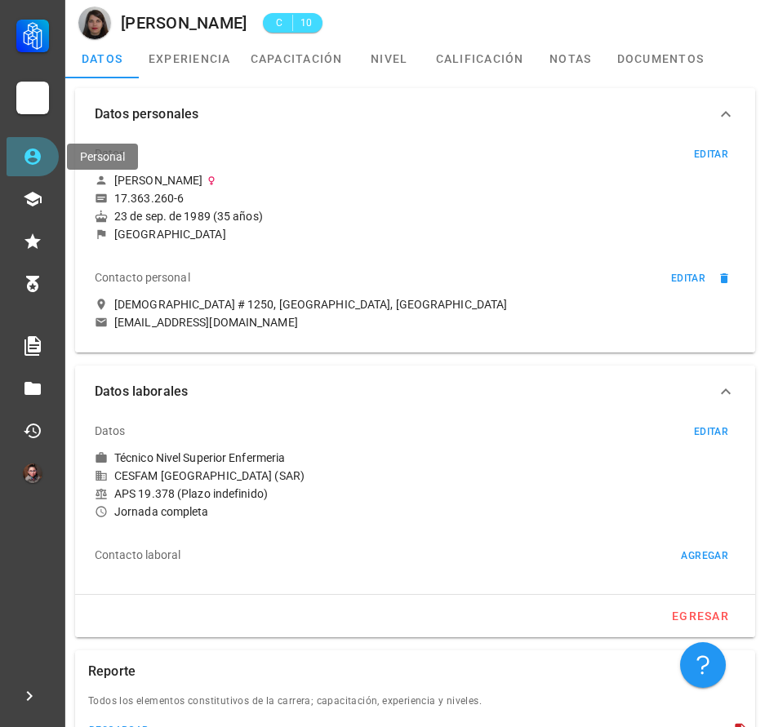
click at [50, 168] on link "Personal" at bounding box center [33, 156] width 52 height 39
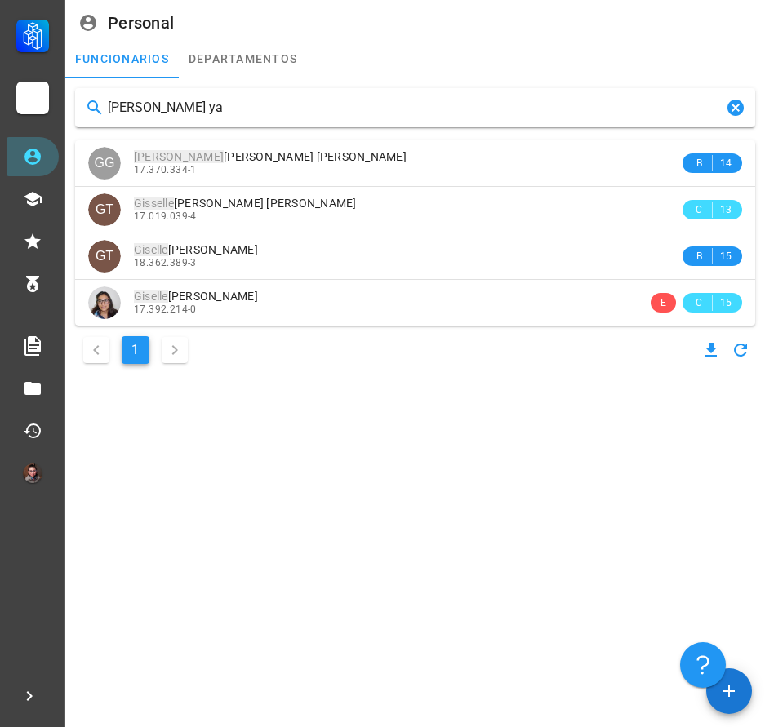
type input "[PERSON_NAME]"
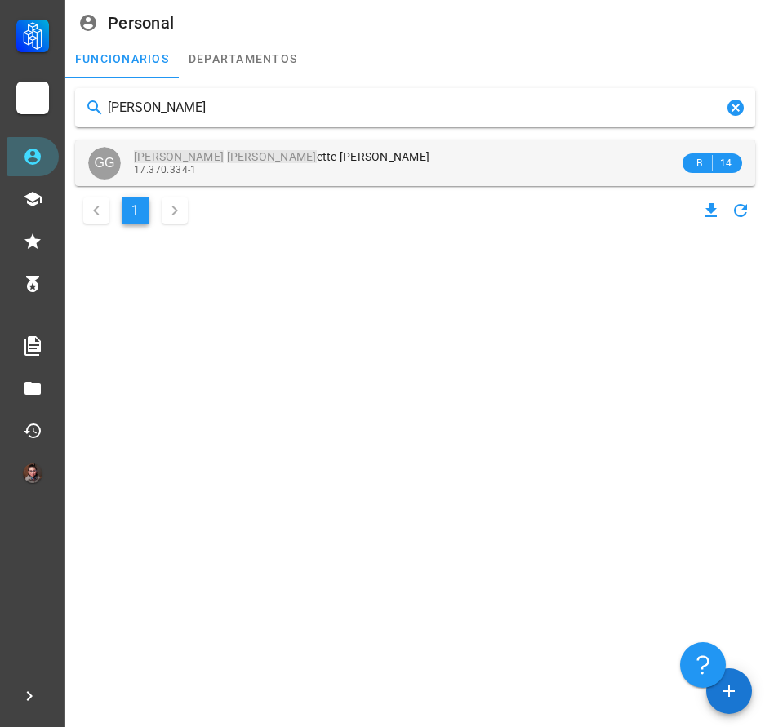
click at [363, 165] on div "17.370.334-1" at bounding box center [406, 169] width 545 height 11
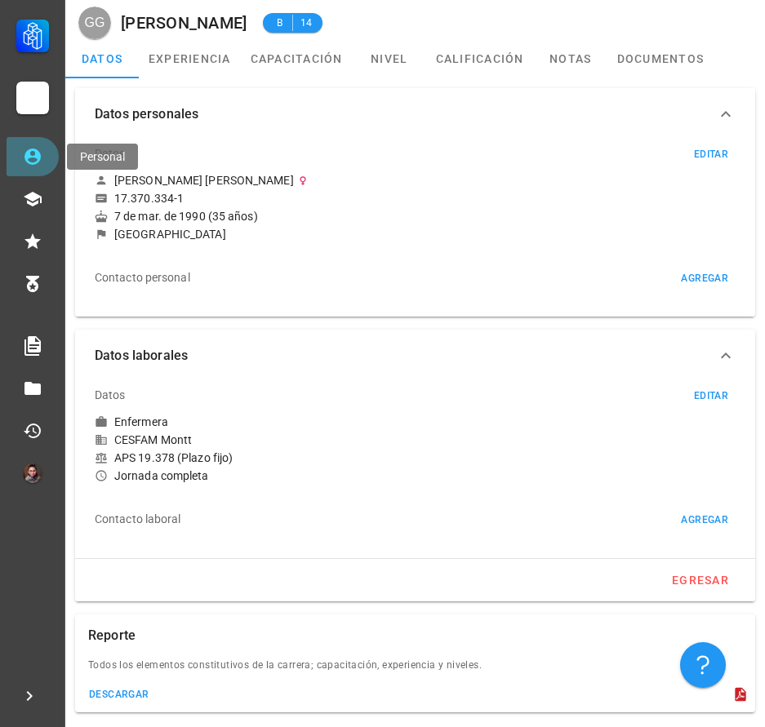
click at [14, 157] on link "Personal" at bounding box center [33, 156] width 52 height 39
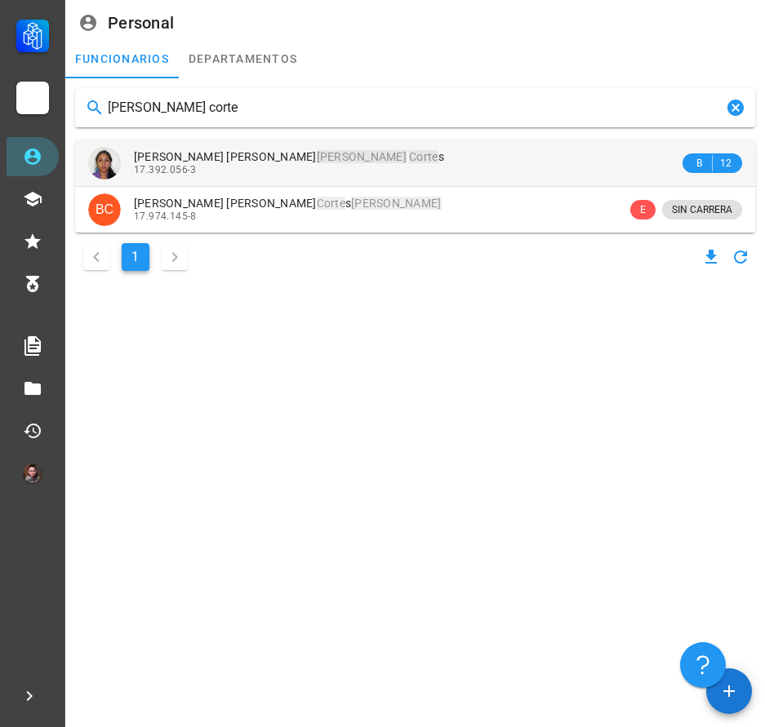
type input "[PERSON_NAME] corte"
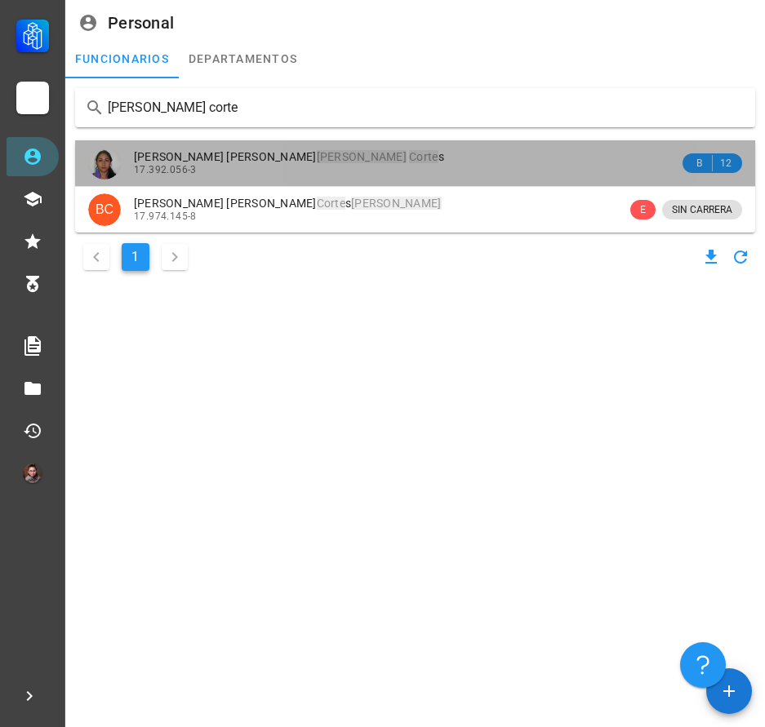
click at [215, 164] on div "17.392.056-3" at bounding box center [406, 169] width 545 height 11
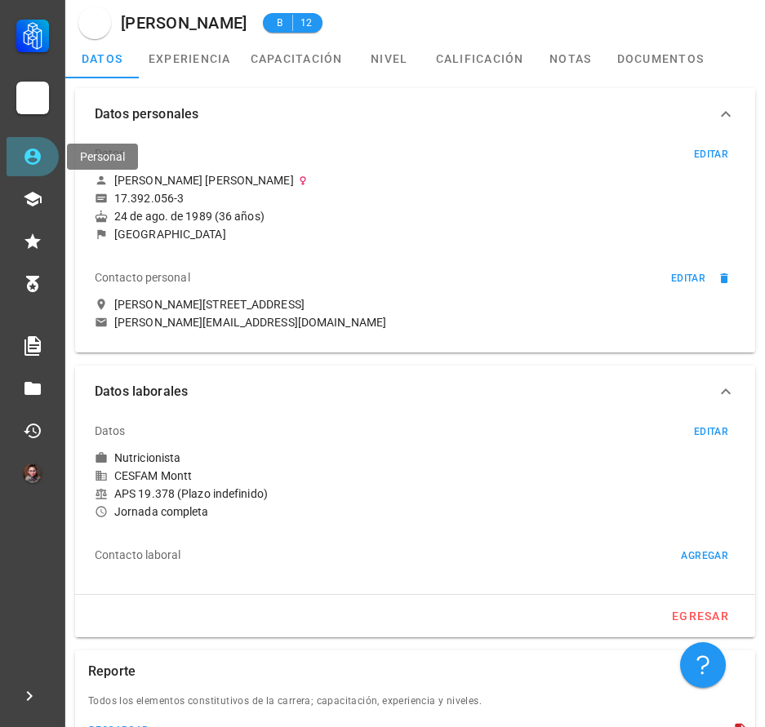
click at [8, 166] on link "Personal" at bounding box center [33, 156] width 52 height 39
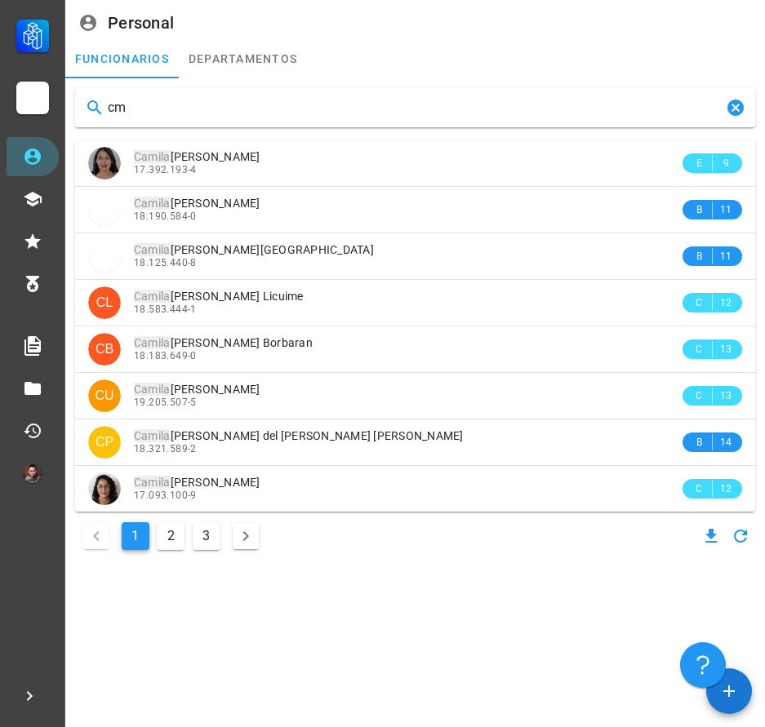
type input "c"
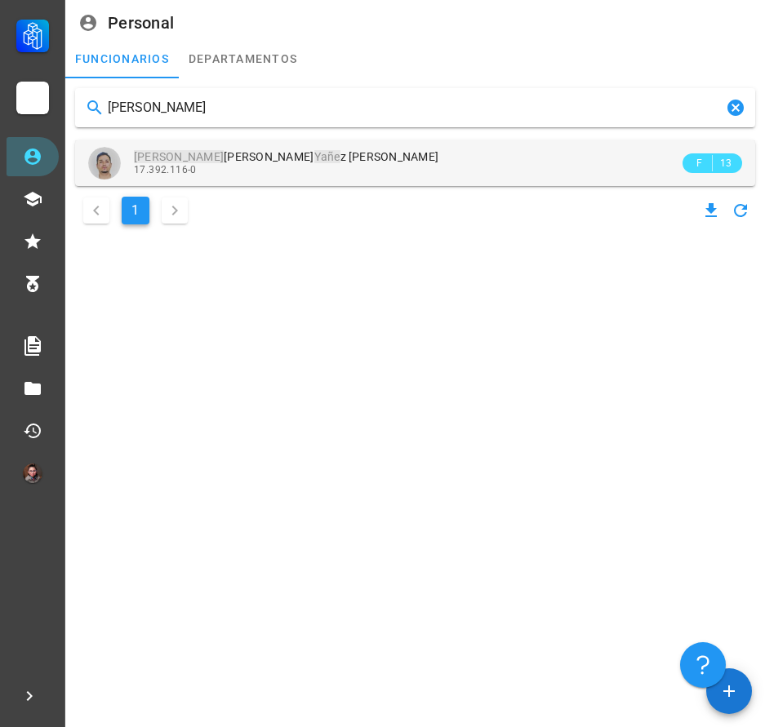
type input "[PERSON_NAME]"
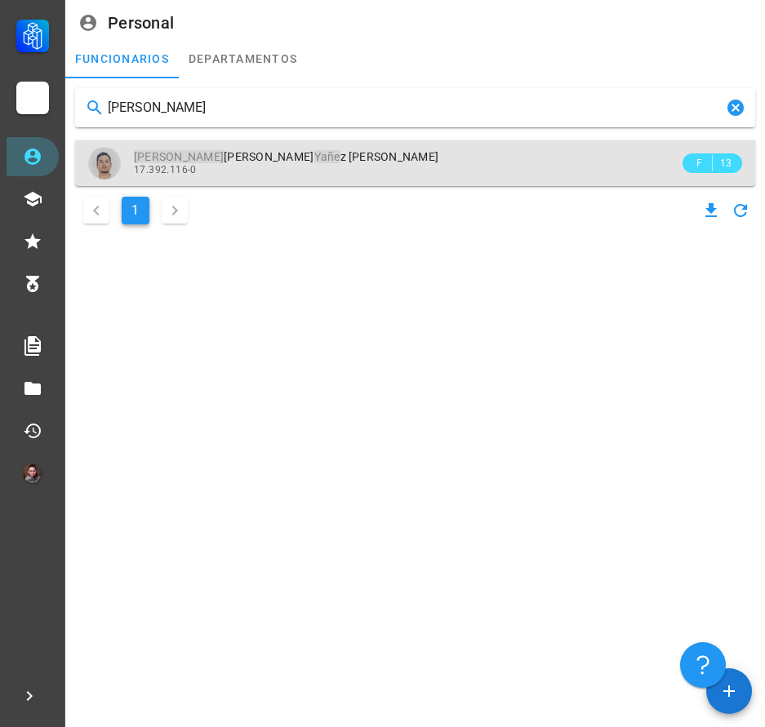
click at [270, 176] on div "[PERSON_NAME] [PERSON_NAME] 17.392.116-0" at bounding box center [406, 162] width 545 height 45
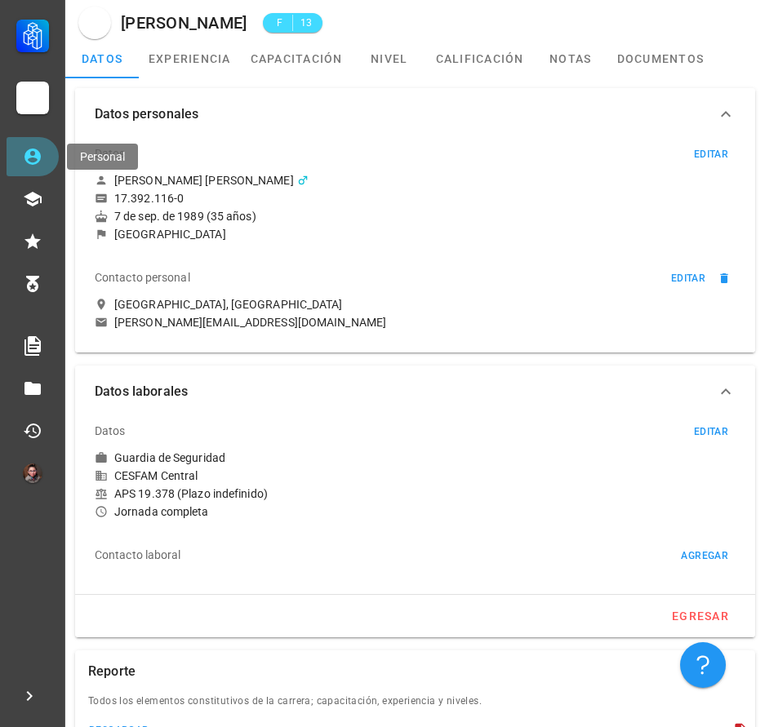
click at [47, 165] on link "Personal" at bounding box center [33, 156] width 52 height 39
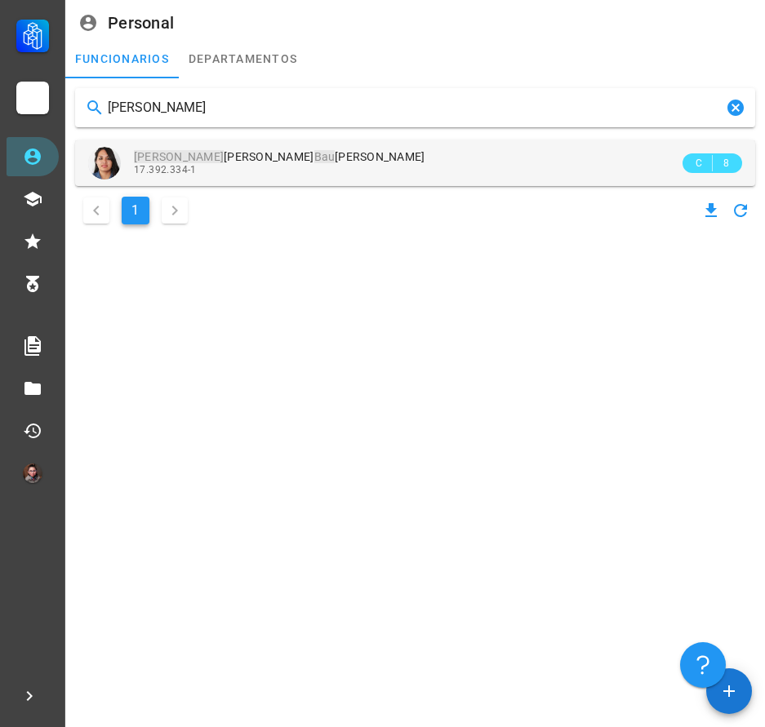
type input "[PERSON_NAME]"
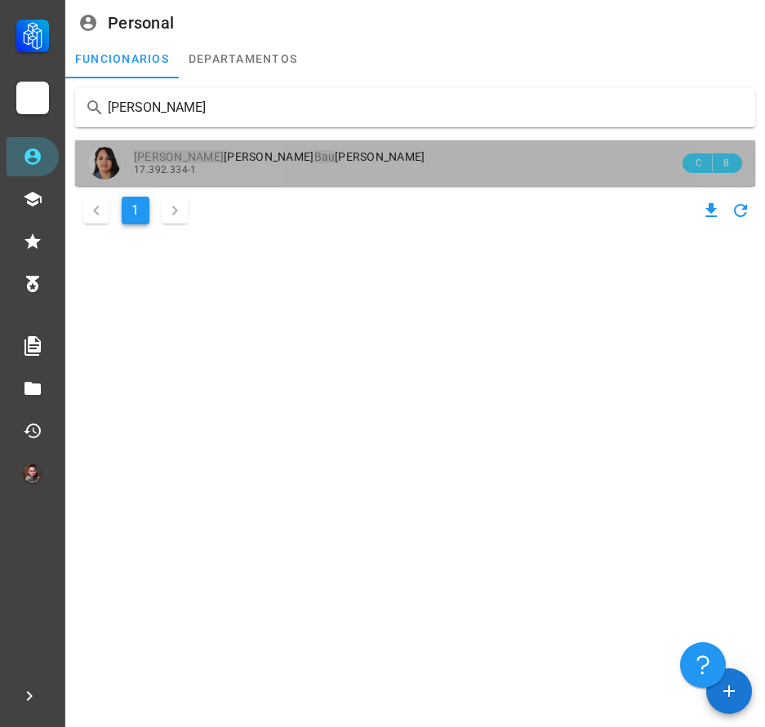
click at [224, 149] on div "[PERSON_NAME] [PERSON_NAME] 17.392.334-1" at bounding box center [406, 162] width 545 height 45
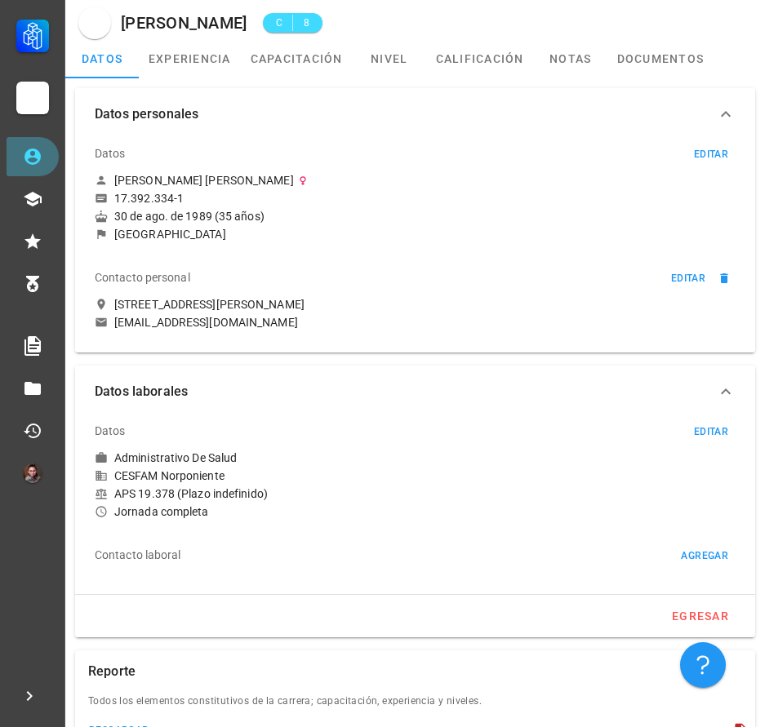
click at [29, 170] on link "Personal" at bounding box center [33, 156] width 52 height 39
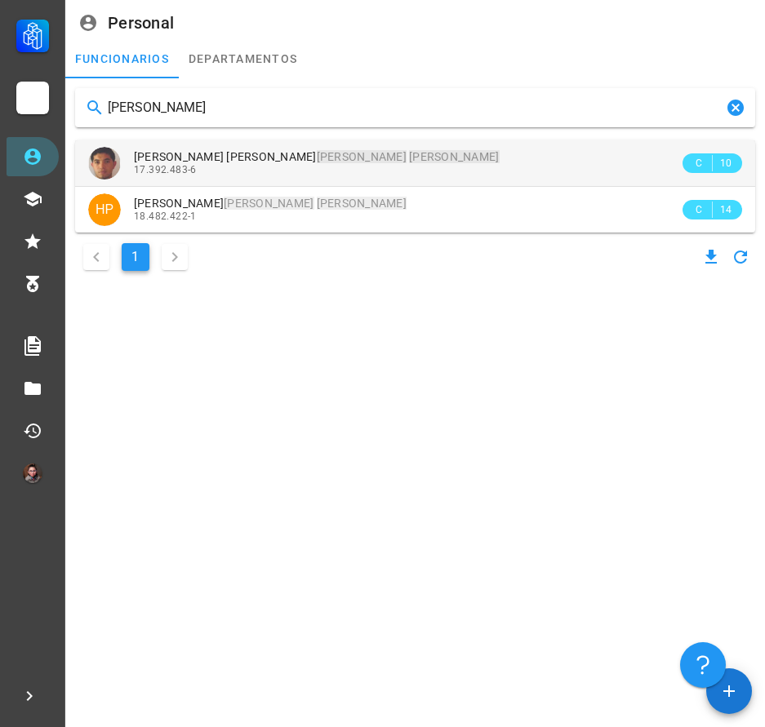
type input "[PERSON_NAME]"
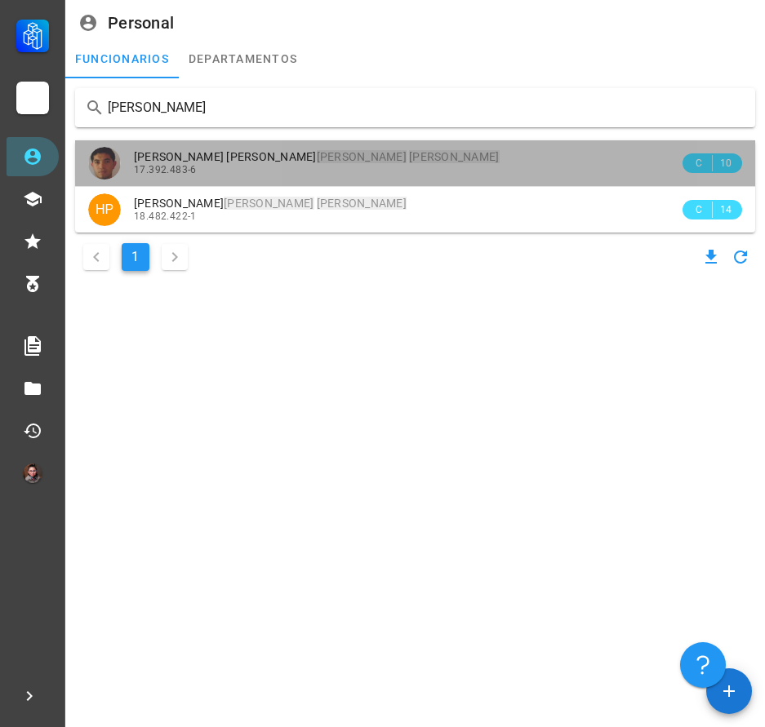
click at [250, 174] on div "17.392.483-6" at bounding box center [406, 169] width 545 height 11
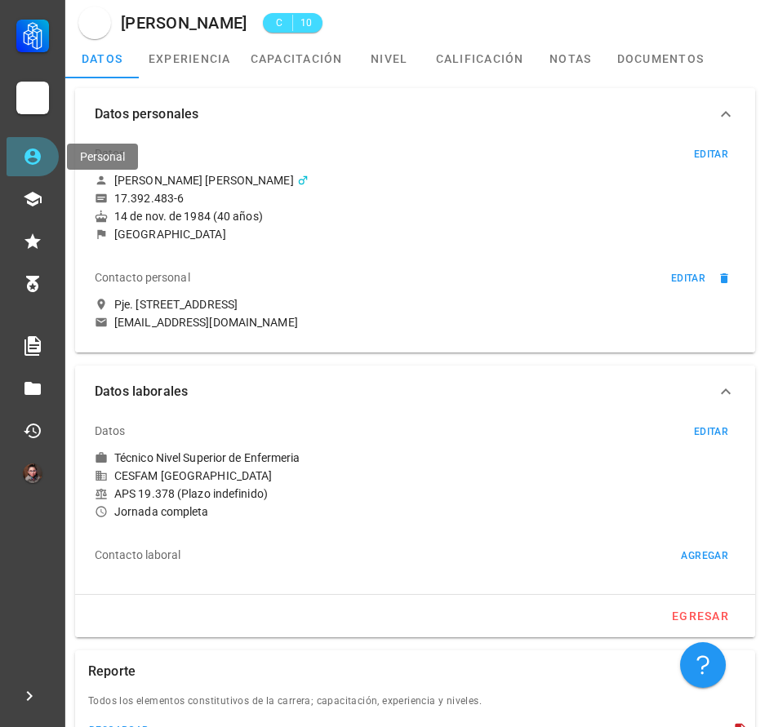
click at [11, 153] on link "Personal" at bounding box center [33, 156] width 52 height 39
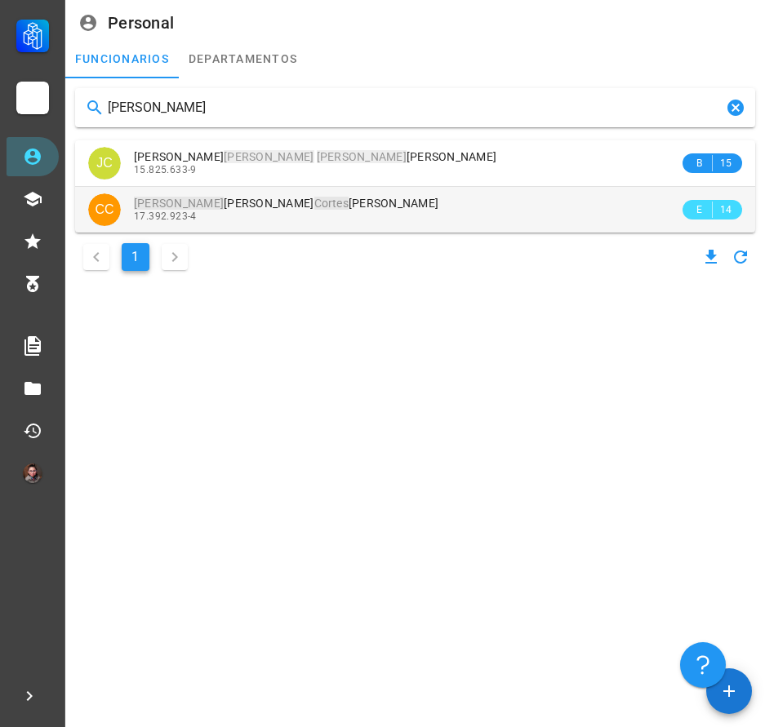
type input "[PERSON_NAME]"
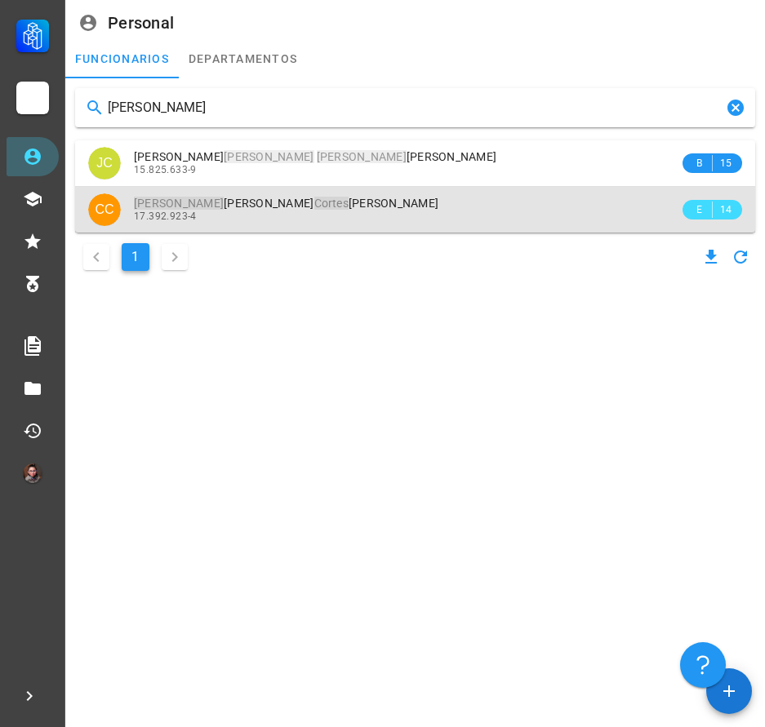
click at [246, 198] on span "[PERSON_NAME] [PERSON_NAME]" at bounding box center [286, 203] width 304 height 13
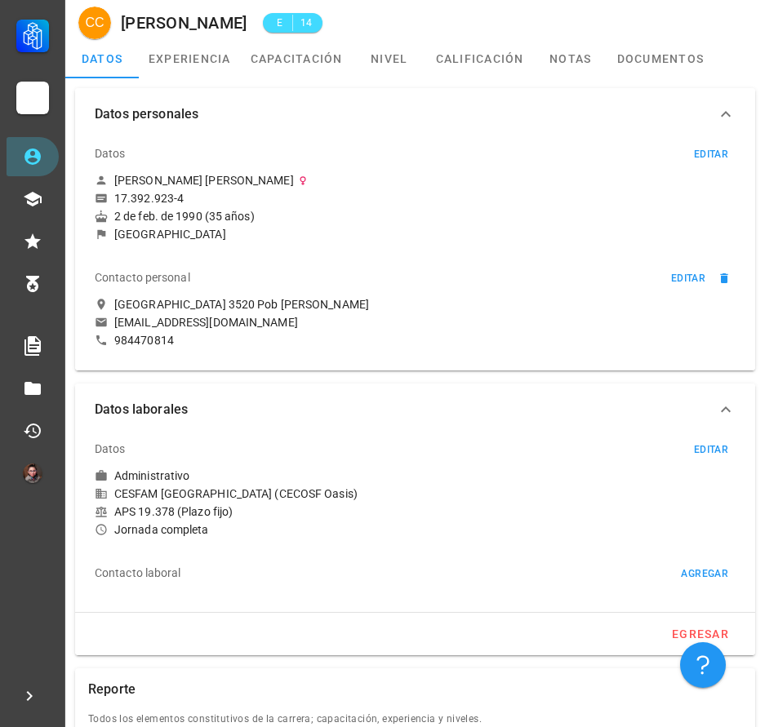
click at [3, 162] on div "Carrera APS COMDES Calama Personal Capacitación Calificaciones Reconocimientos …" at bounding box center [32, 246] width 65 height 493
click at [21, 162] on link "Personal" at bounding box center [33, 156] width 52 height 39
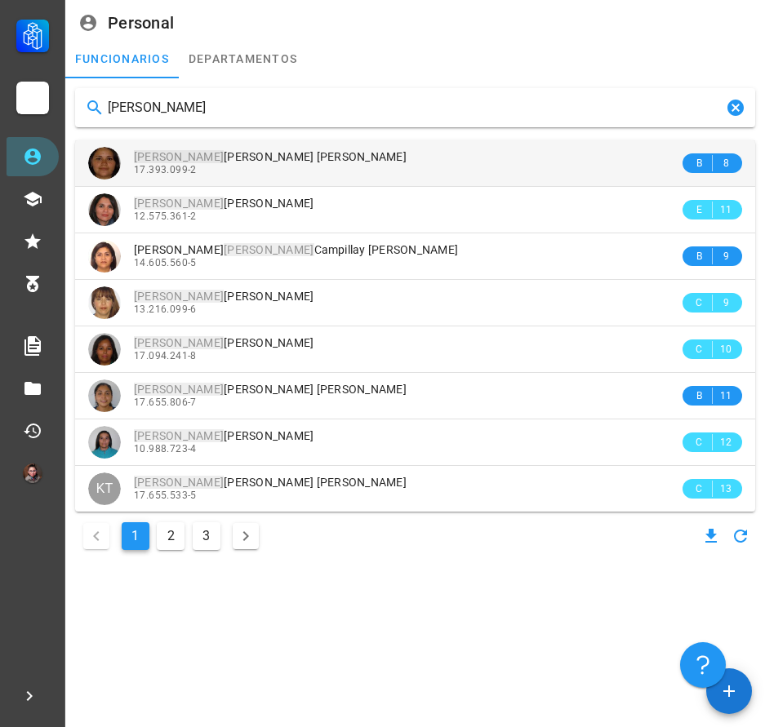
type input "[PERSON_NAME]"
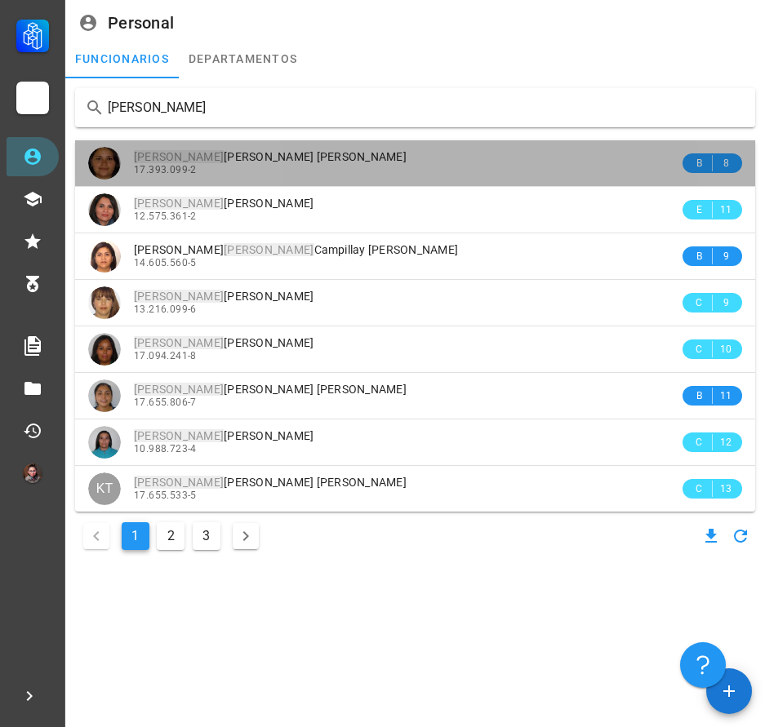
click at [265, 155] on span "[PERSON_NAME] [PERSON_NAME] [PERSON_NAME]" at bounding box center [270, 156] width 273 height 13
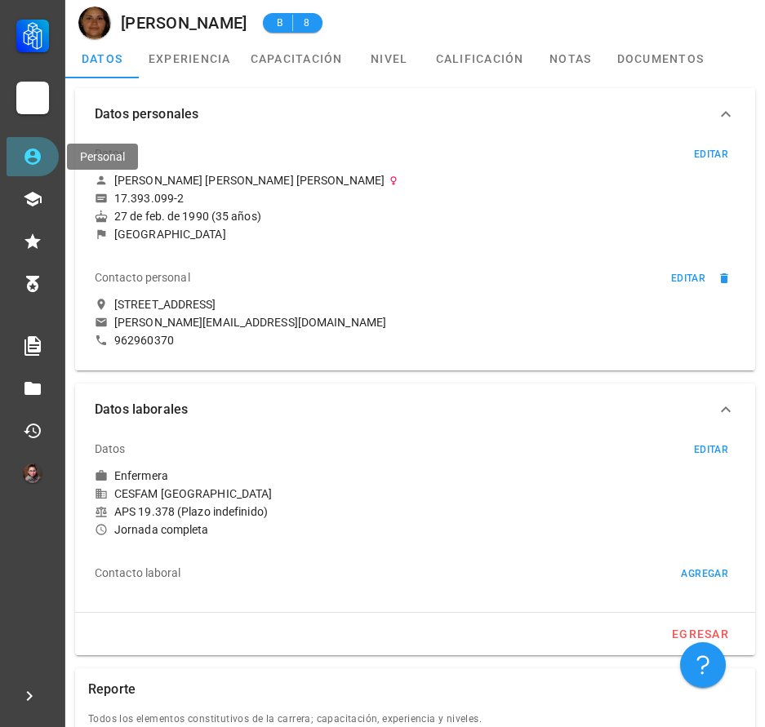
click at [43, 157] on link "Personal" at bounding box center [33, 156] width 52 height 39
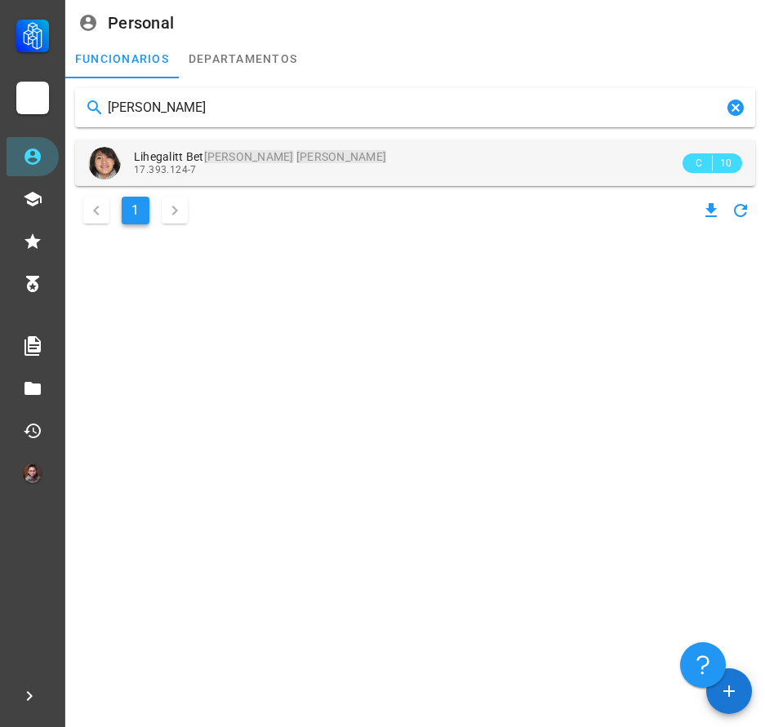
type input "[PERSON_NAME]"
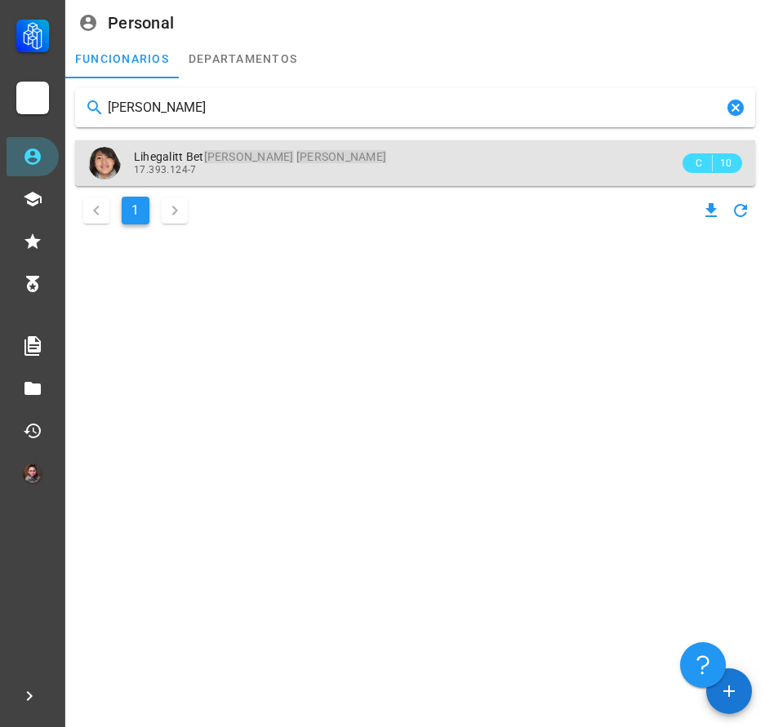
click at [319, 181] on div "Lihegalitt Bet [PERSON_NAME] 17.393.124-7" at bounding box center [406, 162] width 545 height 45
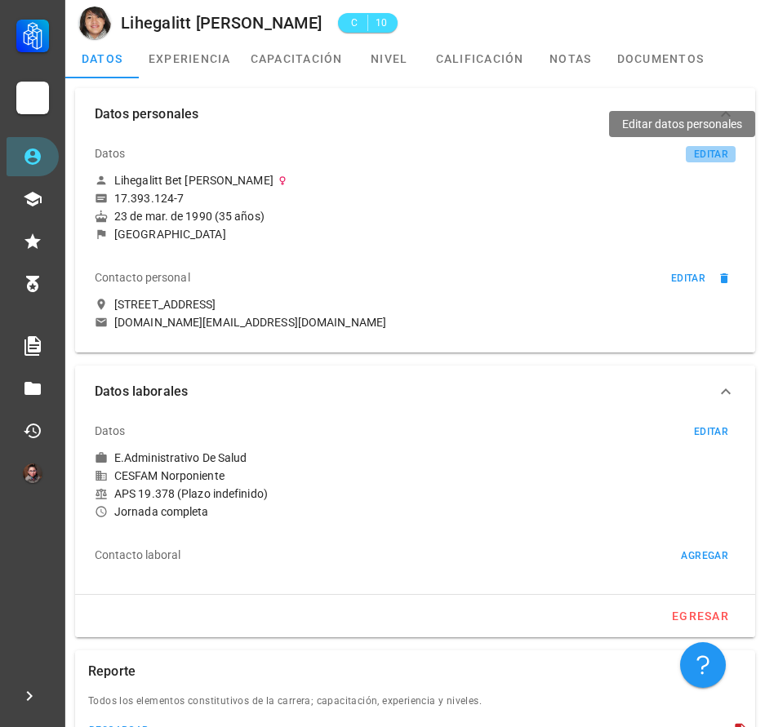
click at [704, 153] on div "editar" at bounding box center [710, 154] width 35 height 11
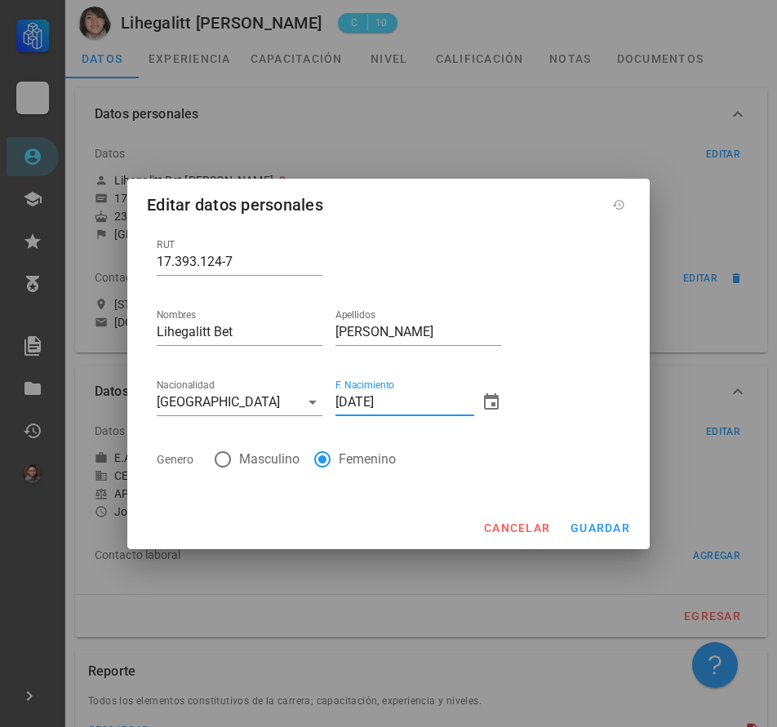
click at [349, 398] on input "[DATE]" at bounding box center [404, 402] width 139 height 26
type input "[DATE]"
click at [593, 521] on button "guardar" at bounding box center [599, 527] width 73 height 29
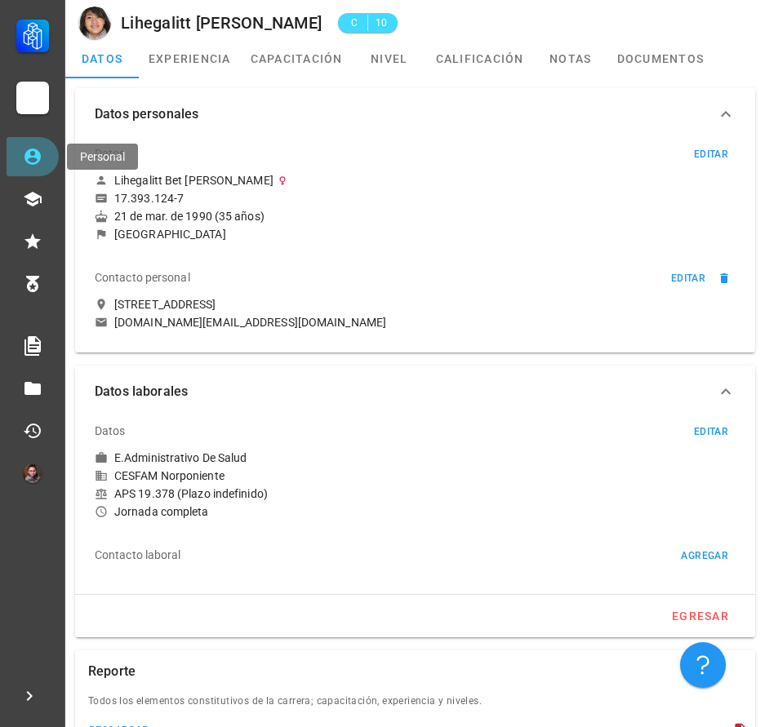
drag, startPoint x: 24, startPoint y: 147, endPoint x: 51, endPoint y: 161, distance: 30.3
click at [24, 147] on icon at bounding box center [33, 157] width 20 height 20
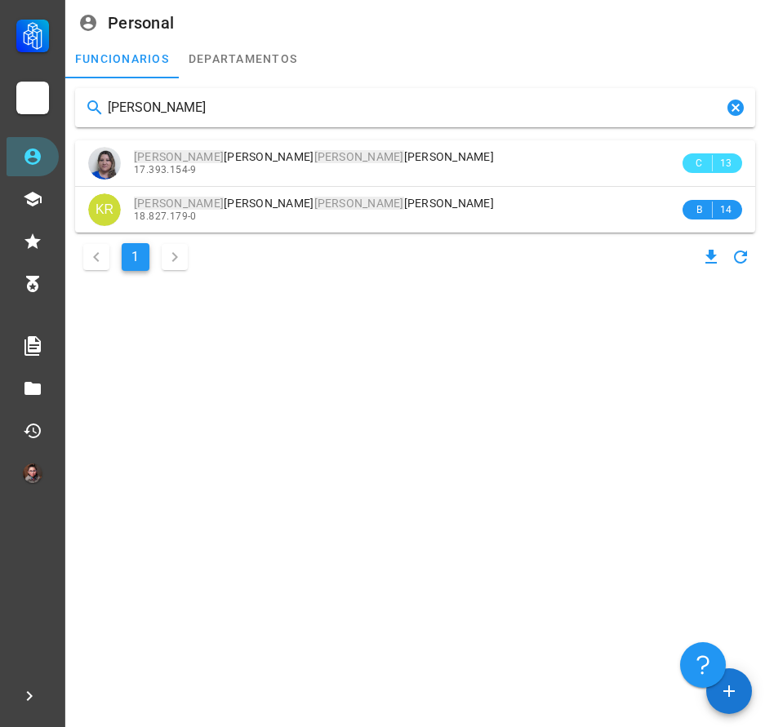
type input "[PERSON_NAME]"
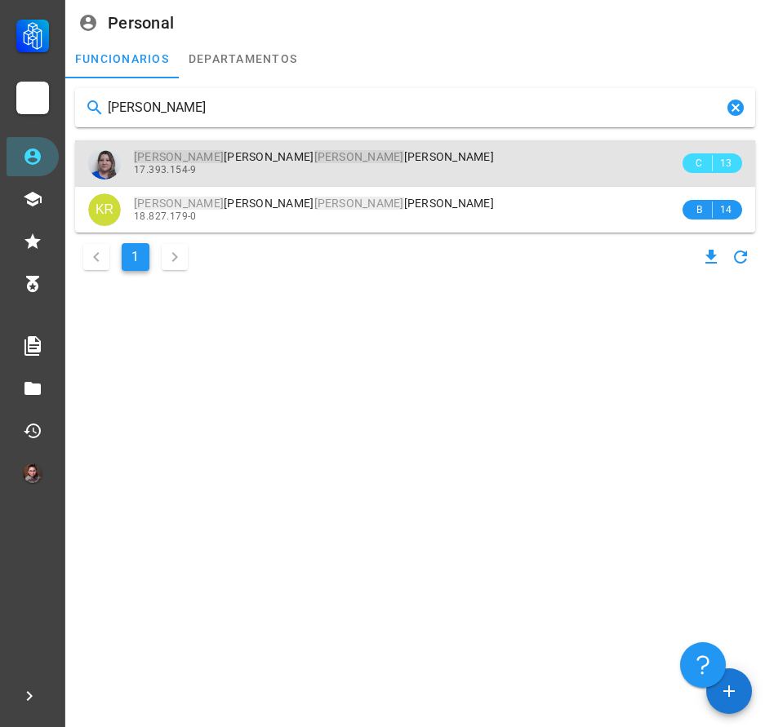
click at [286, 176] on div "[PERSON_NAME] [PERSON_NAME] 17.393.154-9" at bounding box center [406, 162] width 545 height 45
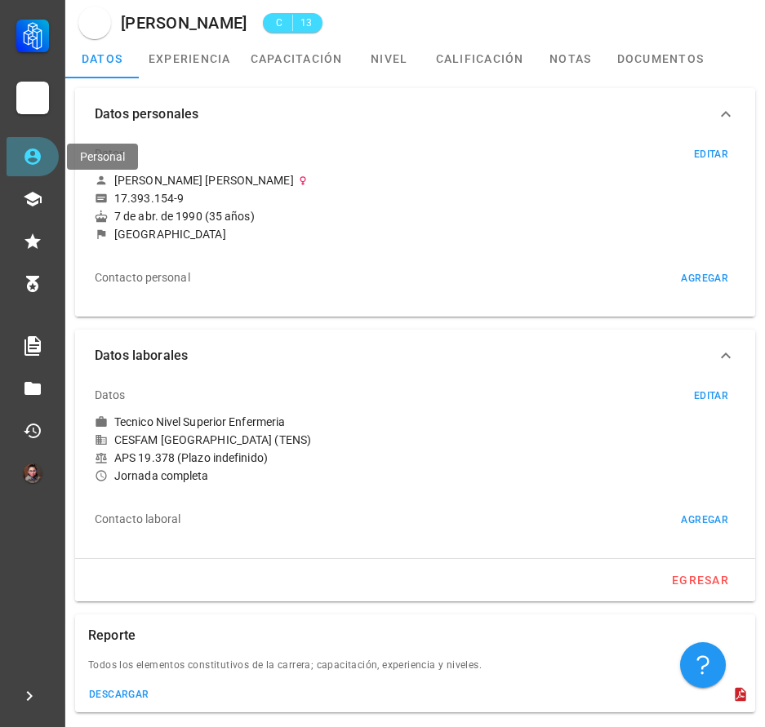
click at [31, 157] on icon at bounding box center [32, 157] width 16 height 16
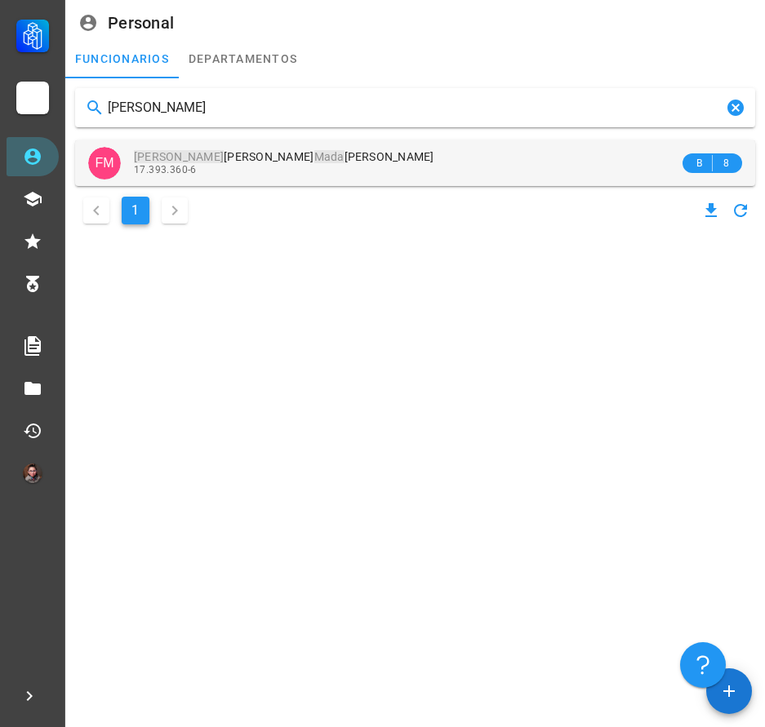
type input "[PERSON_NAME]"
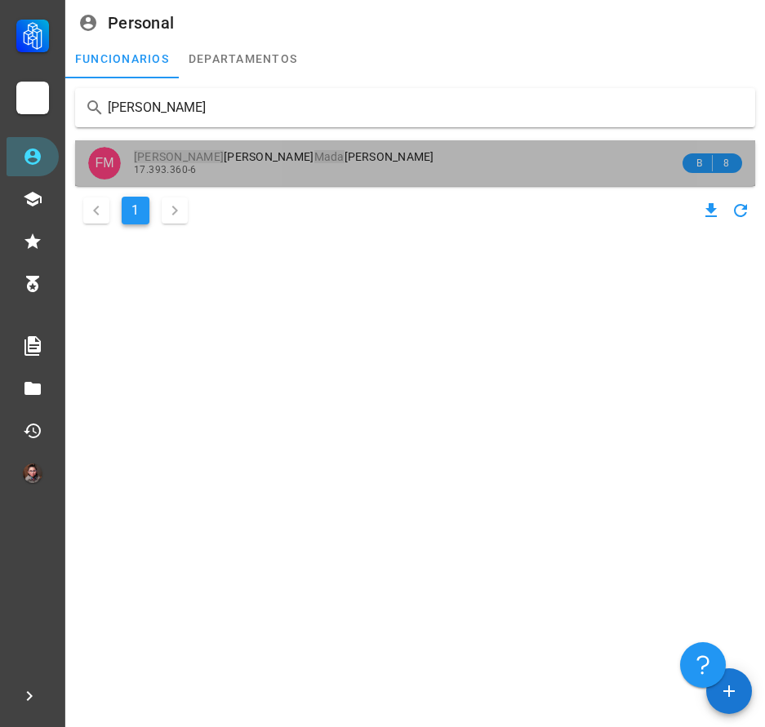
click at [338, 152] on div "[PERSON_NAME] [PERSON_NAME]" at bounding box center [406, 157] width 545 height 14
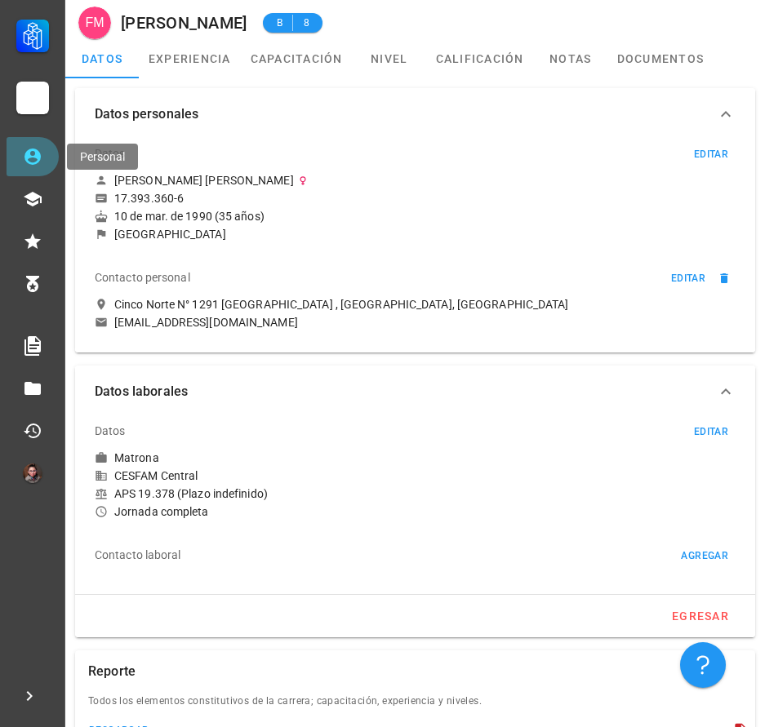
click at [38, 154] on icon at bounding box center [32, 157] width 16 height 16
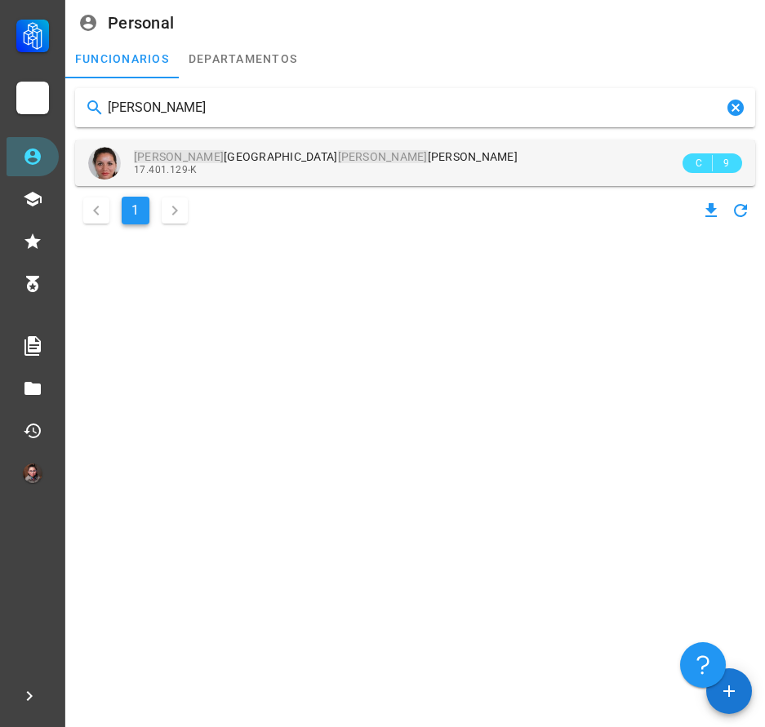
type input "[PERSON_NAME]"
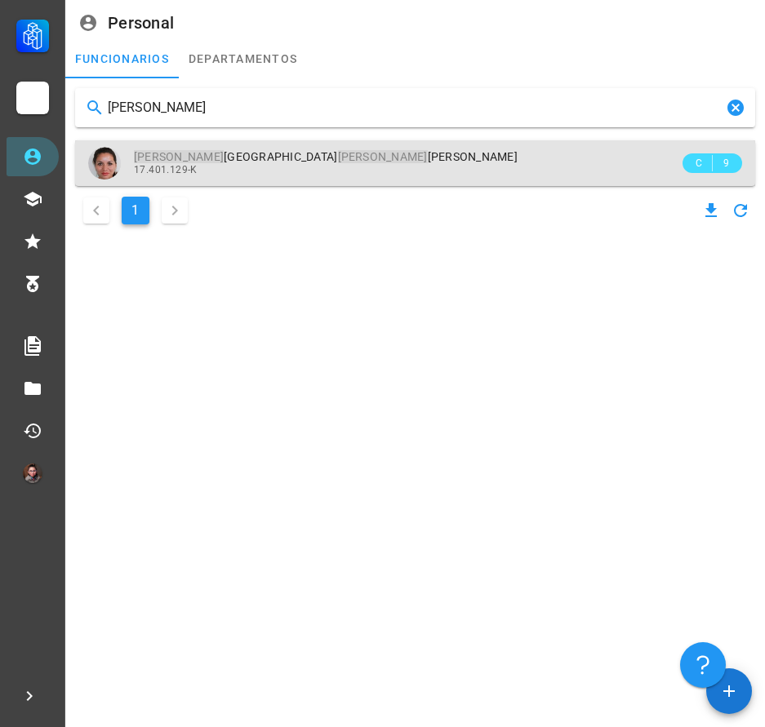
click at [376, 160] on div "[PERSON_NAME] [PERSON_NAME]" at bounding box center [406, 157] width 545 height 14
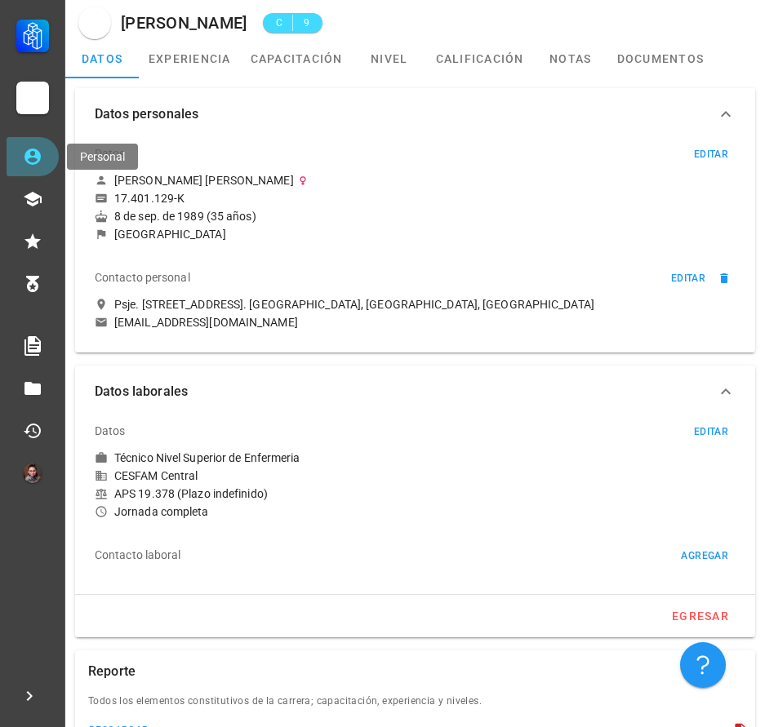
click at [33, 144] on link "Personal" at bounding box center [33, 156] width 52 height 39
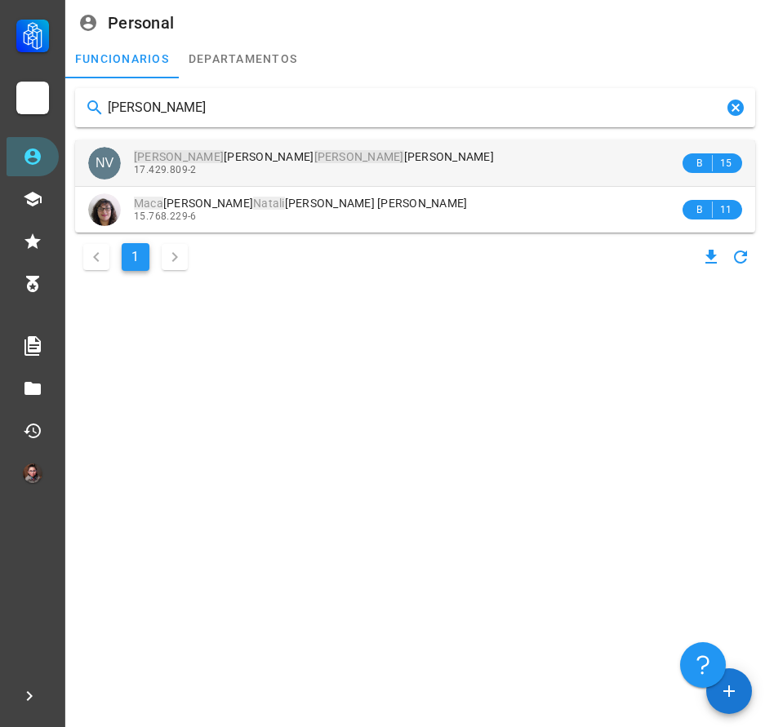
type input "[PERSON_NAME]"
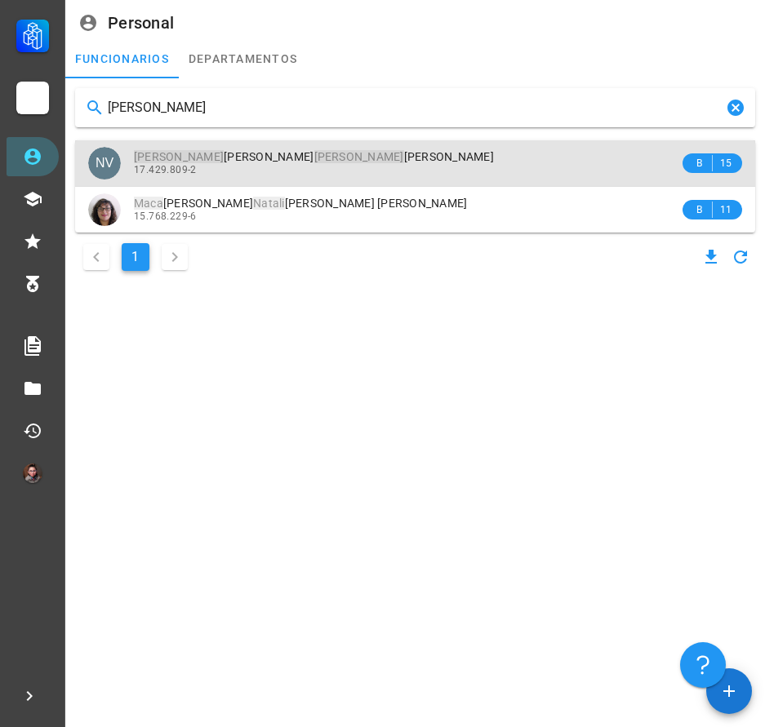
click at [314, 153] on mark "[PERSON_NAME]" at bounding box center [359, 156] width 90 height 13
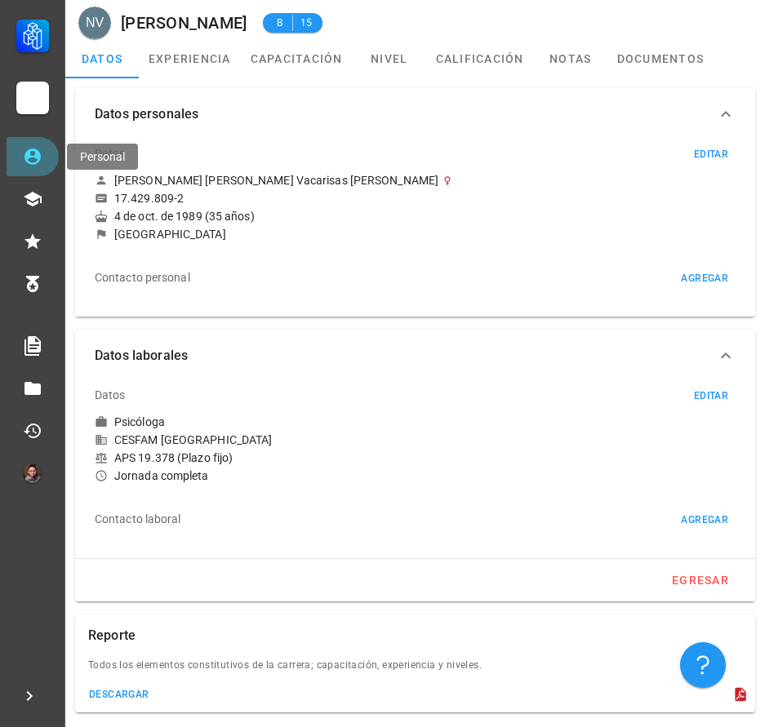
click at [33, 156] on icon at bounding box center [32, 157] width 16 height 16
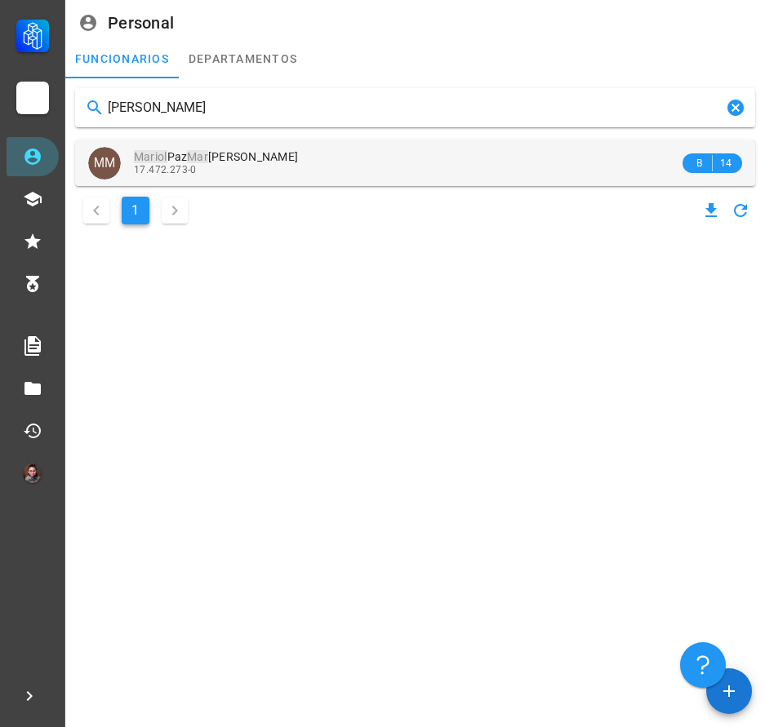
type input "[PERSON_NAME]"
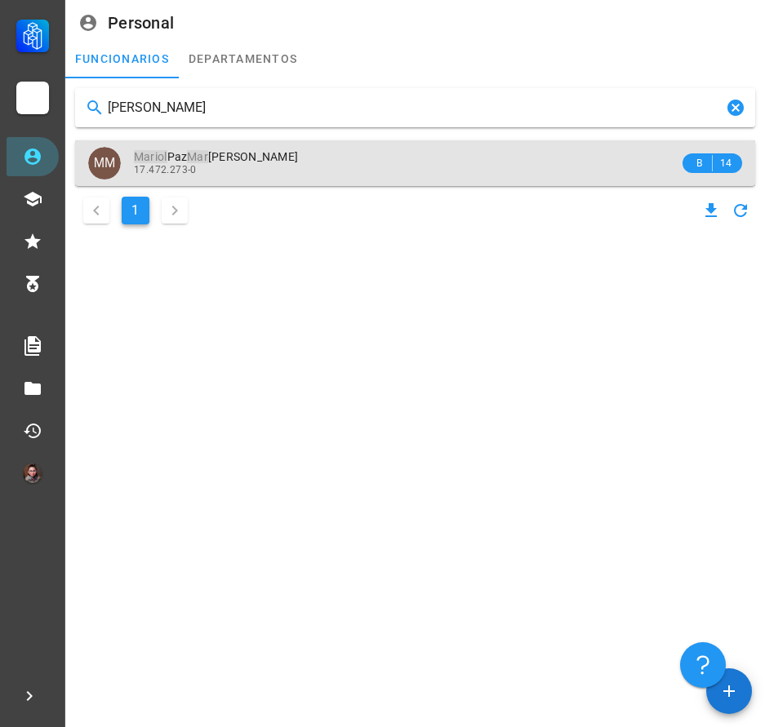
click at [265, 168] on div "17.472.273-0" at bounding box center [406, 169] width 545 height 11
